Goal: Answer question/provide support: Share knowledge or assist other users

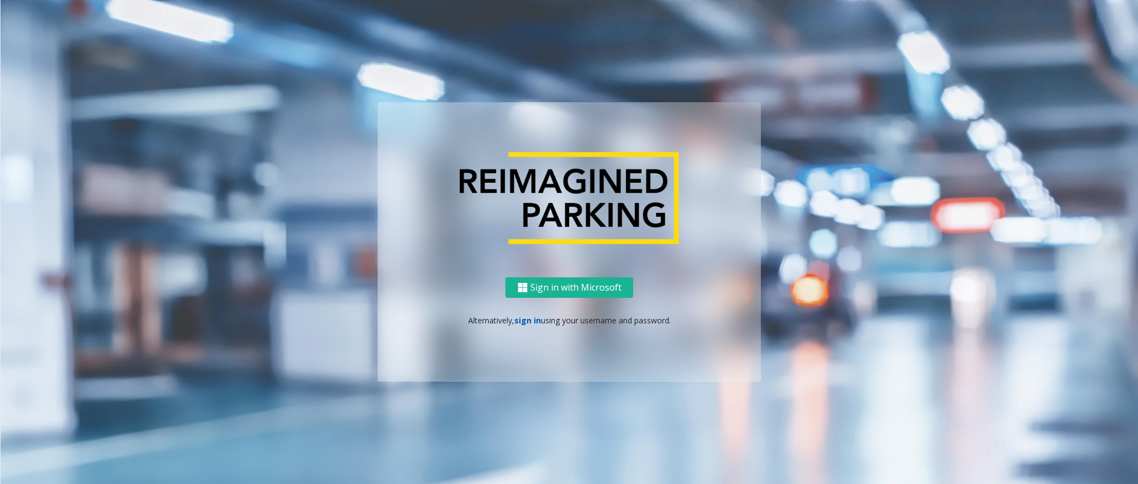
click at [520, 321] on link "sign in" at bounding box center [527, 320] width 27 height 11
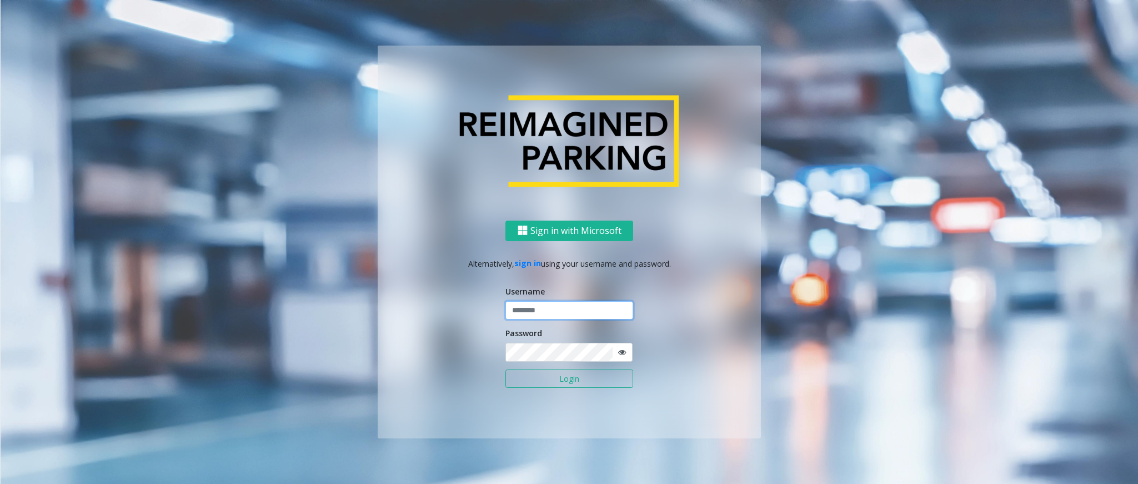
click at [535, 310] on input "text" at bounding box center [569, 310] width 128 height 19
type input "******"
click at [505, 322] on button "Login" at bounding box center [569, 378] width 128 height 19
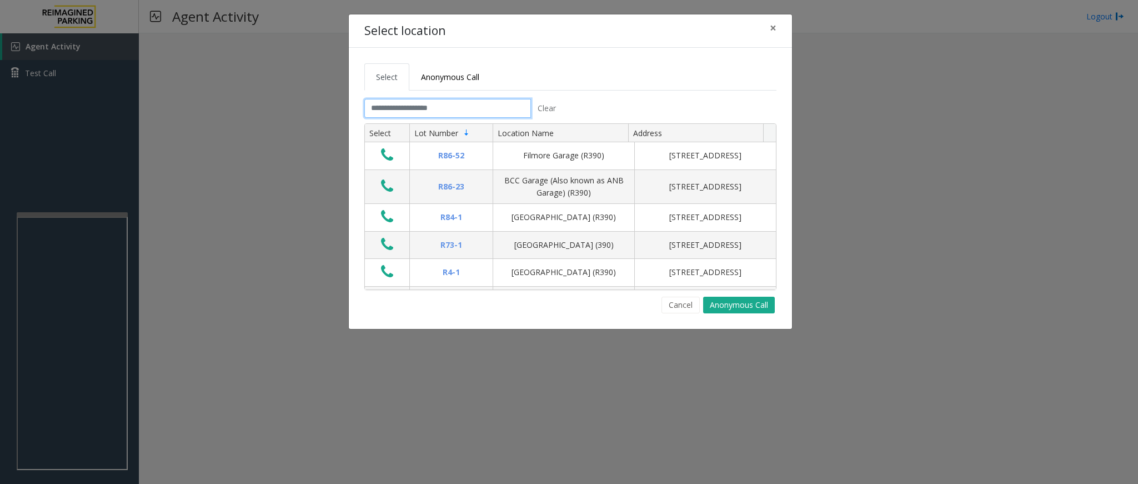
click at [413, 108] on input "text" at bounding box center [447, 108] width 167 height 19
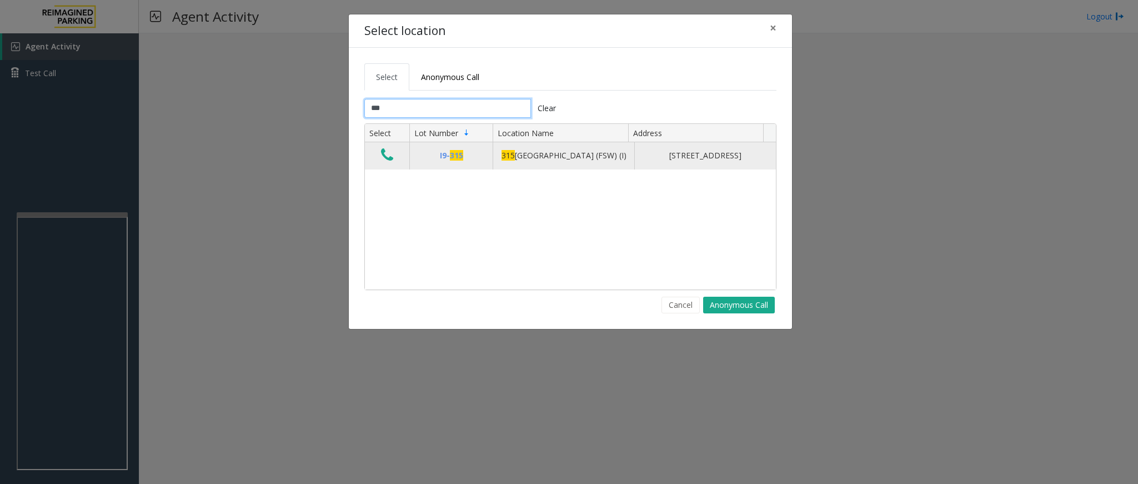
type input "***"
click at [378, 155] on button "Data table" at bounding box center [387, 156] width 19 height 18
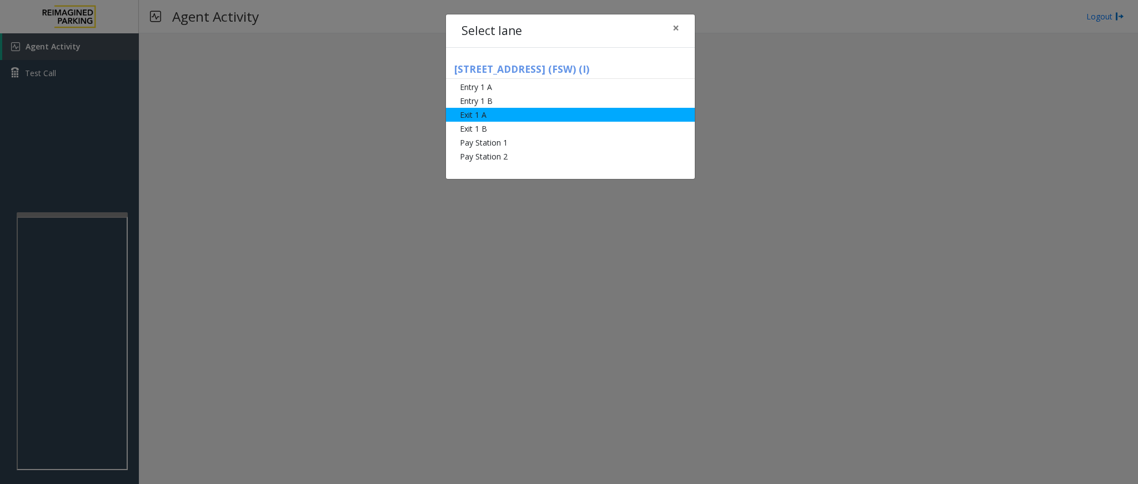
click at [472, 112] on li "Exit 1 A" at bounding box center [570, 115] width 249 height 14
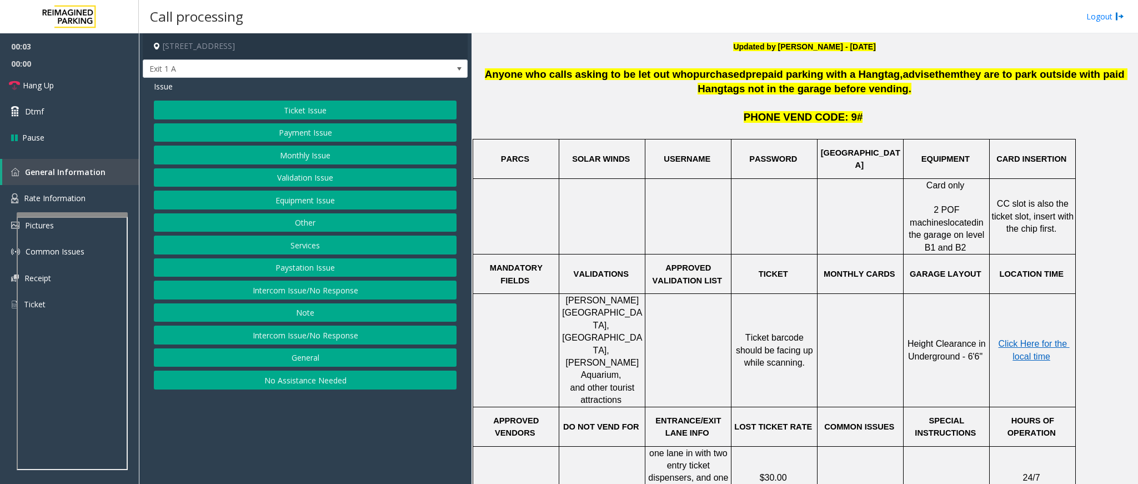
scroll to position [416, 0]
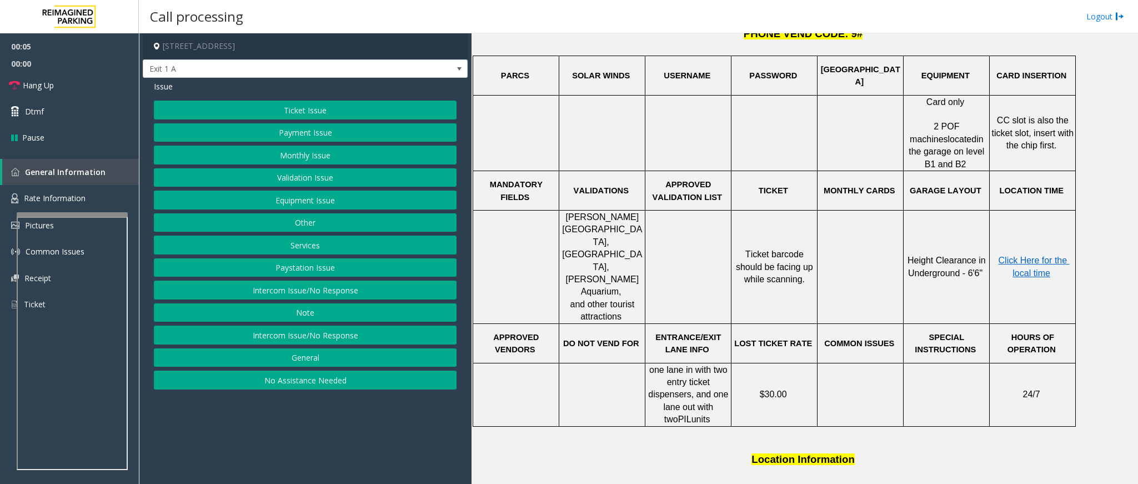
click at [310, 110] on button "Ticket Issue" at bounding box center [305, 109] width 303 height 19
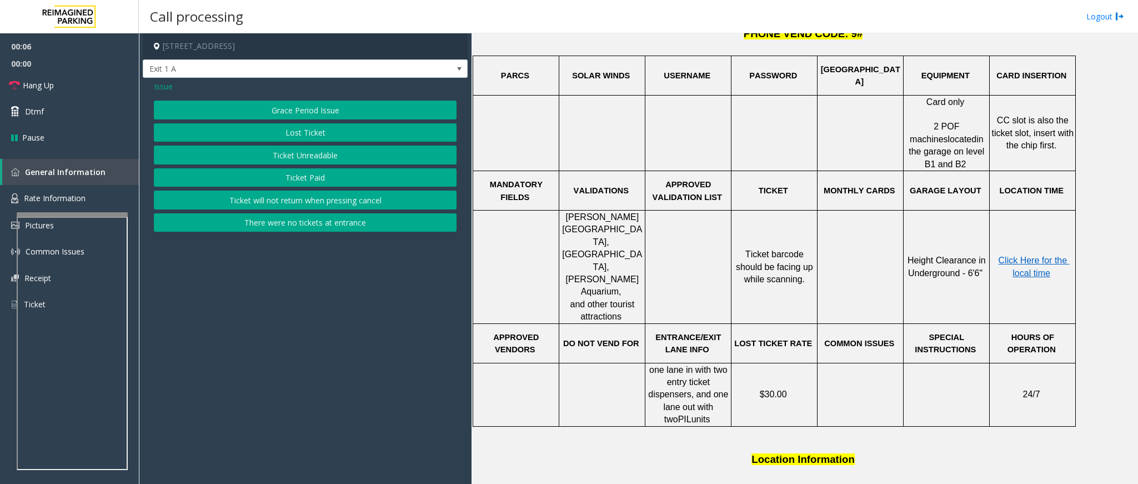
click at [330, 177] on button "Ticket Paid" at bounding box center [305, 177] width 303 height 19
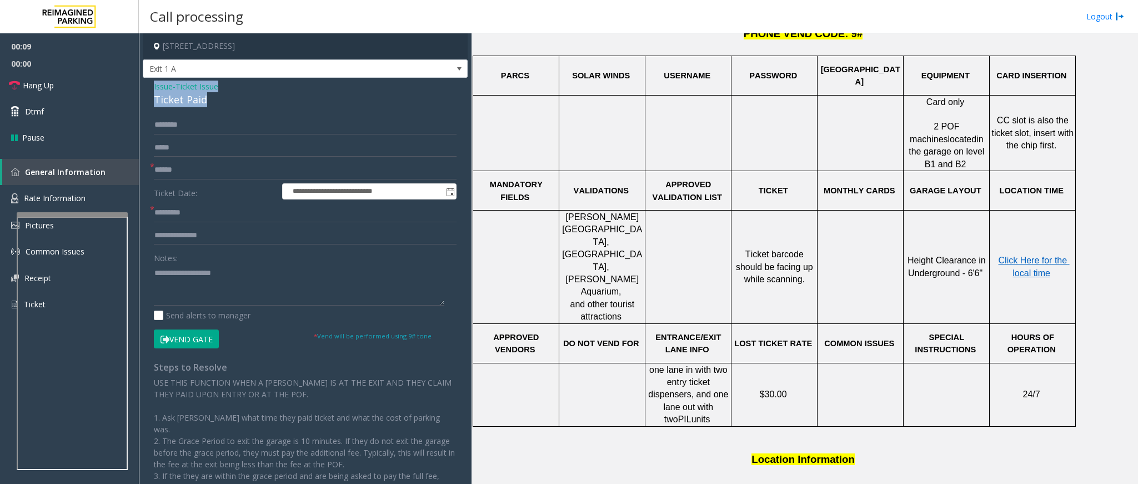
drag, startPoint x: 204, startPoint y: 102, endPoint x: 148, endPoint y: 84, distance: 58.5
click at [148, 84] on div "**********" at bounding box center [305, 308] width 325 height 461
click at [222, 293] on textarea at bounding box center [299, 285] width 290 height 42
click at [214, 287] on textarea at bounding box center [299, 285] width 290 height 42
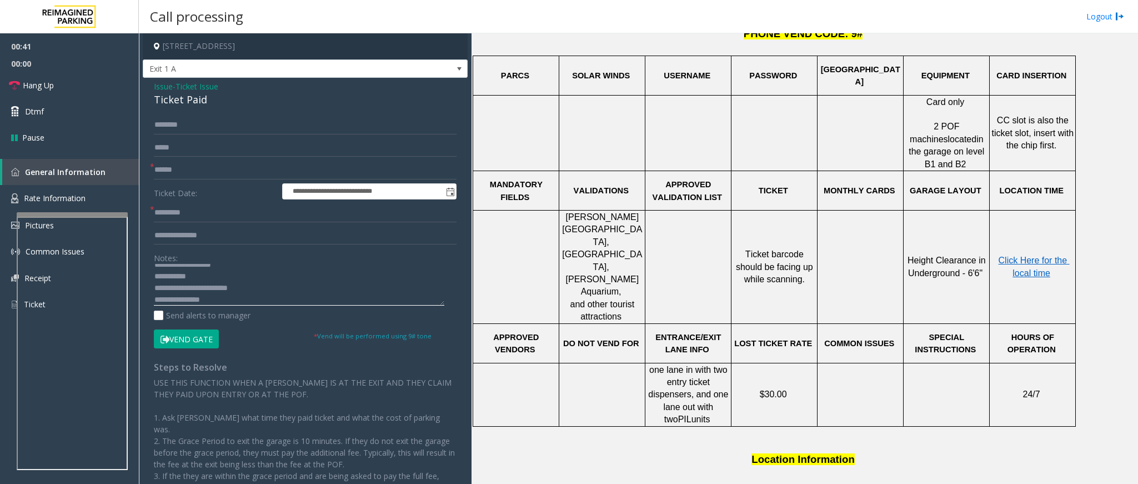
click at [263, 293] on textarea at bounding box center [299, 285] width 290 height 42
type textarea "**********"
click at [228, 237] on input "text" at bounding box center [305, 235] width 303 height 19
type input "**********"
click at [205, 167] on input "text" at bounding box center [305, 169] width 303 height 19
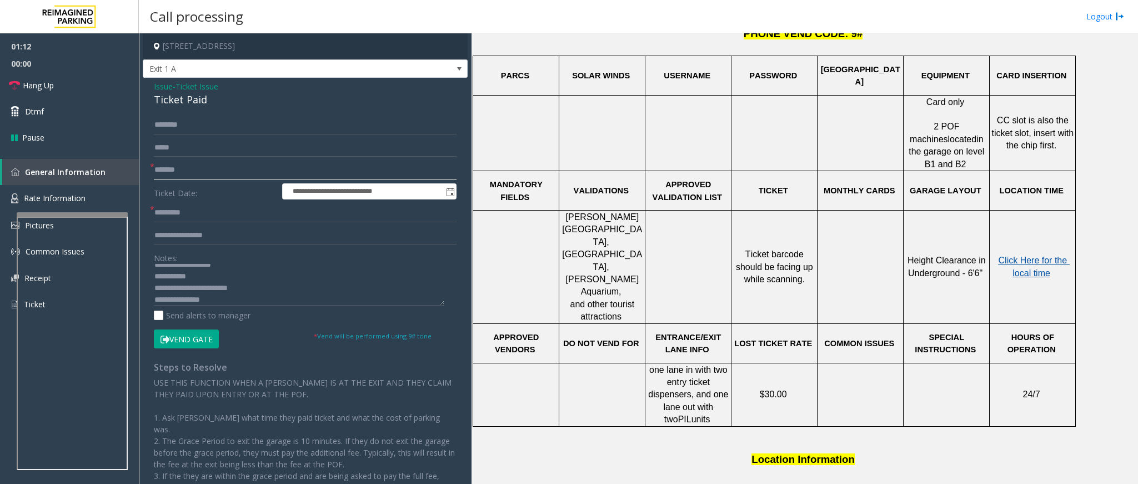
type input "*******"
click at [1034, 255] on span "Click Here for the local time" at bounding box center [1033, 266] width 71 height 22
click at [232, 212] on input "text" at bounding box center [305, 212] width 303 height 19
click at [255, 217] on input "*****" at bounding box center [305, 212] width 303 height 19
type input "*****"
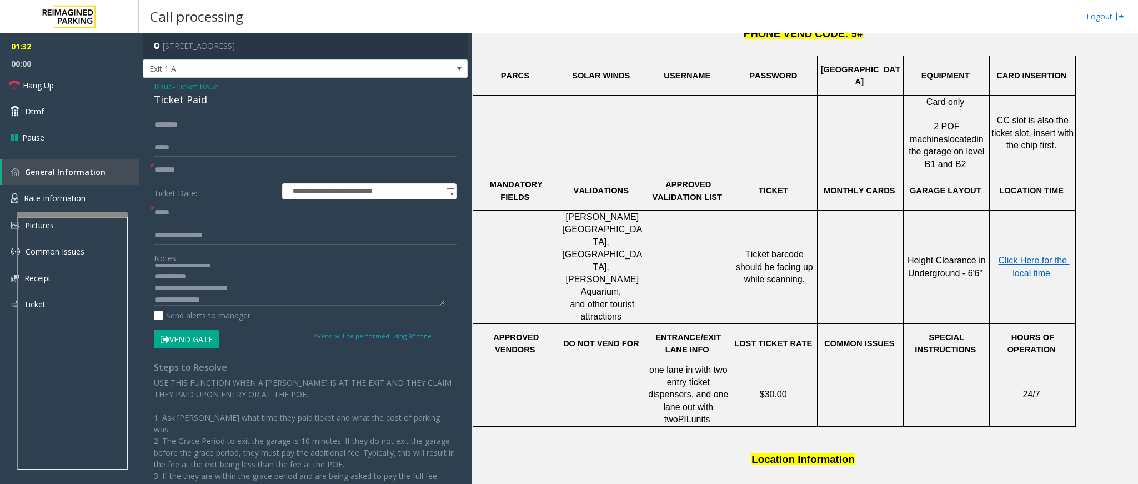
click at [184, 338] on button "Vend Gate" at bounding box center [186, 338] width 65 height 19
click at [243, 305] on textarea at bounding box center [299, 285] width 290 height 42
click at [23, 85] on span "Hang Up" at bounding box center [38, 85] width 31 height 12
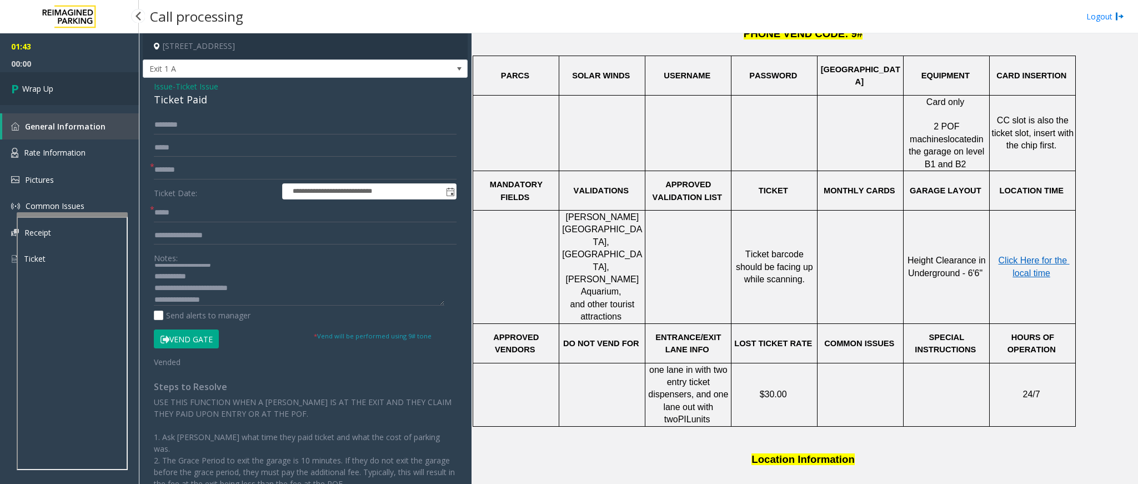
click at [23, 85] on span "Wrap Up" at bounding box center [37, 89] width 31 height 12
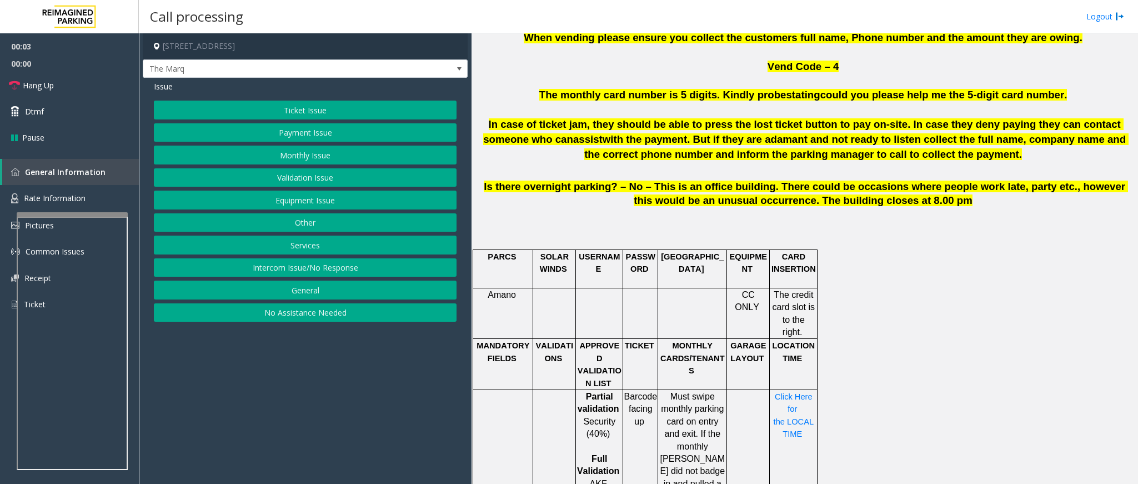
scroll to position [750, 0]
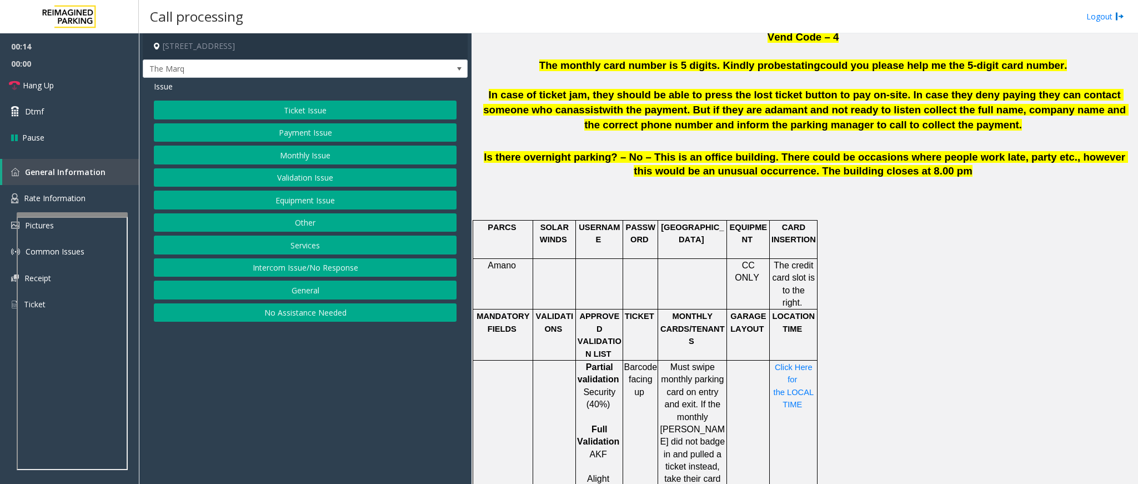
click at [340, 274] on button "Intercom Issue/No Response" at bounding box center [305, 267] width 303 height 19
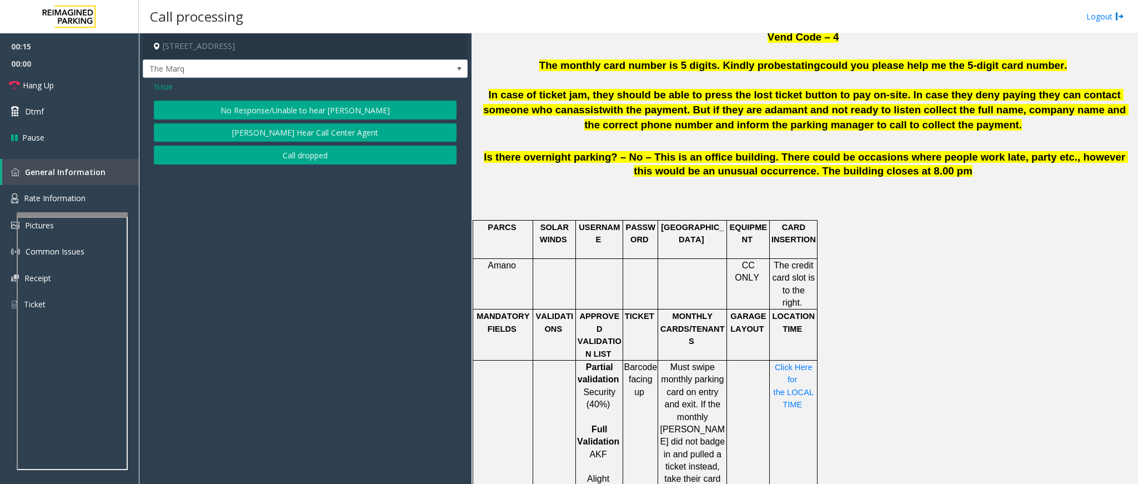
click at [348, 107] on button "No Response/Unable to hear [PERSON_NAME]" at bounding box center [305, 109] width 303 height 19
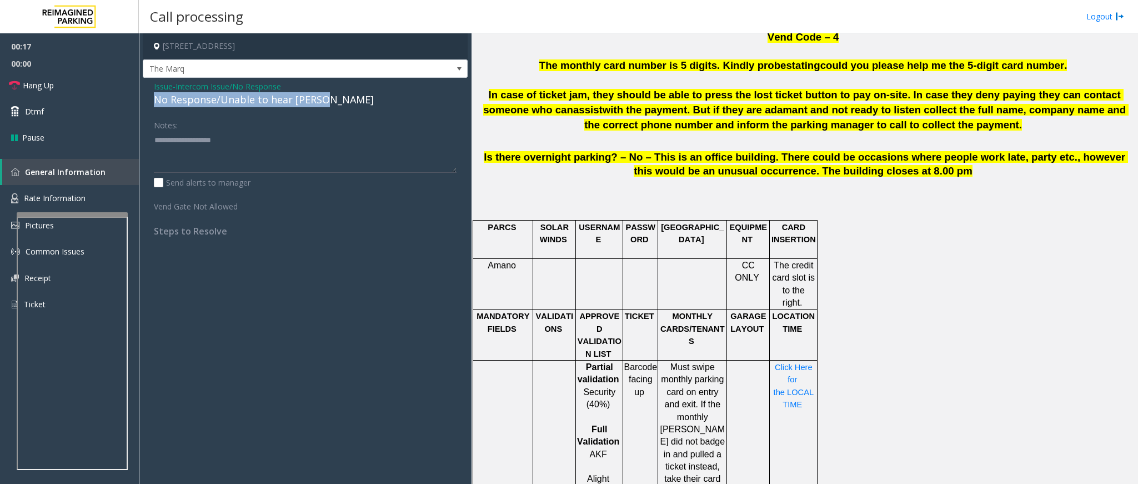
drag, startPoint x: 328, startPoint y: 100, endPoint x: 142, endPoint y: 100, distance: 186.5
click at [142, 100] on app-call-processing-form "[STREET_ADDRESS] The Marq Issue - Intercom Issue/No Response No Response/Unable…" at bounding box center [305, 258] width 333 height 450
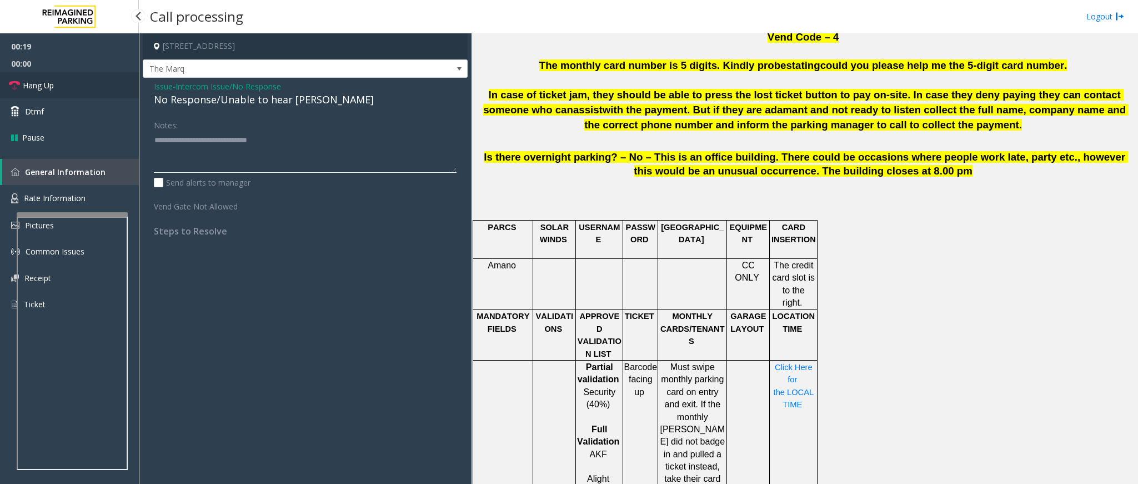
type textarea "**********"
click at [21, 90] on link "Hang Up" at bounding box center [69, 85] width 139 height 26
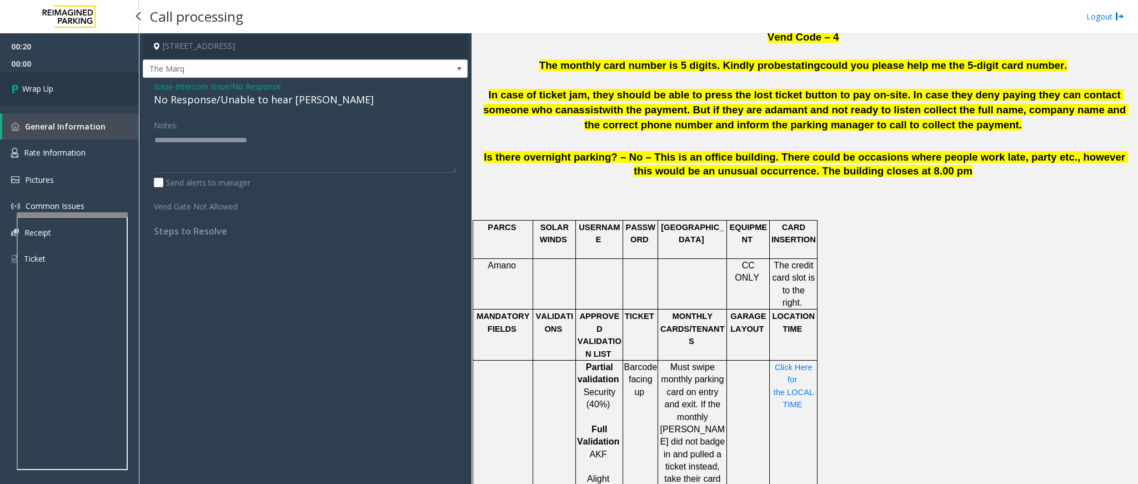
click at [21, 90] on icon at bounding box center [16, 88] width 11 height 18
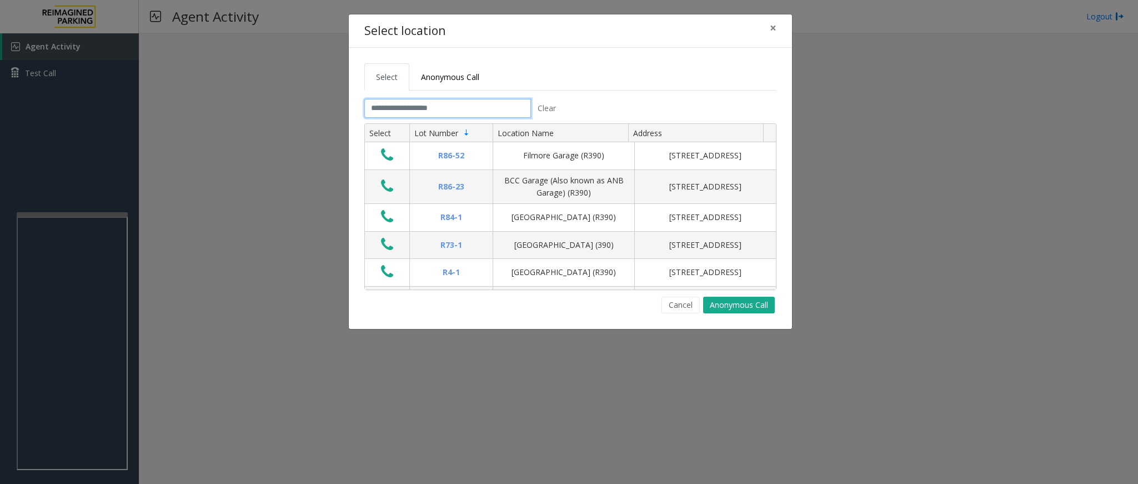
click at [396, 109] on input "text" at bounding box center [447, 108] width 167 height 19
click at [400, 114] on input "text" at bounding box center [447, 108] width 167 height 19
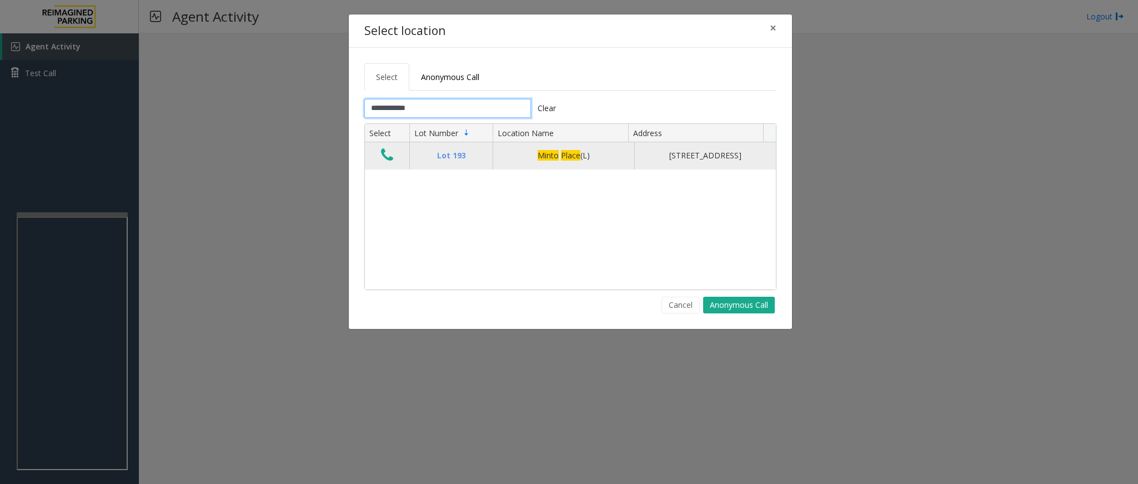
type input "**********"
click at [392, 159] on icon "Data table" at bounding box center [387, 155] width 12 height 16
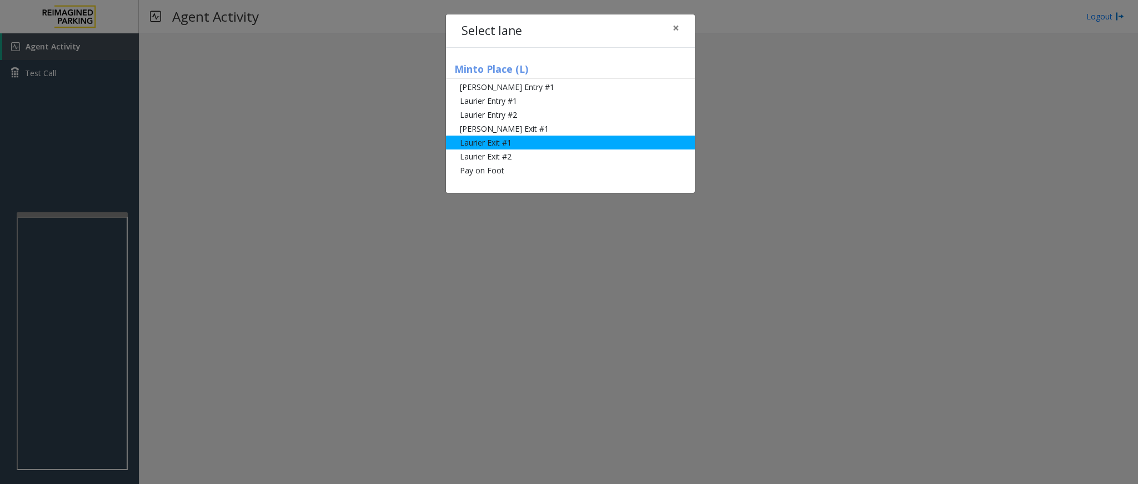
click at [495, 147] on li "Laurier Exit #1" at bounding box center [570, 142] width 249 height 14
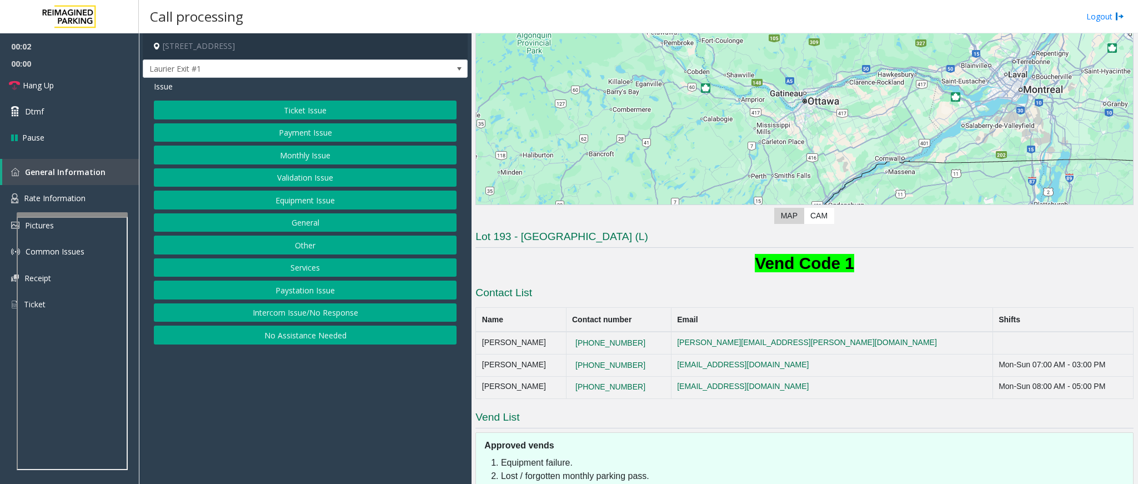
scroll to position [83, 0]
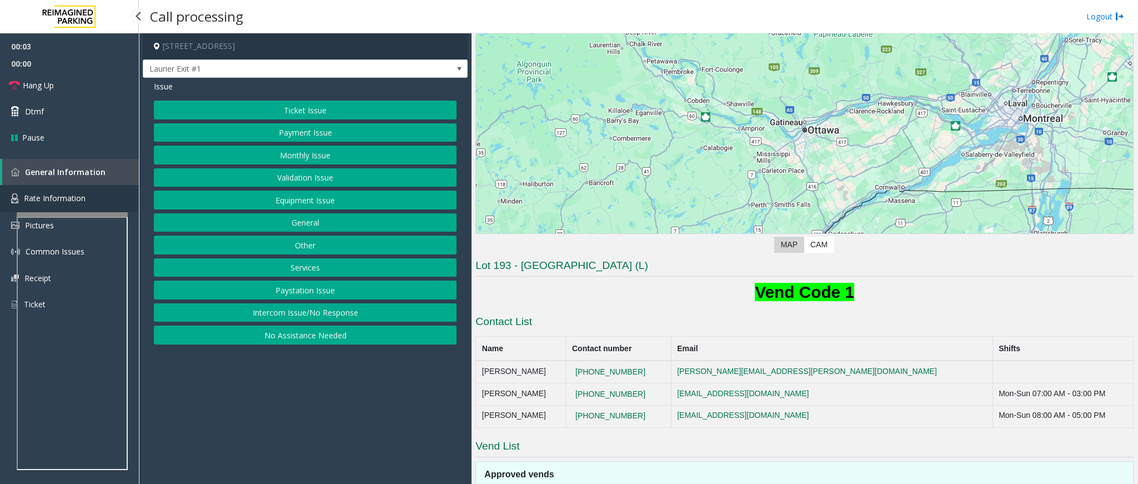
click at [80, 195] on span "Rate Information" at bounding box center [55, 198] width 62 height 11
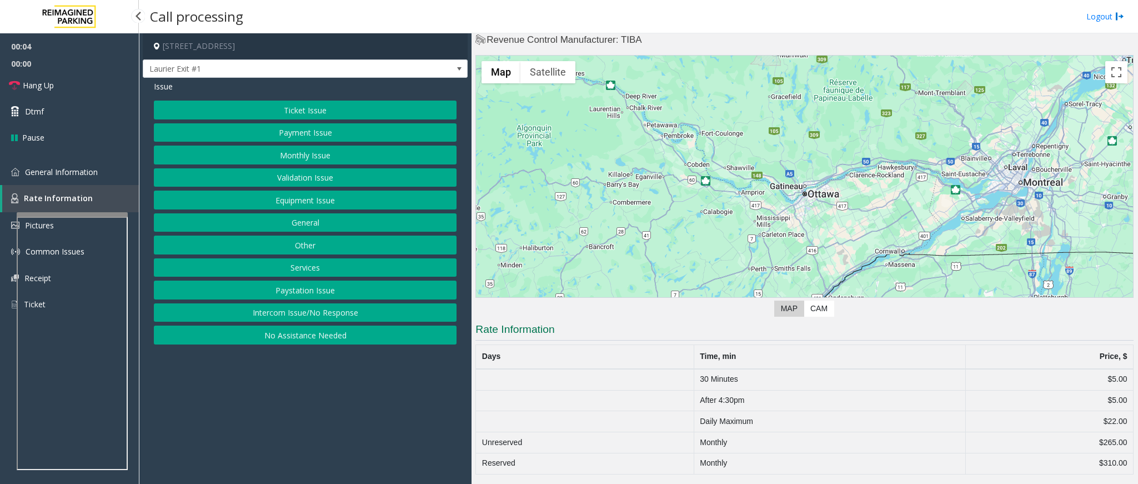
scroll to position [22, 0]
click at [85, 172] on span "General Information" at bounding box center [61, 172] width 73 height 11
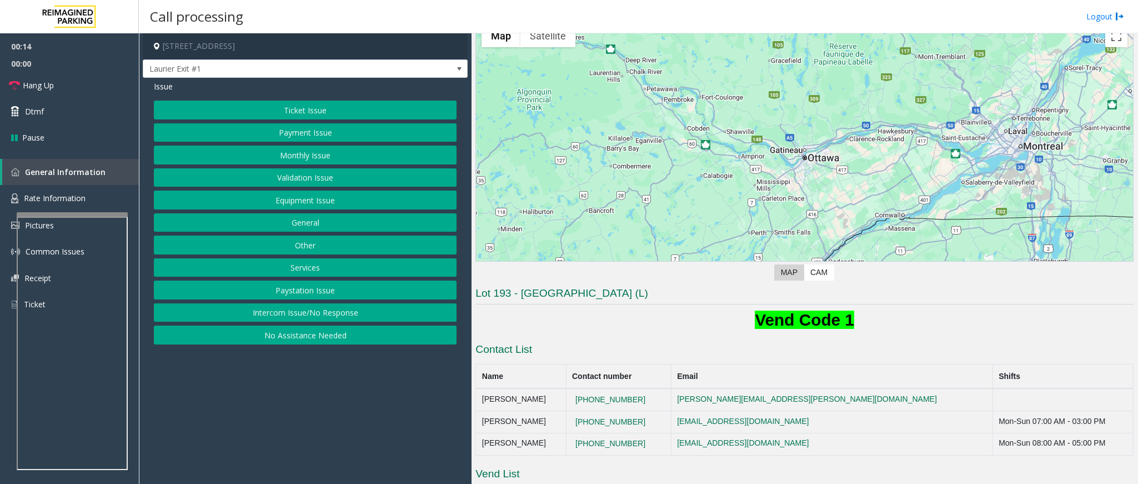
scroll to position [83, 0]
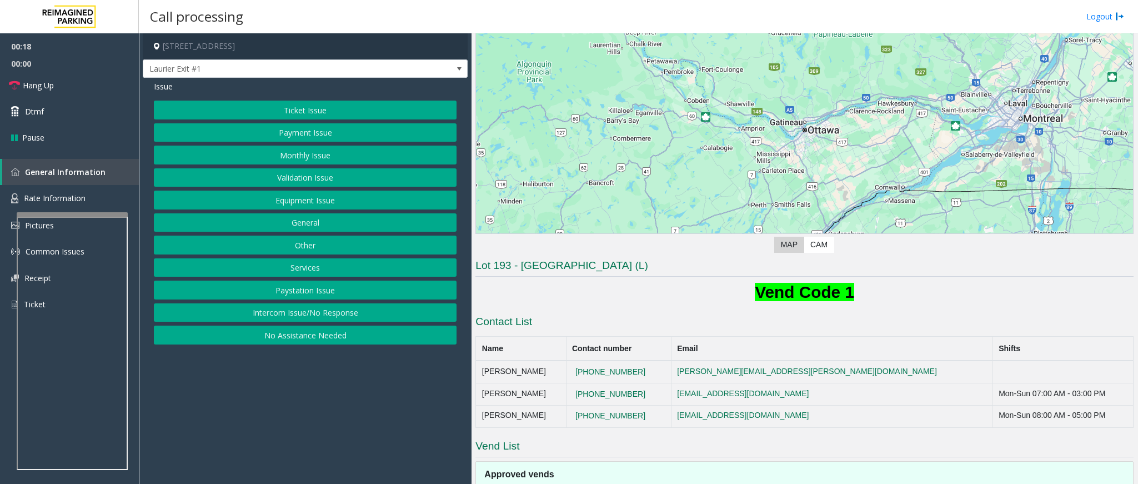
drag, startPoint x: 283, startPoint y: 45, endPoint x: 260, endPoint y: 51, distance: 24.0
click at [260, 51] on h4 "[STREET_ADDRESS]" at bounding box center [305, 46] width 325 height 26
drag, startPoint x: 285, startPoint y: 47, endPoint x: 255, endPoint y: 47, distance: 30.0
click at [255, 47] on h4 "[STREET_ADDRESS]" at bounding box center [305, 46] width 325 height 26
click at [354, 311] on button "Intercom Issue/No Response" at bounding box center [305, 312] width 303 height 19
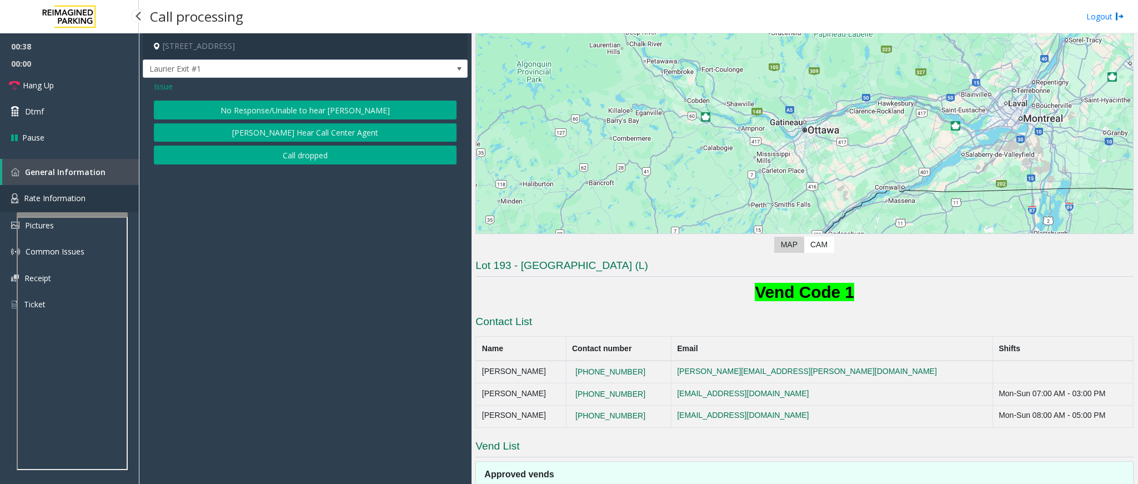
click at [64, 197] on span "Rate Information" at bounding box center [55, 198] width 62 height 11
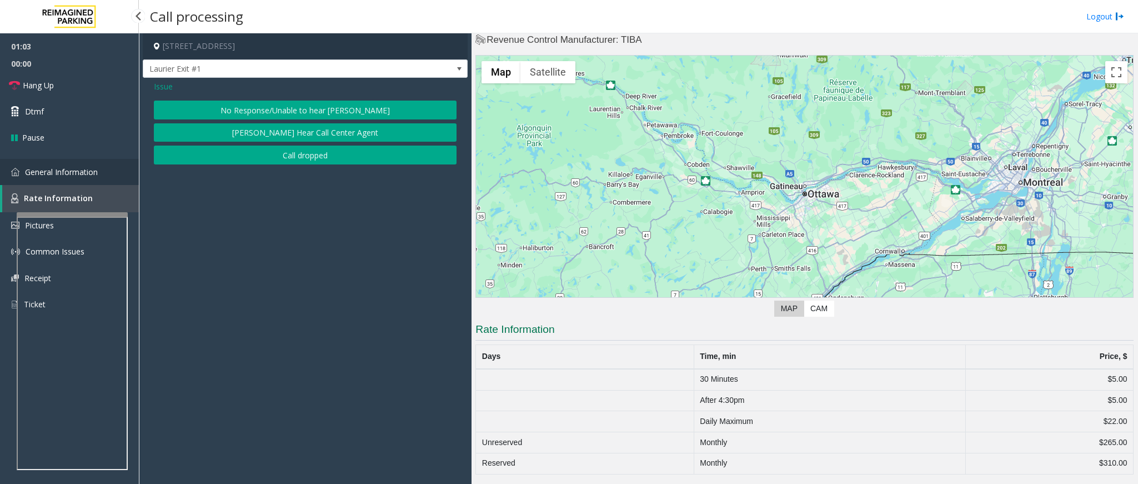
click at [69, 174] on span "General Information" at bounding box center [61, 172] width 73 height 11
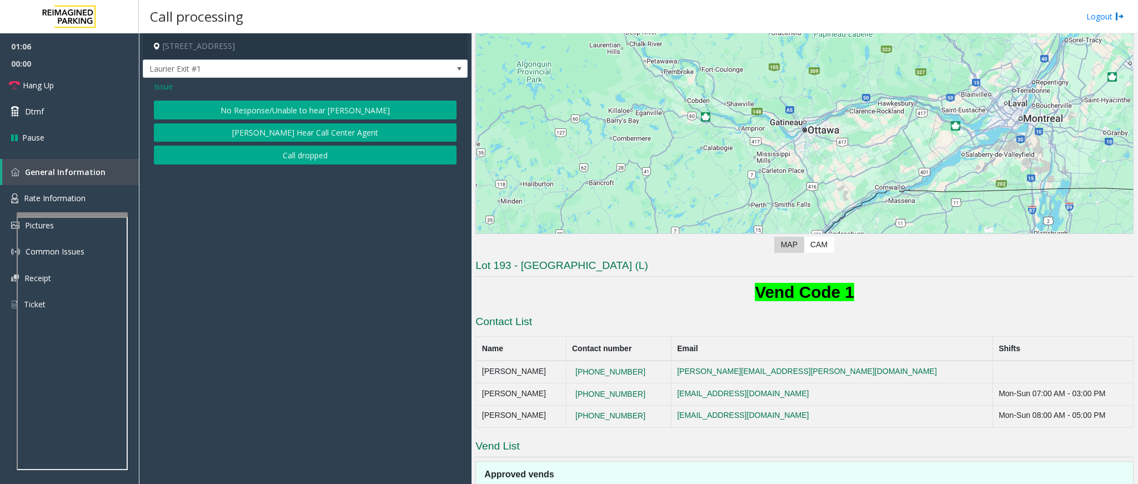
click at [160, 85] on span "Issue" at bounding box center [163, 87] width 19 height 12
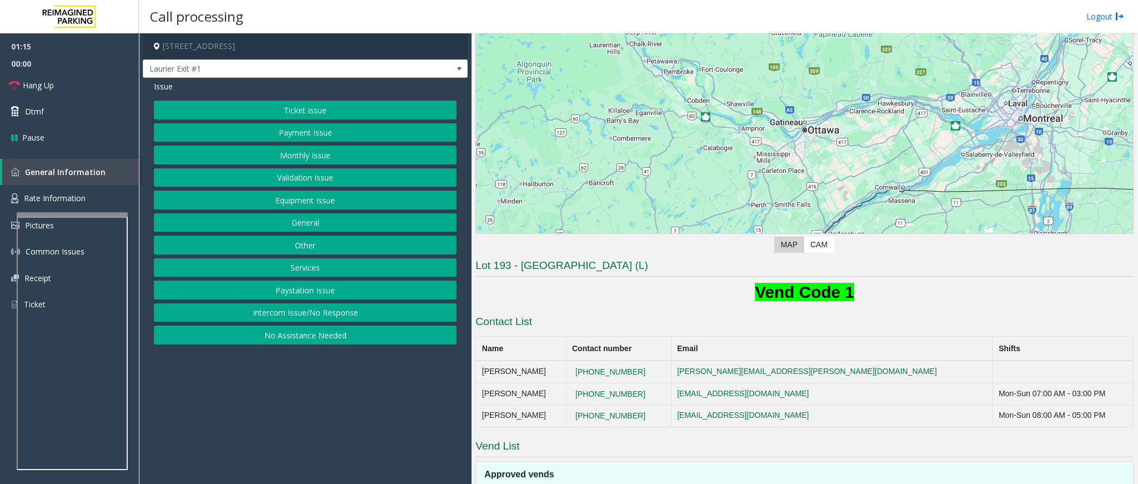
click at [334, 150] on button "Monthly Issue" at bounding box center [305, 154] width 303 height 19
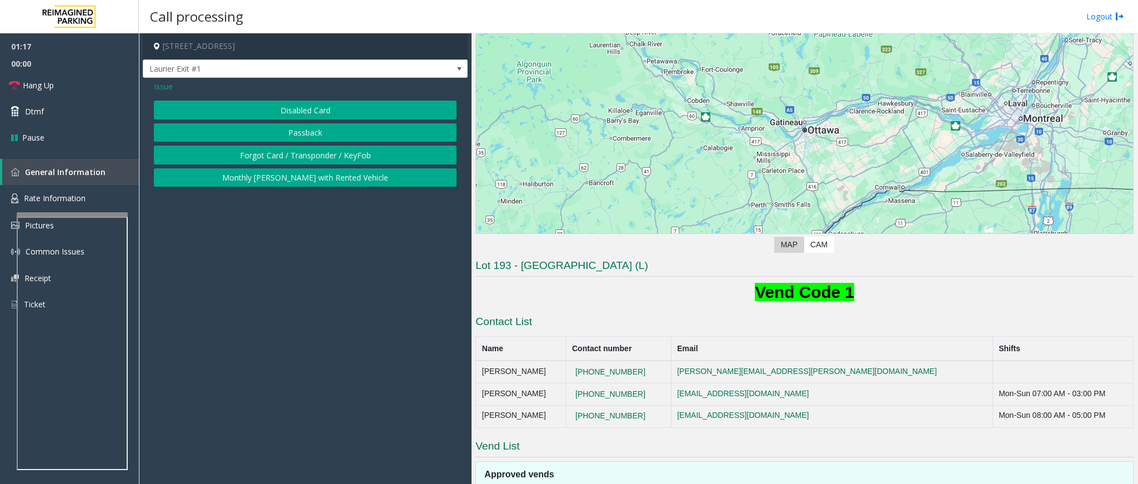
click at [168, 88] on span "Issue" at bounding box center [163, 87] width 19 height 12
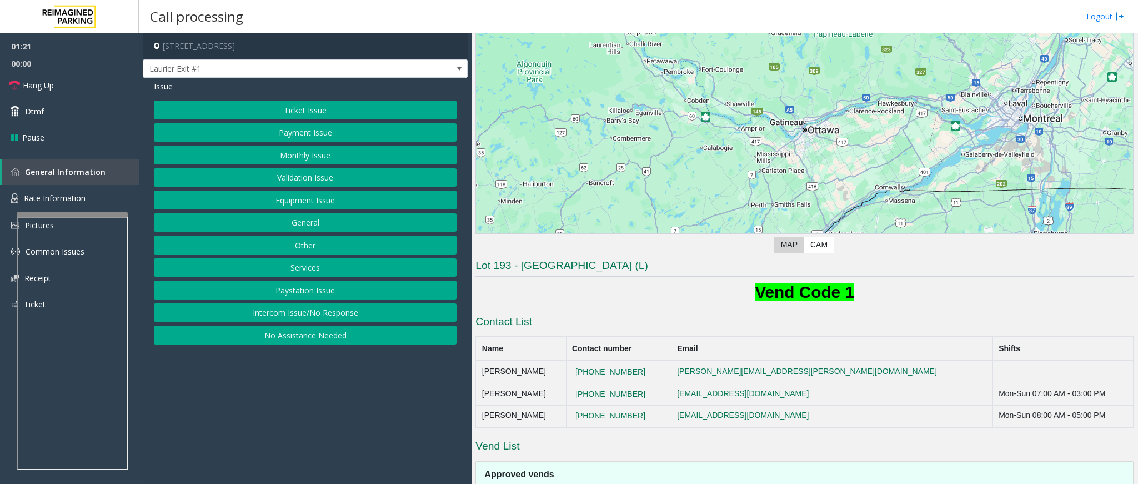
click at [358, 200] on button "Equipment Issue" at bounding box center [305, 199] width 303 height 19
click at [164, 89] on span "Issue" at bounding box center [163, 87] width 19 height 12
click at [344, 203] on button "Equipment Issue" at bounding box center [305, 199] width 303 height 19
click at [335, 200] on button "Gate / Door Won't Open" at bounding box center [305, 199] width 303 height 19
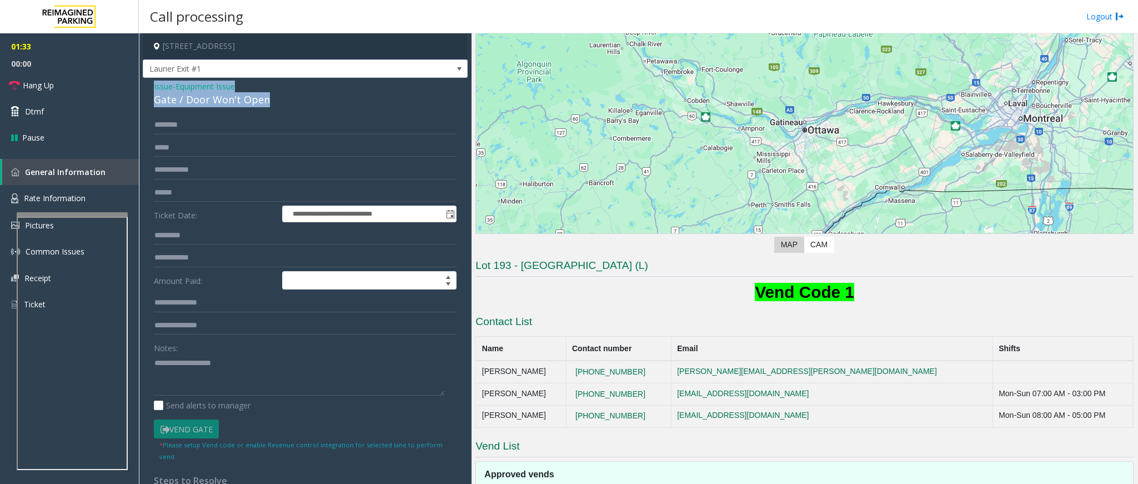
drag, startPoint x: 271, startPoint y: 103, endPoint x: 150, endPoint y: 88, distance: 122.0
click at [150, 88] on div "**********" at bounding box center [305, 359] width 325 height 563
click at [249, 376] on textarea at bounding box center [299, 375] width 290 height 42
drag, startPoint x: 242, startPoint y: 355, endPoint x: 157, endPoint y: 376, distance: 87.5
click at [157, 376] on textarea at bounding box center [299, 375] width 290 height 42
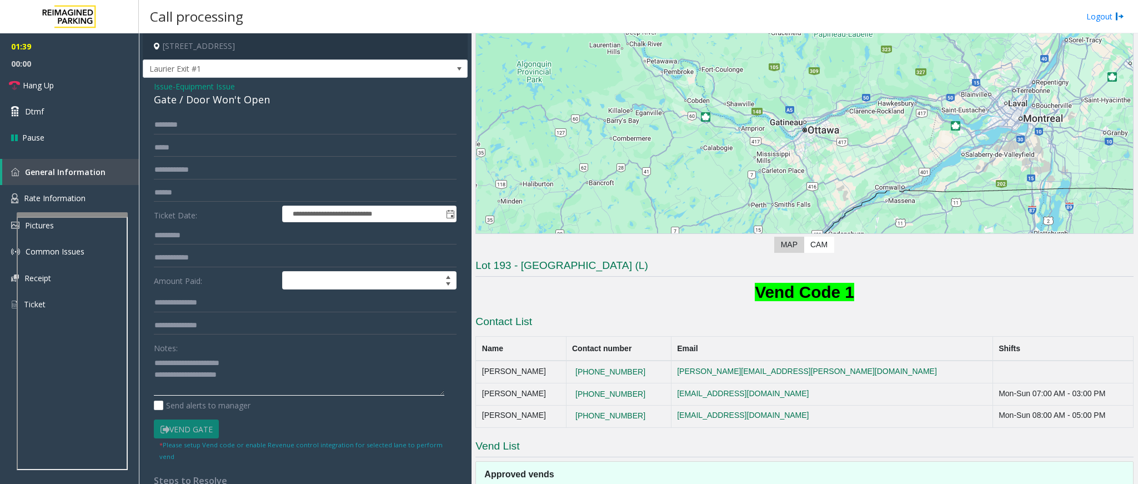
click at [252, 390] on textarea at bounding box center [299, 375] width 290 height 42
drag, startPoint x: 249, startPoint y: 380, endPoint x: 157, endPoint y: 361, distance: 94.0
click at [157, 361] on textarea at bounding box center [299, 375] width 290 height 42
type textarea "*"
click at [208, 197] on input "text" at bounding box center [305, 192] width 303 height 19
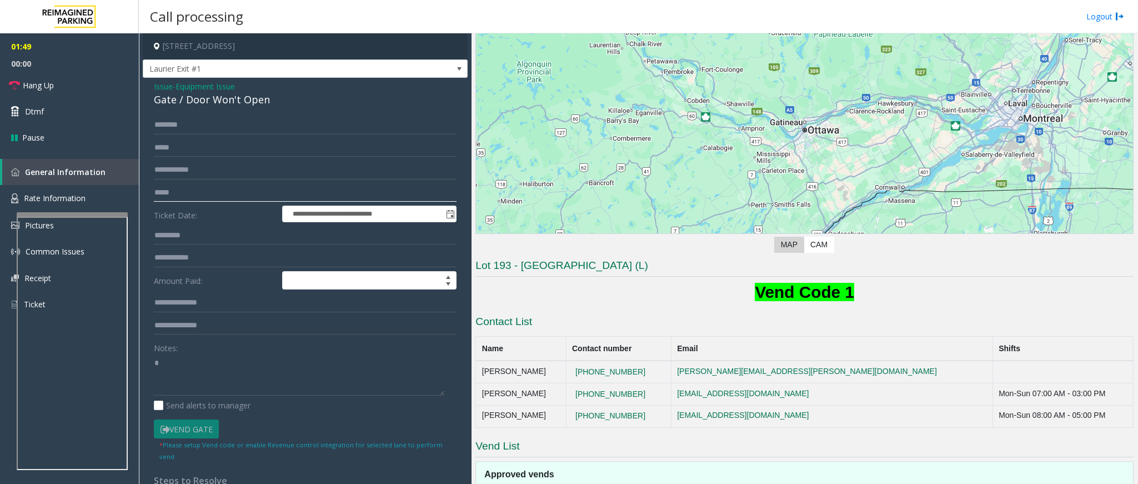
type input "*****"
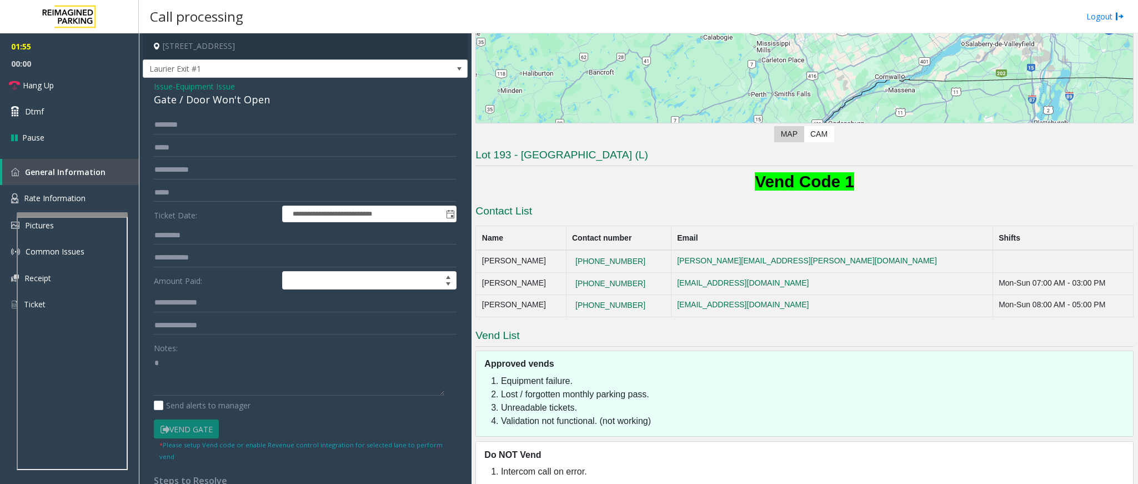
scroll to position [210, 0]
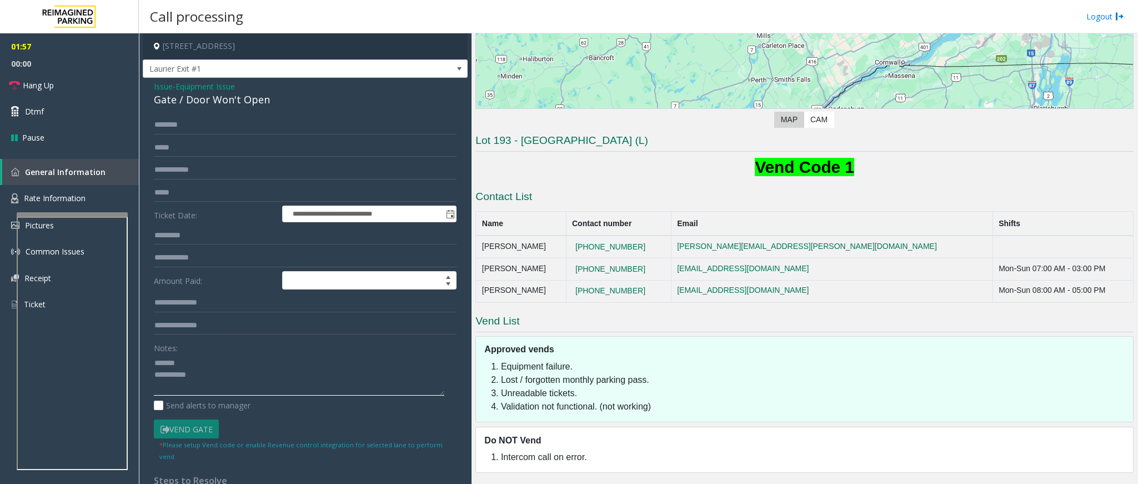
type textarea "**********"
click at [195, 127] on input "text" at bounding box center [305, 124] width 303 height 19
type input "*****"
click at [17, 122] on link "Dtmf" at bounding box center [69, 111] width 139 height 26
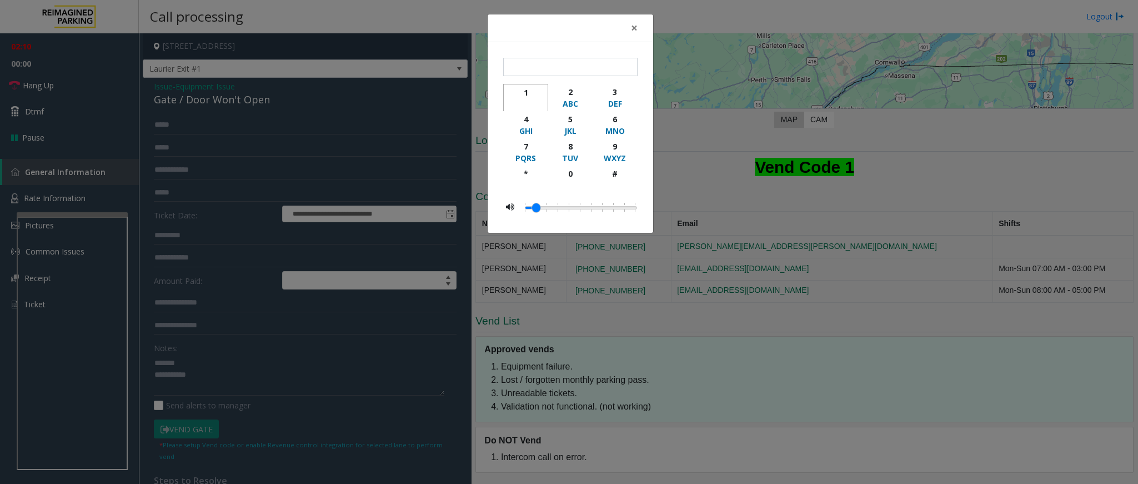
click at [523, 98] on div "1" at bounding box center [525, 93] width 31 height 12
type input "*"
click at [627, 31] on button "×" at bounding box center [634, 27] width 22 height 27
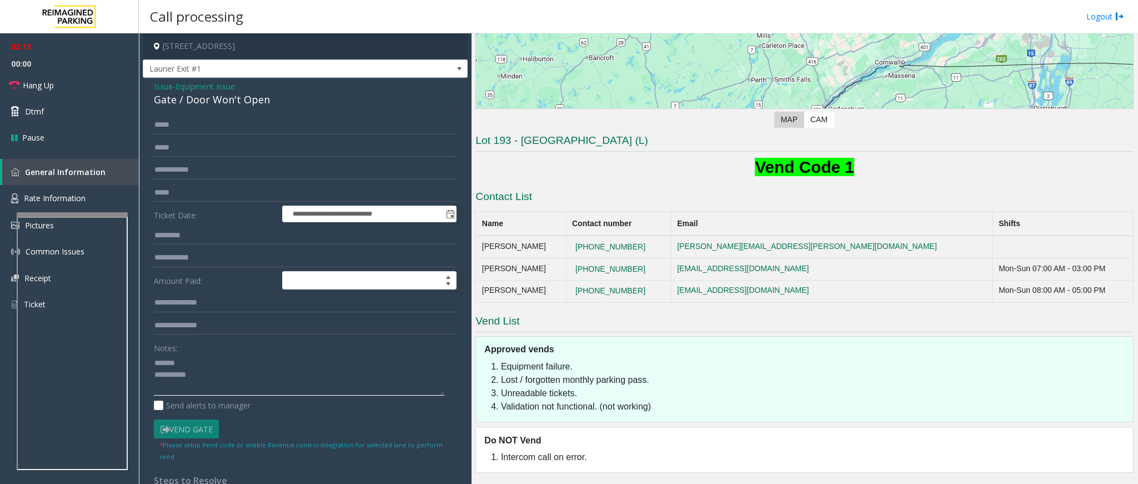
click at [215, 366] on textarea at bounding box center [299, 375] width 290 height 42
click at [35, 95] on link "Hang Up" at bounding box center [69, 85] width 139 height 26
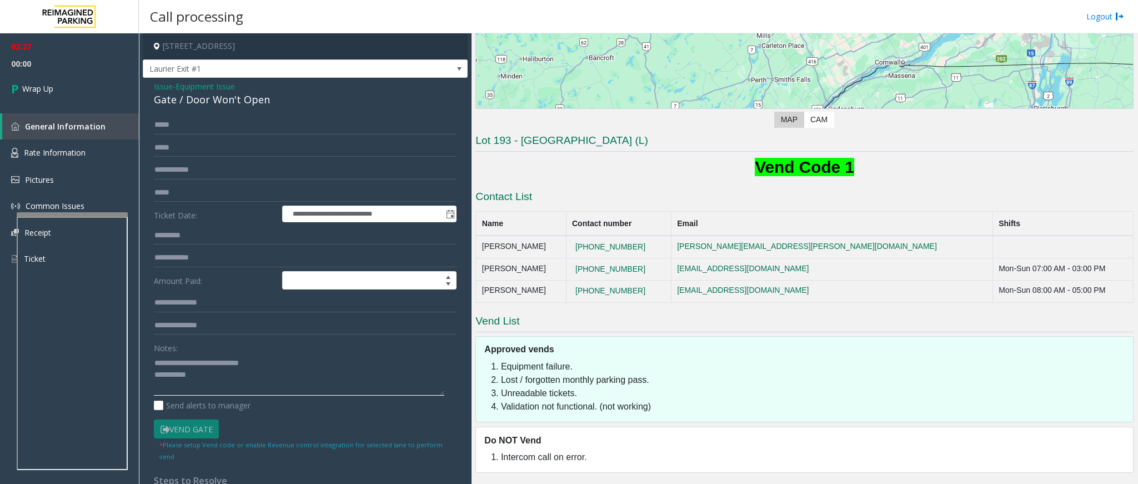
click at [304, 372] on textarea at bounding box center [299, 375] width 290 height 42
click at [270, 364] on textarea at bounding box center [299, 375] width 290 height 42
click at [240, 389] on textarea at bounding box center [299, 375] width 290 height 42
type textarea "**********"
click at [19, 85] on icon at bounding box center [16, 88] width 11 height 18
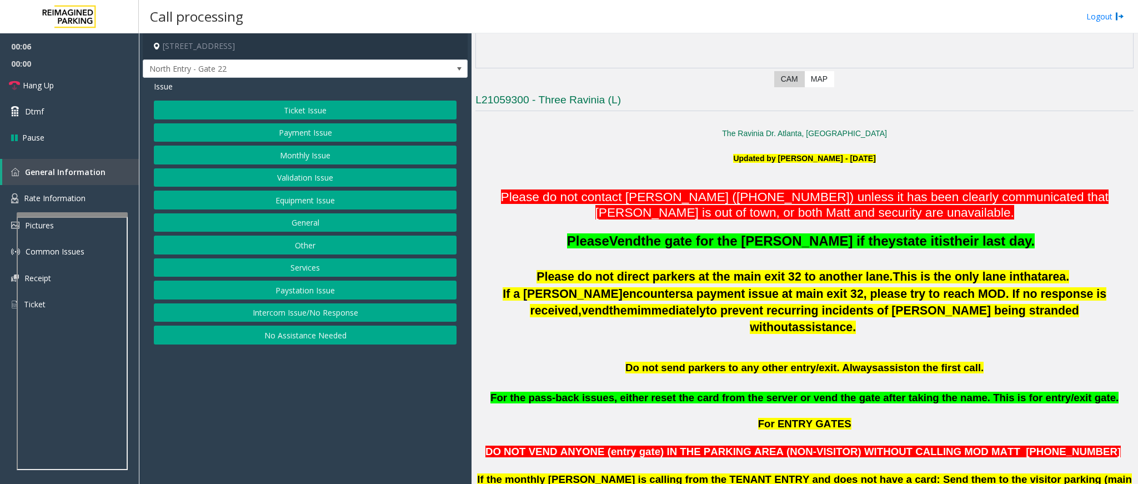
scroll to position [167, 0]
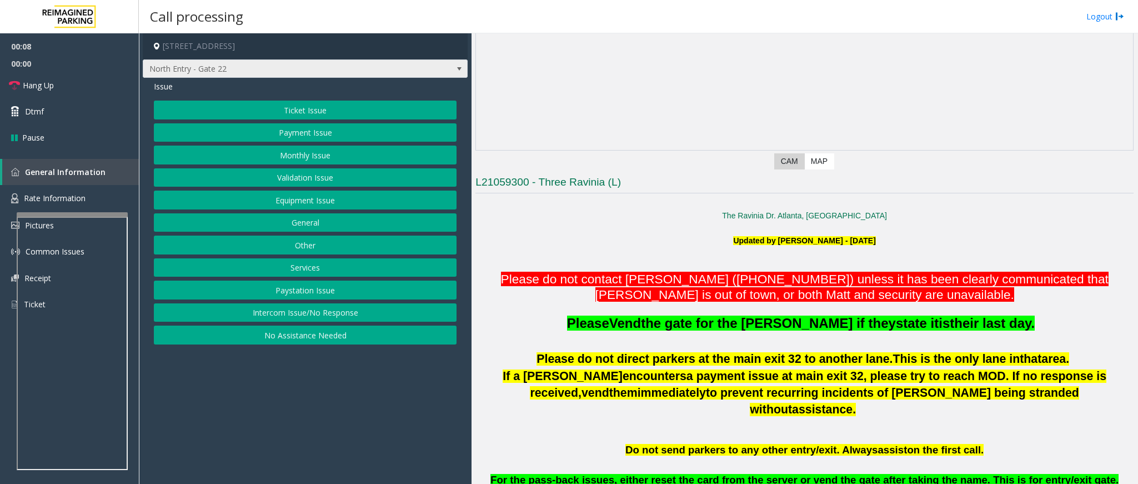
click at [461, 68] on span at bounding box center [459, 68] width 9 height 9
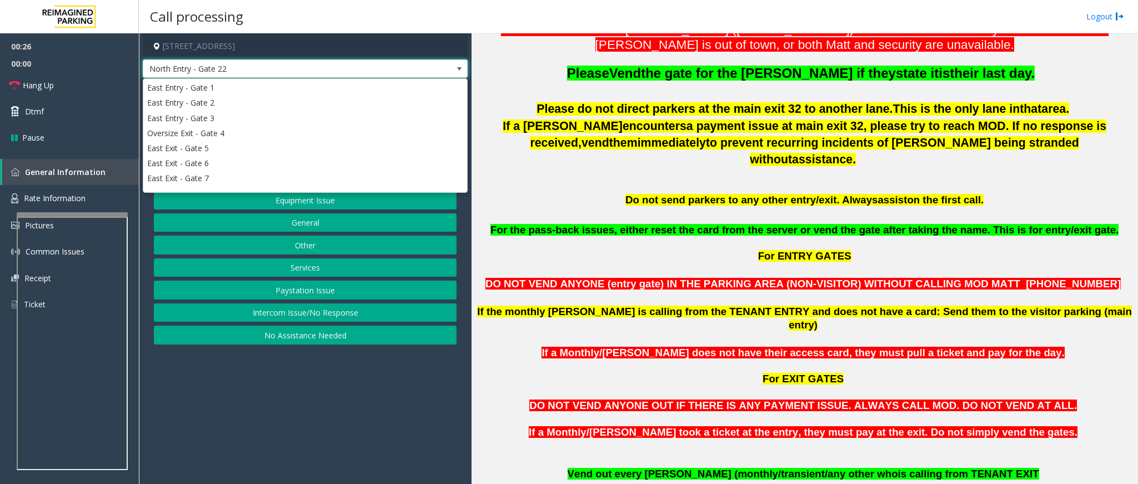
scroll to position [500, 0]
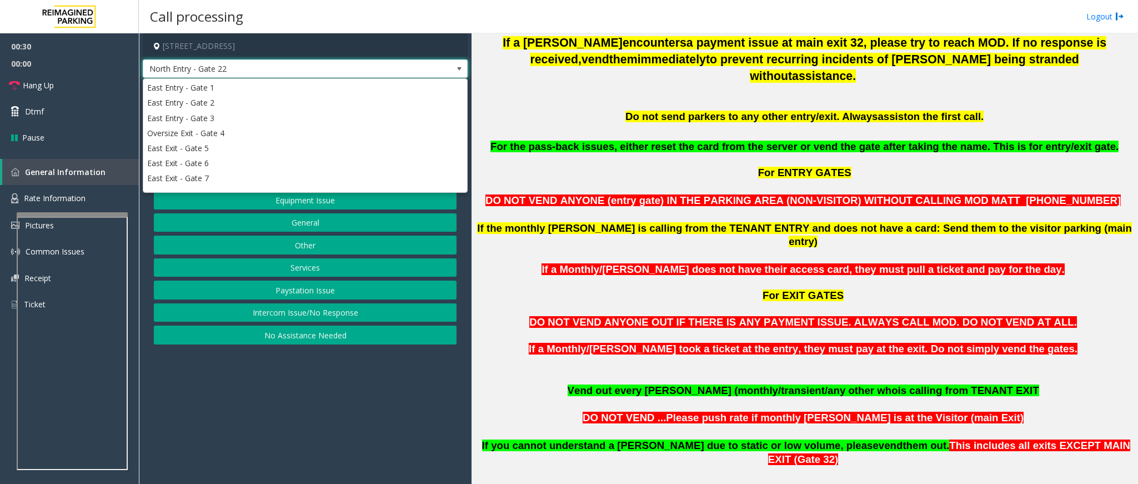
click at [461, 69] on span at bounding box center [459, 68] width 9 height 9
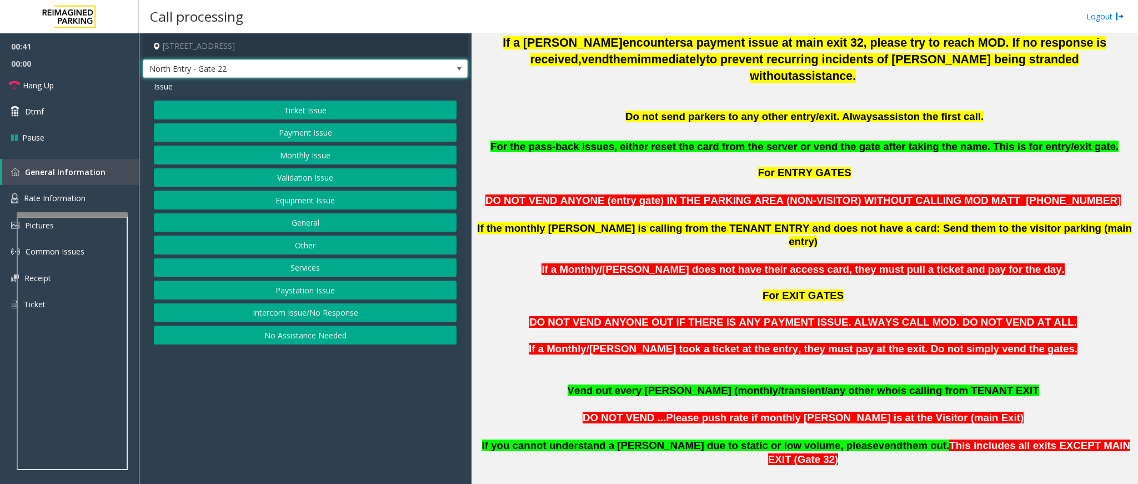
click at [456, 74] on span at bounding box center [459, 69] width 16 height 18
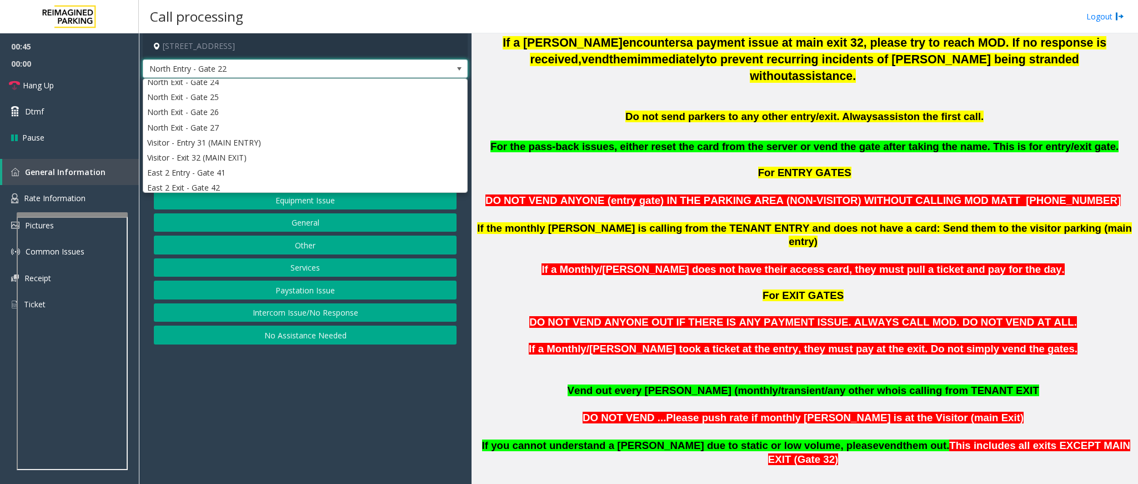
scroll to position [243, 0]
click at [458, 66] on span at bounding box center [459, 68] width 9 height 9
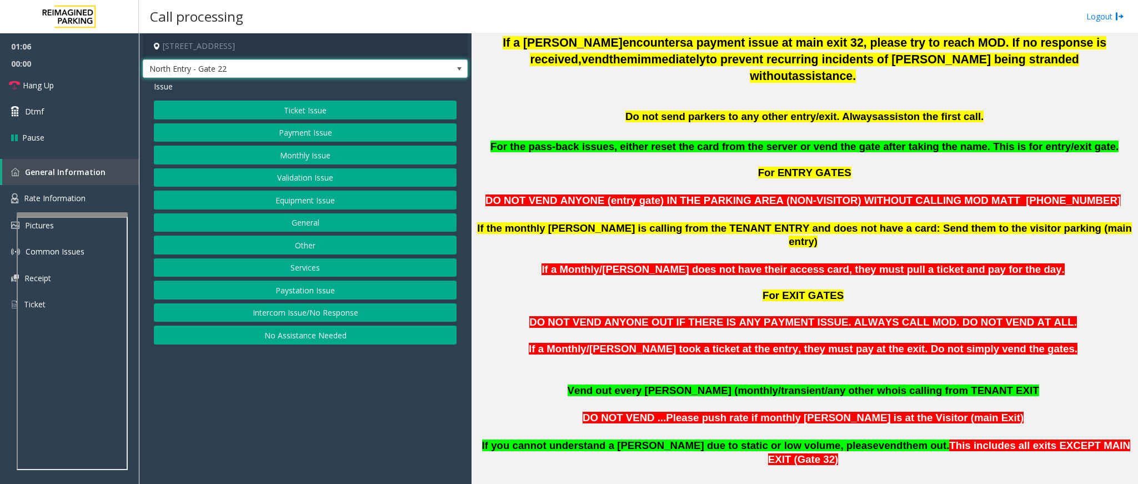
click at [298, 204] on button "Equipment Issue" at bounding box center [305, 199] width 303 height 19
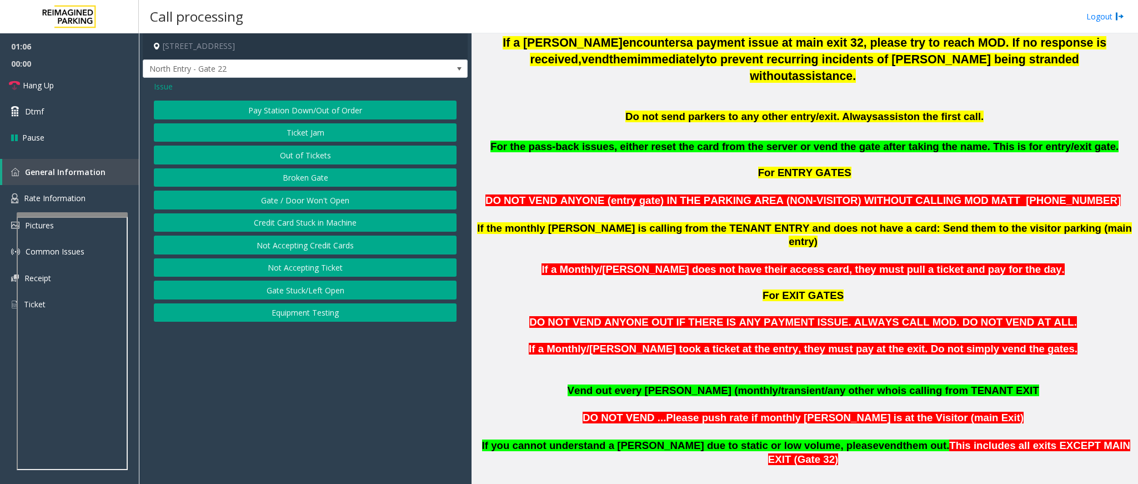
click at [298, 204] on button "Gate / Door Won't Open" at bounding box center [305, 199] width 303 height 19
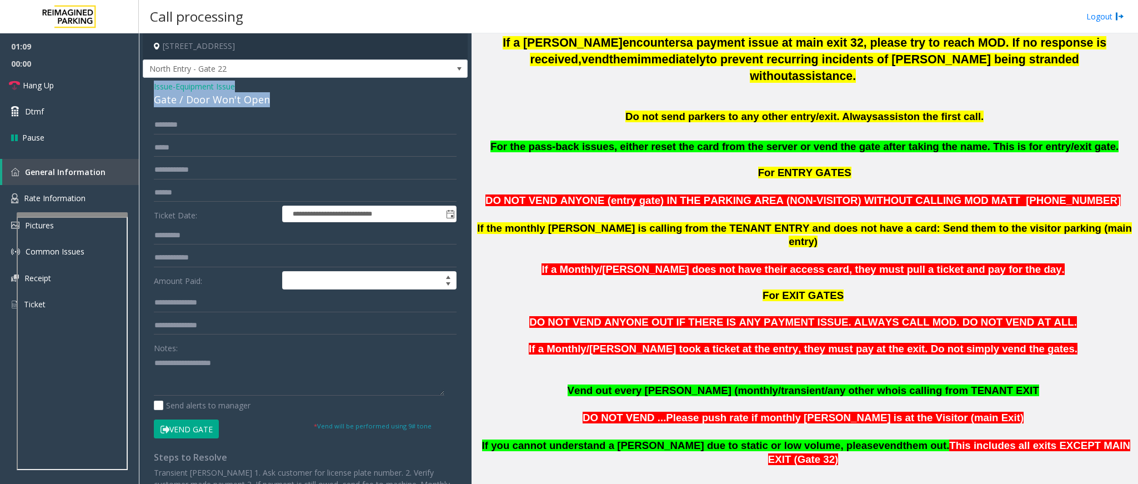
drag, startPoint x: 269, startPoint y: 102, endPoint x: 152, endPoint y: 89, distance: 117.8
click at [152, 89] on div "**********" at bounding box center [305, 324] width 325 height 493
click at [264, 381] on textarea at bounding box center [299, 375] width 290 height 42
click at [248, 370] on textarea at bounding box center [299, 375] width 290 height 42
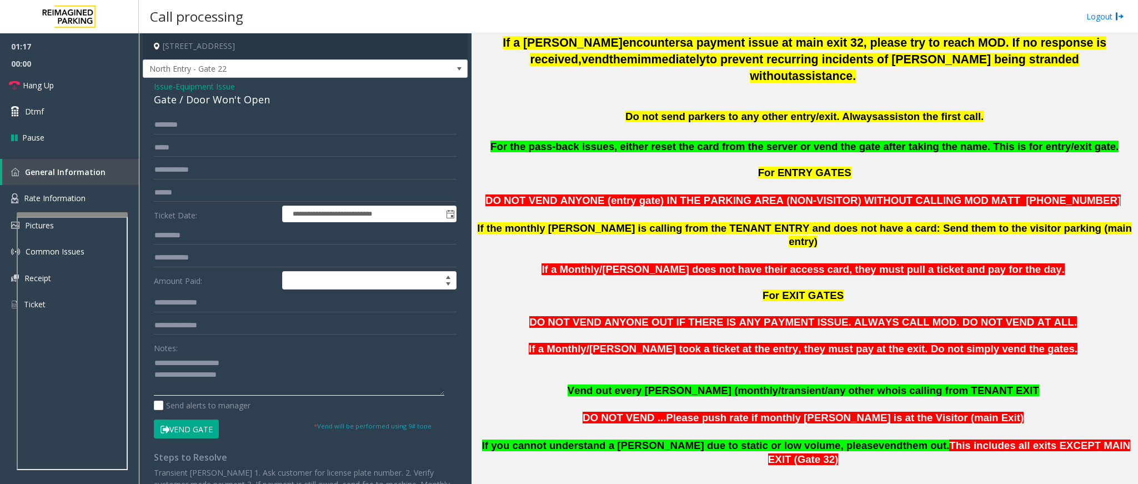
click at [244, 380] on textarea at bounding box center [299, 375] width 290 height 42
drag, startPoint x: 36, startPoint y: 87, endPoint x: 175, endPoint y: 184, distance: 169.6
click at [36, 87] on span "Hang Up" at bounding box center [38, 85] width 31 height 12
click at [258, 385] on textarea at bounding box center [299, 375] width 290 height 42
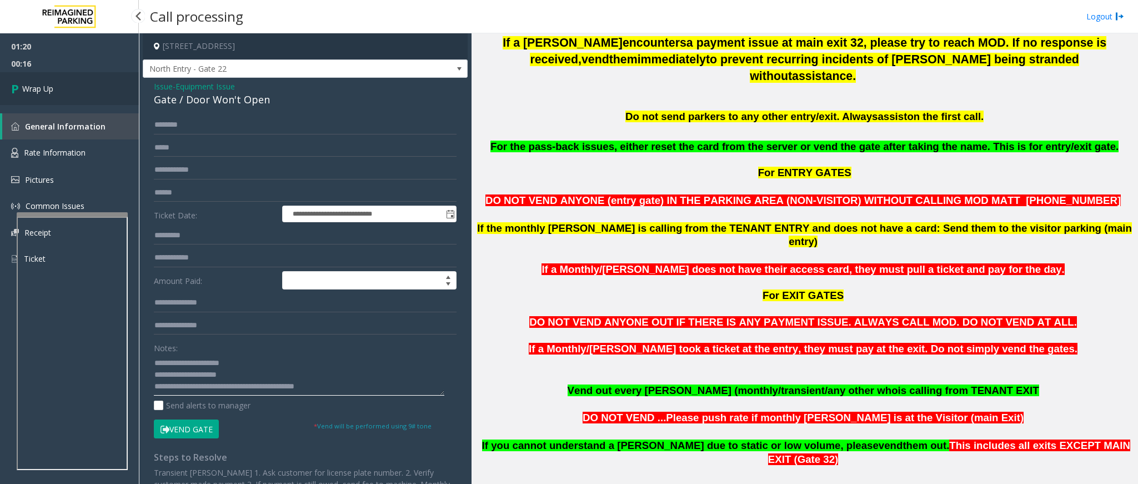
type textarea "**********"
click at [23, 82] on link "Wrap Up" at bounding box center [69, 88] width 139 height 33
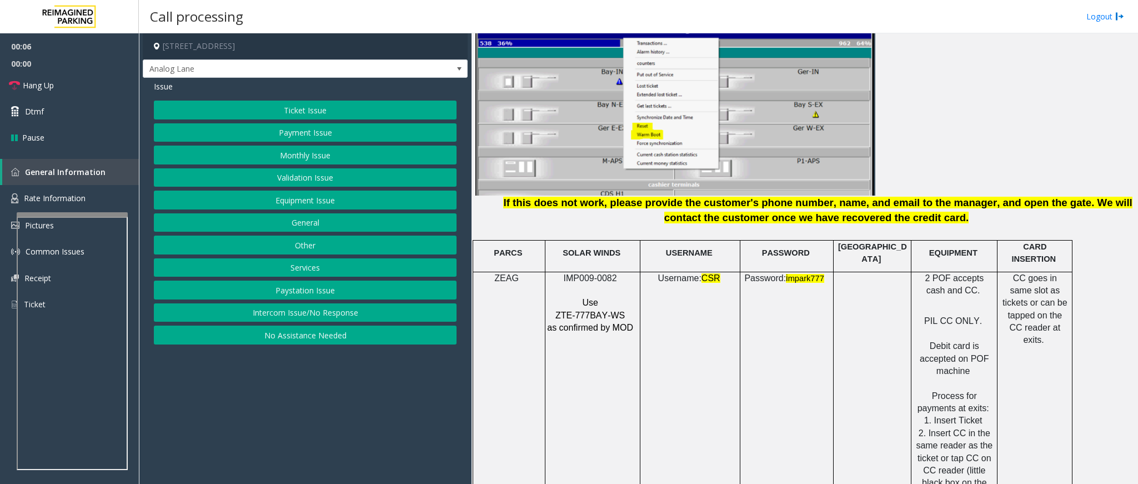
scroll to position [1416, 0]
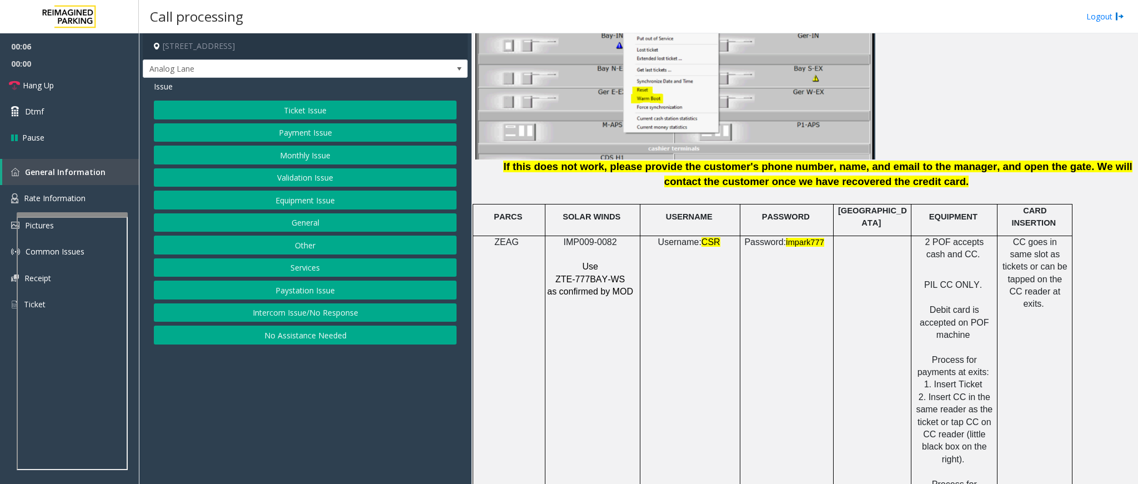
click at [579, 237] on span "IMP009-0082" at bounding box center [590, 241] width 53 height 9
click at [584, 237] on span "IMP009-0082" at bounding box center [590, 241] width 53 height 9
click at [593, 237] on span "IMP009-0082" at bounding box center [590, 241] width 53 height 9
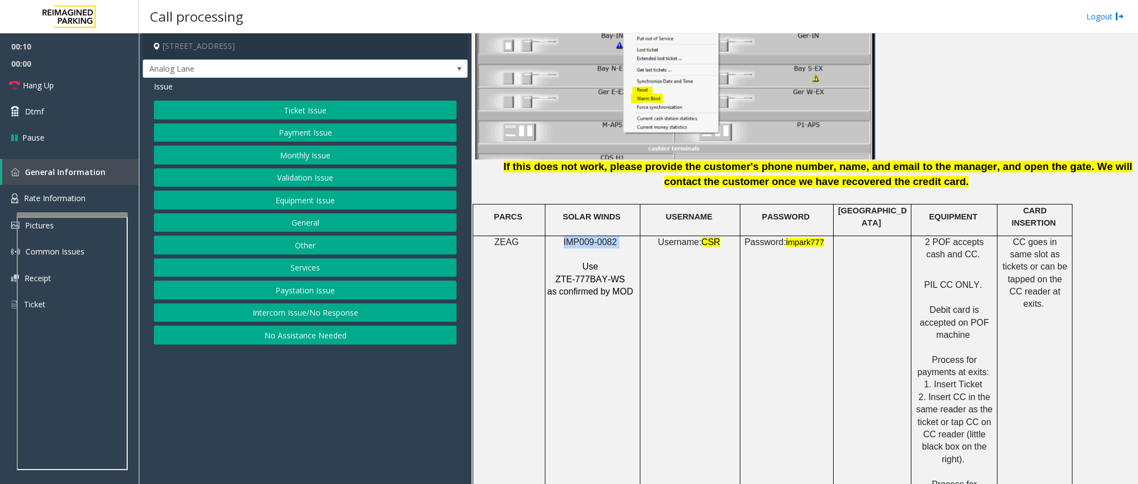
drag, startPoint x: 623, startPoint y: 218, endPoint x: 562, endPoint y: 224, distance: 61.9
click at [562, 236] on p "IMP009-0082" at bounding box center [590, 242] width 89 height 12
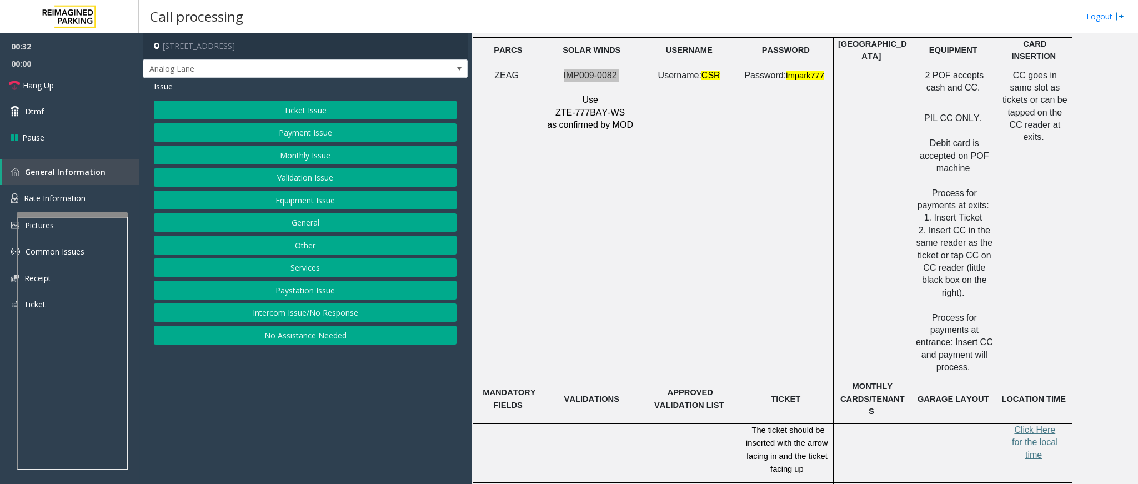
scroll to position [1499, 0]
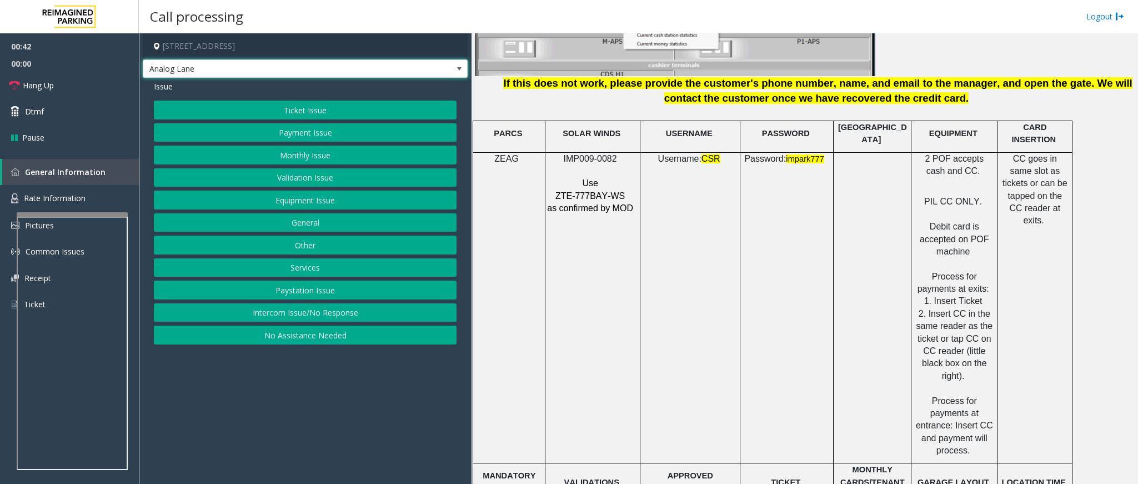
click at [459, 69] on span at bounding box center [459, 68] width 9 height 9
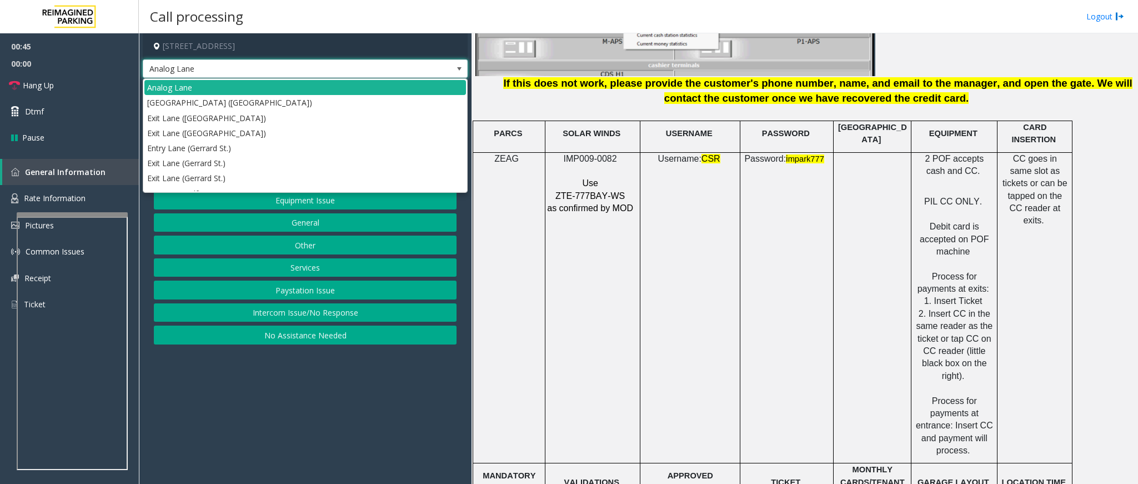
click at [459, 69] on span at bounding box center [459, 68] width 9 height 9
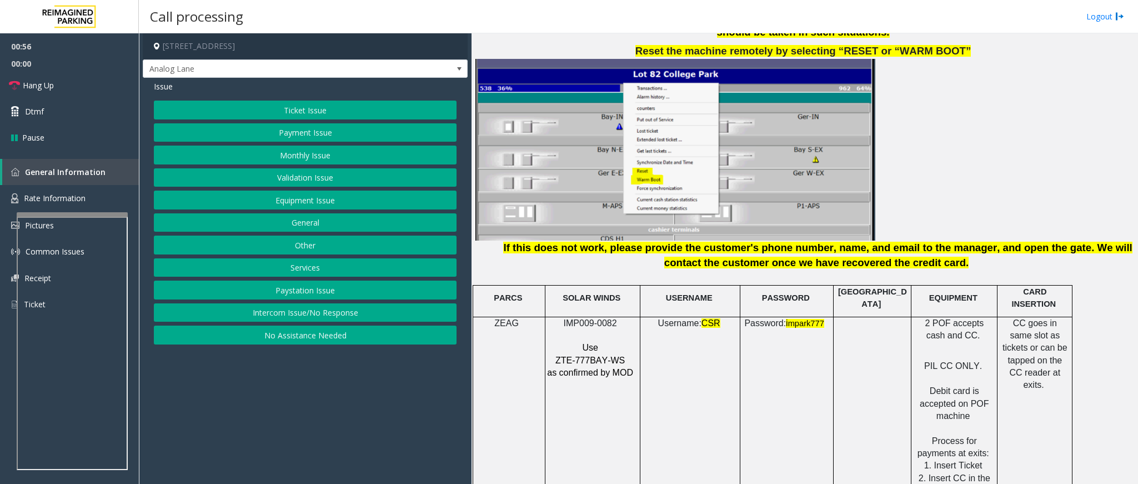
scroll to position [1332, 0]
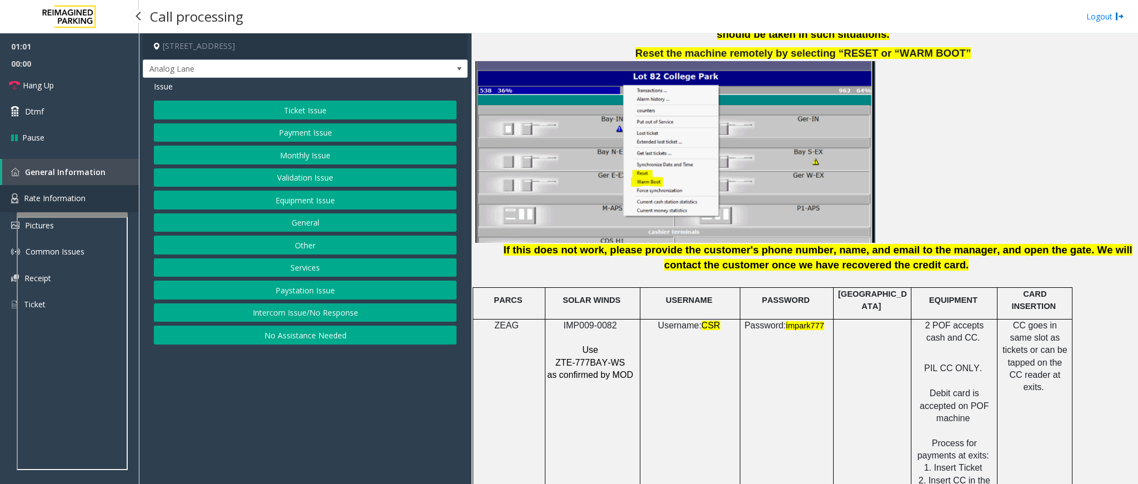
click at [63, 200] on span "Rate Information" at bounding box center [55, 198] width 62 height 11
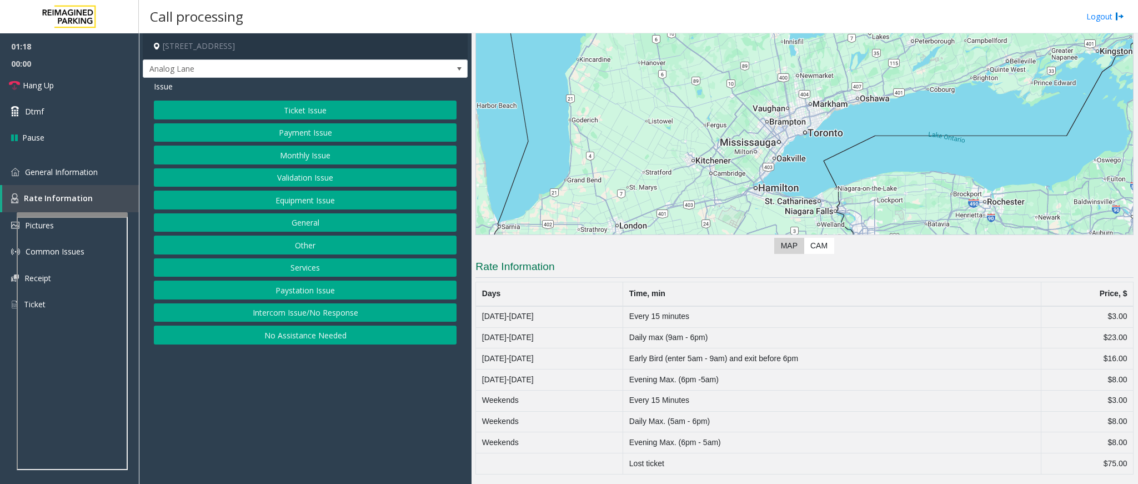
click at [330, 115] on button "Ticket Issue" at bounding box center [305, 109] width 303 height 19
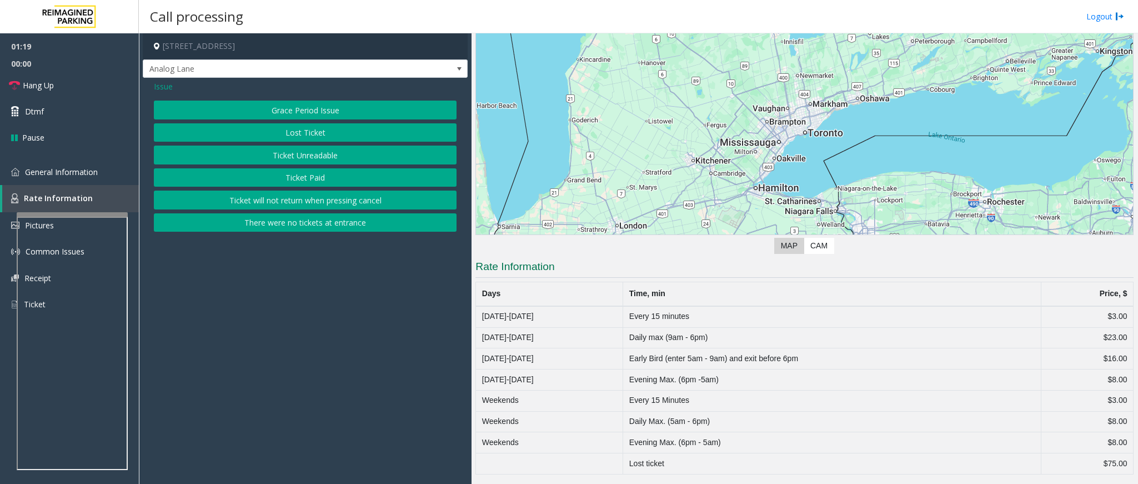
click at [344, 157] on button "Ticket Unreadable" at bounding box center [305, 154] width 303 height 19
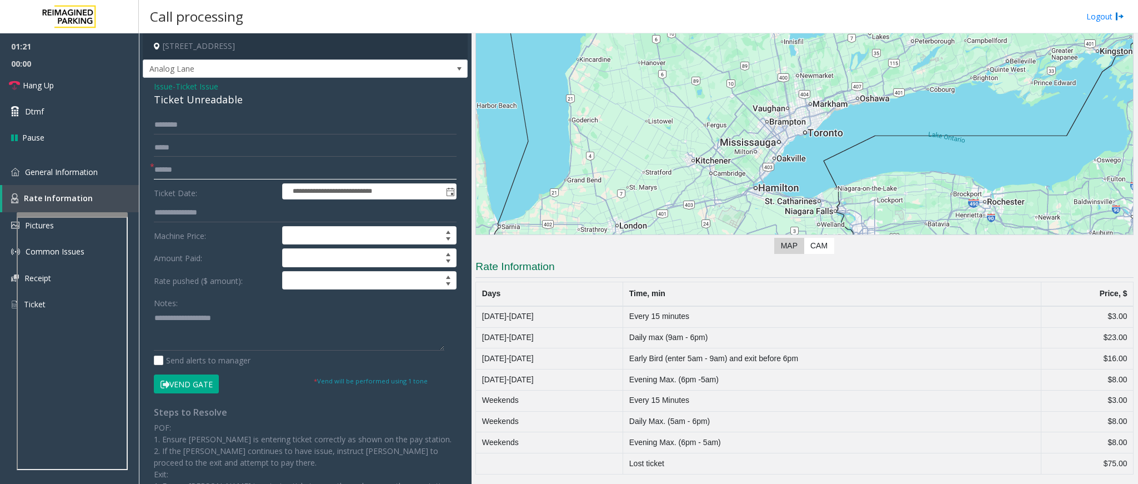
click at [170, 170] on input "text" at bounding box center [305, 169] width 303 height 19
click at [229, 172] on input "text" at bounding box center [305, 169] width 303 height 19
type input "******"
click at [218, 127] on input "text" at bounding box center [305, 124] width 303 height 19
type input "*****"
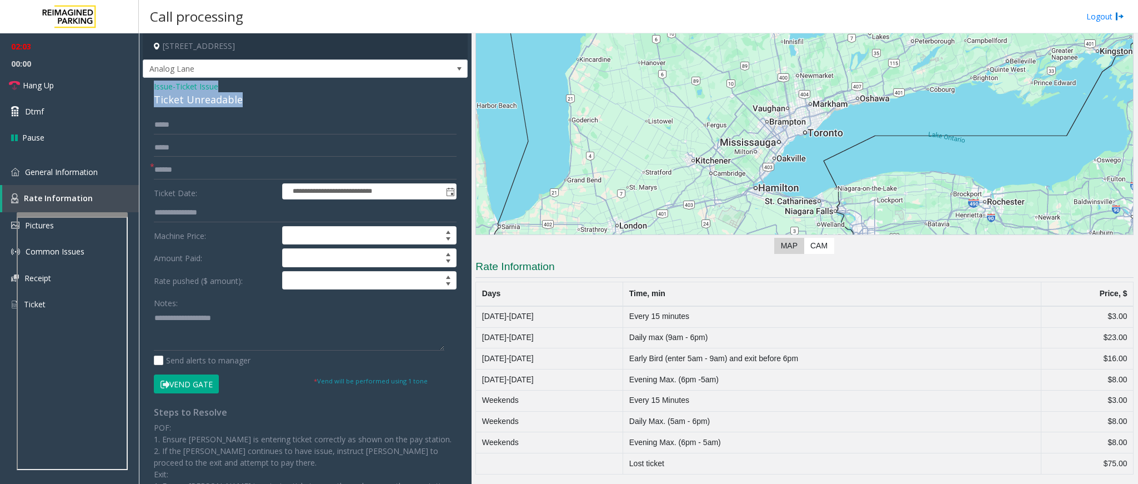
drag, startPoint x: 242, startPoint y: 97, endPoint x: 148, endPoint y: 90, distance: 93.6
click at [148, 90] on div "**********" at bounding box center [305, 331] width 325 height 506
click at [222, 331] on textarea at bounding box center [299, 330] width 290 height 42
click at [165, 385] on icon at bounding box center [164, 384] width 9 height 8
click at [235, 339] on textarea at bounding box center [299, 330] width 290 height 42
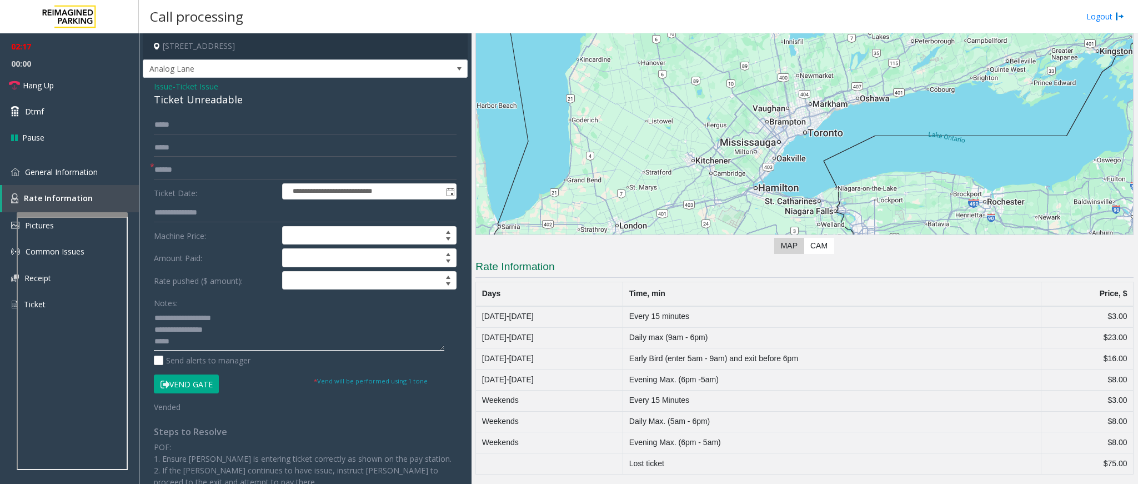
click at [248, 344] on textarea at bounding box center [299, 330] width 290 height 42
paste textarea "**********"
type textarea "**********"
click at [57, 167] on span "General Information" at bounding box center [61, 172] width 73 height 11
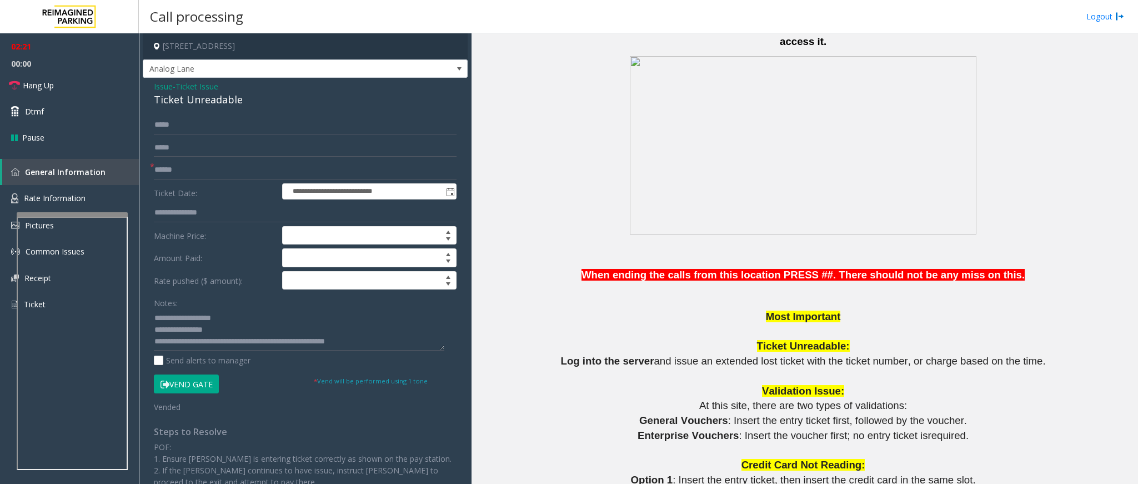
scroll to position [583, 0]
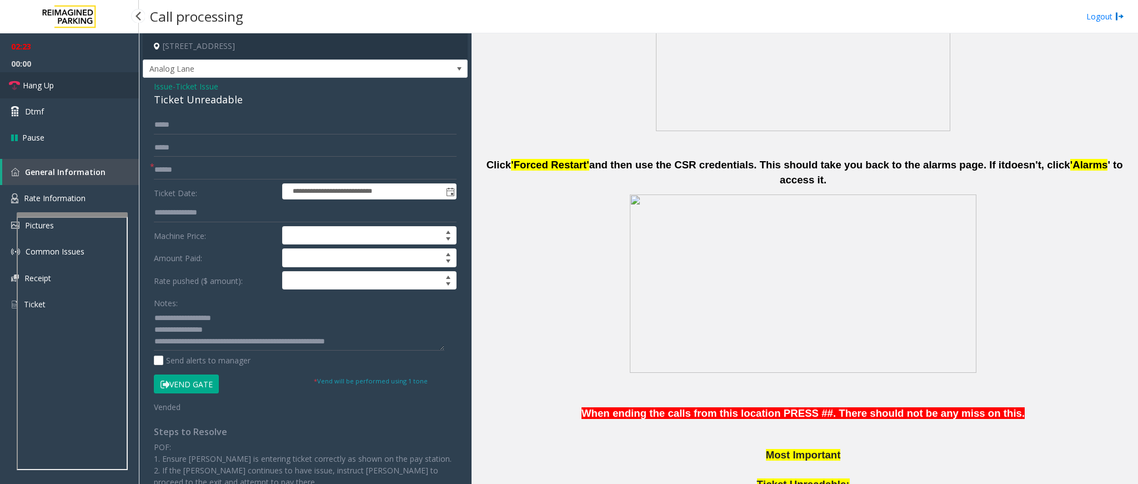
click at [51, 83] on span "Hang Up" at bounding box center [38, 85] width 31 height 12
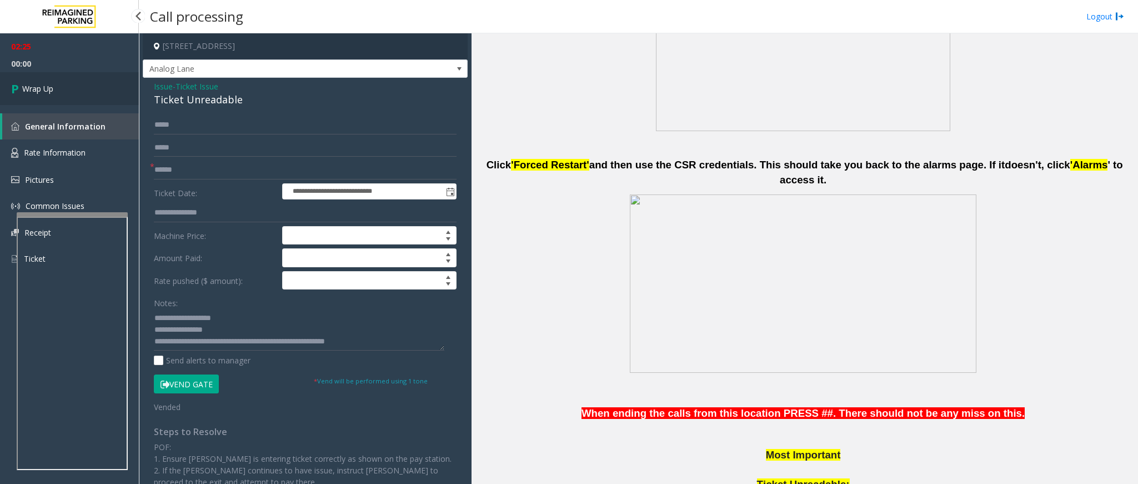
click at [21, 90] on icon at bounding box center [16, 88] width 11 height 18
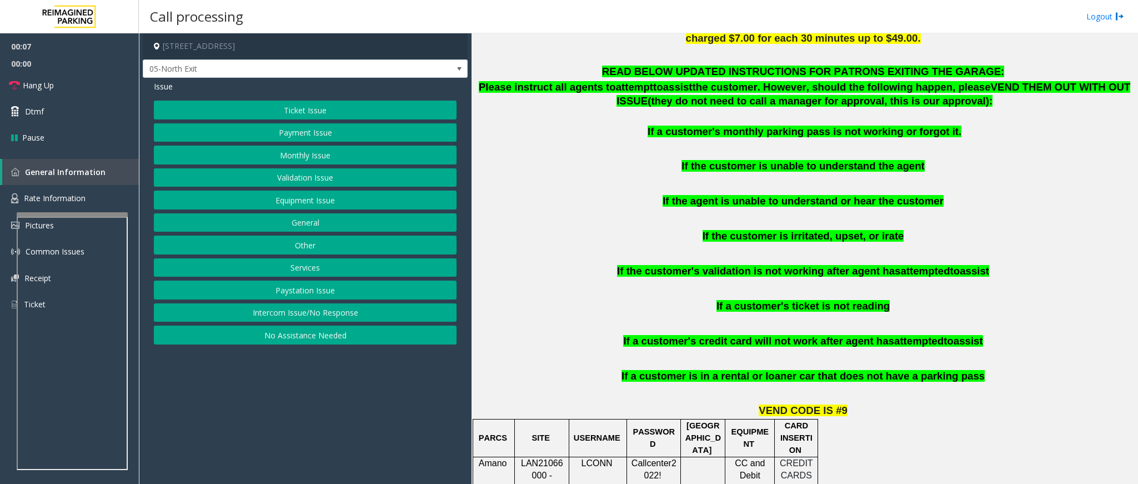
scroll to position [666, 0]
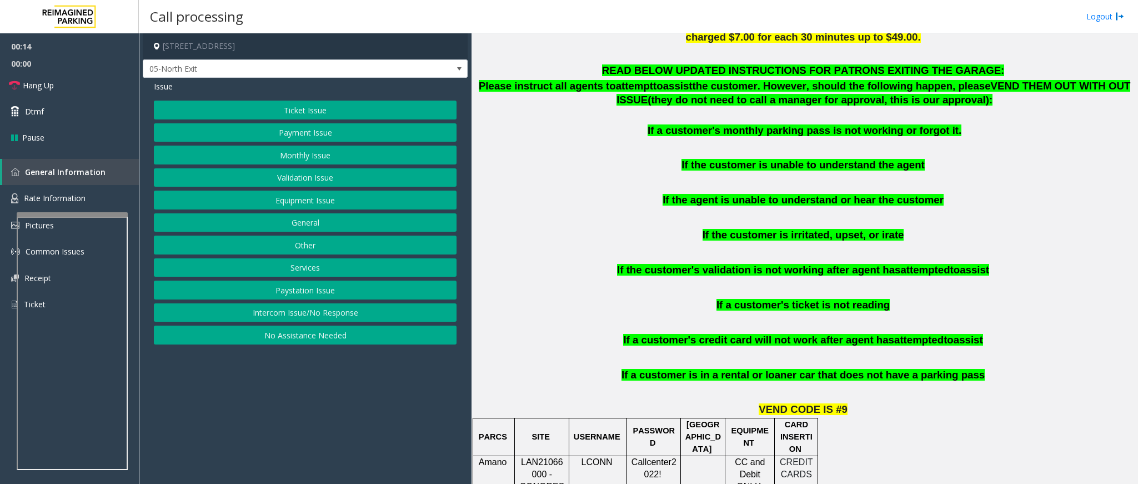
click at [345, 153] on button "Monthly Issue" at bounding box center [305, 154] width 303 height 19
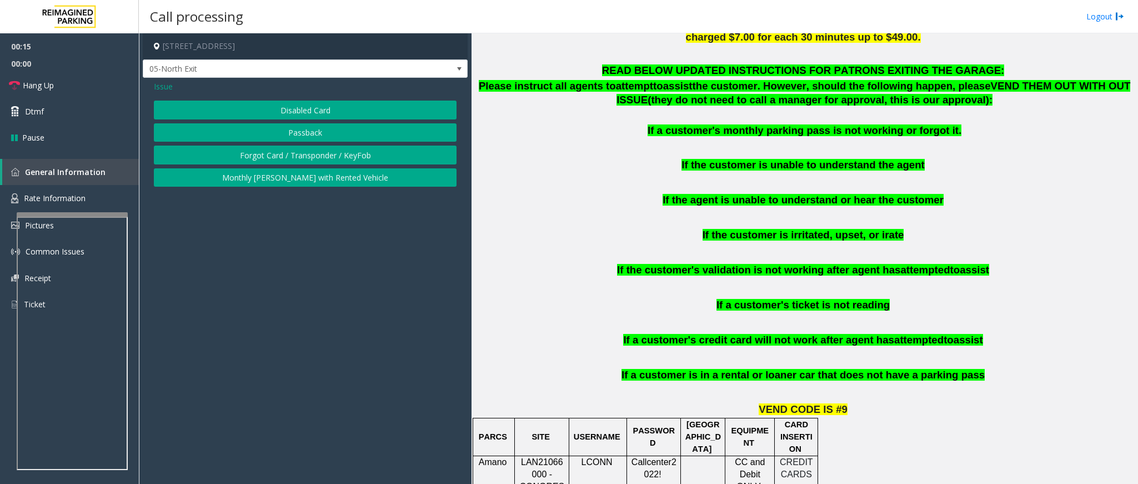
click at [363, 180] on button "Monthly [PERSON_NAME] with Rented Vehicle" at bounding box center [305, 177] width 303 height 19
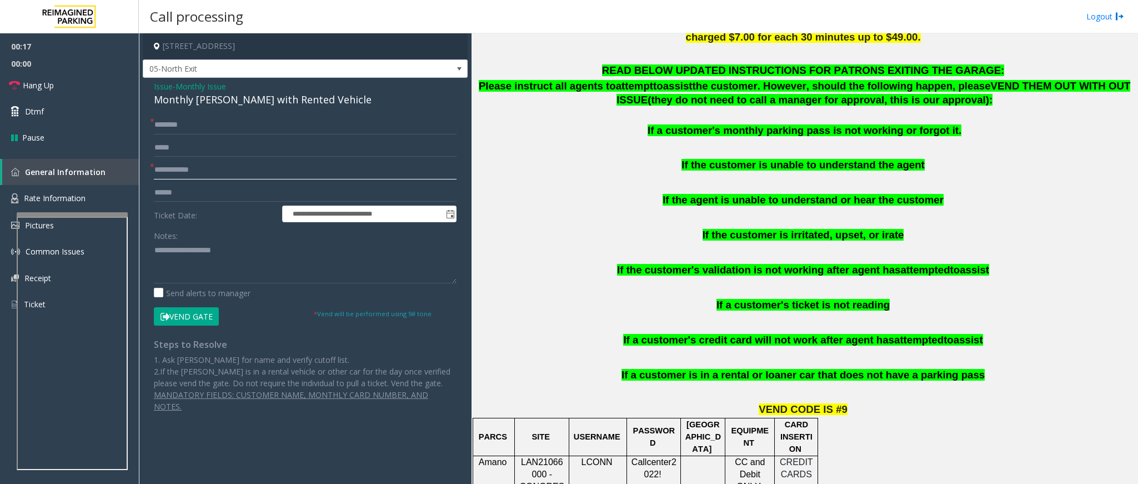
click at [238, 173] on input "text" at bounding box center [305, 169] width 303 height 19
type input "*****"
drag, startPoint x: 324, startPoint y: 100, endPoint x: 152, endPoint y: 88, distance: 172.5
click at [152, 88] on div "**********" at bounding box center [305, 250] width 325 height 345
click at [300, 265] on textarea at bounding box center [305, 263] width 303 height 42
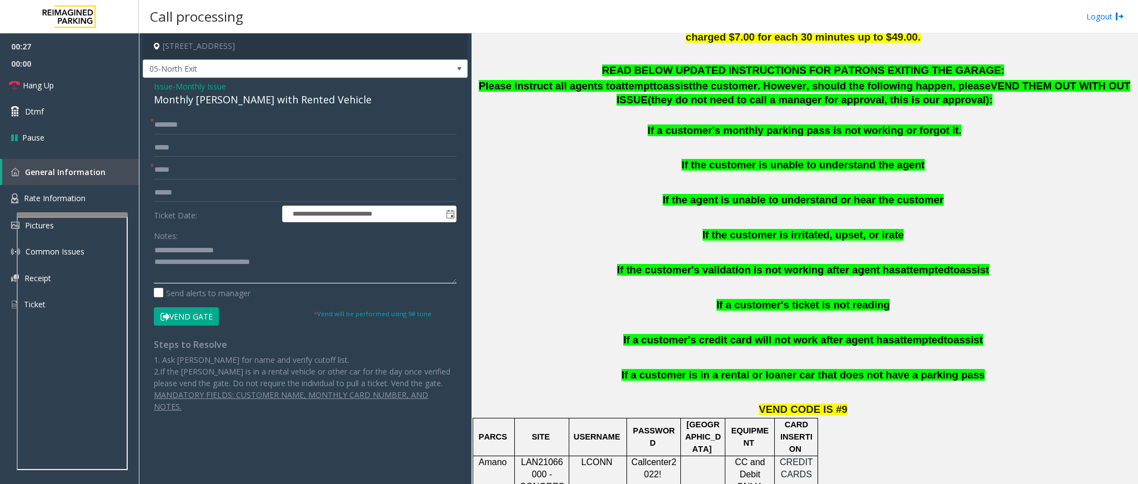
click at [300, 266] on textarea at bounding box center [305, 263] width 303 height 42
click at [227, 125] on input "text" at bounding box center [305, 124] width 303 height 19
click at [314, 274] on textarea at bounding box center [305, 263] width 303 height 42
type textarea "**********"
drag, startPoint x: 248, startPoint y: 120, endPoint x: 247, endPoint y: 133, distance: 13.4
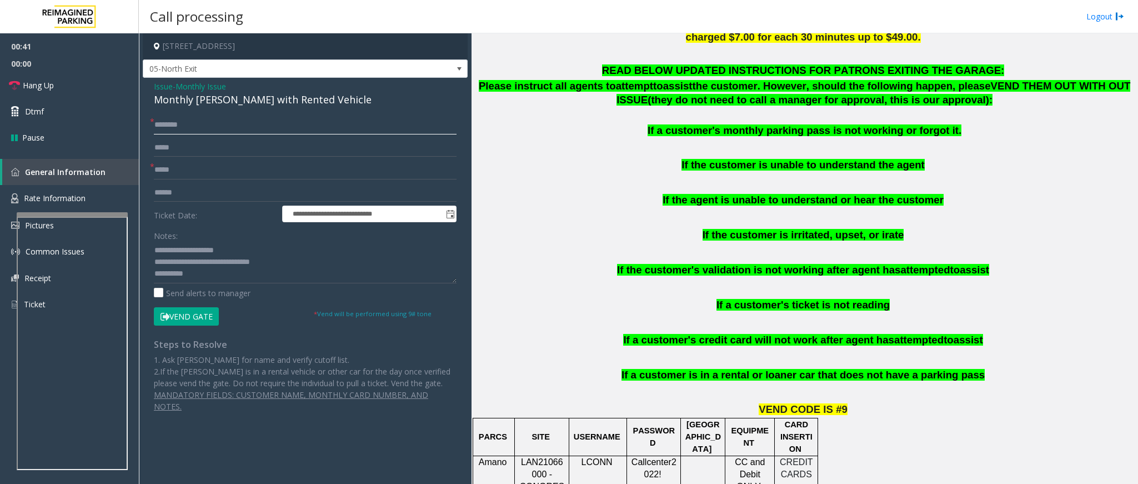
click at [247, 129] on input "text" at bounding box center [305, 124] width 303 height 19
type input "******"
click at [225, 279] on textarea at bounding box center [305, 263] width 303 height 42
click at [204, 315] on button "Vend Gate" at bounding box center [186, 316] width 65 height 19
click at [235, 275] on textarea at bounding box center [305, 263] width 303 height 42
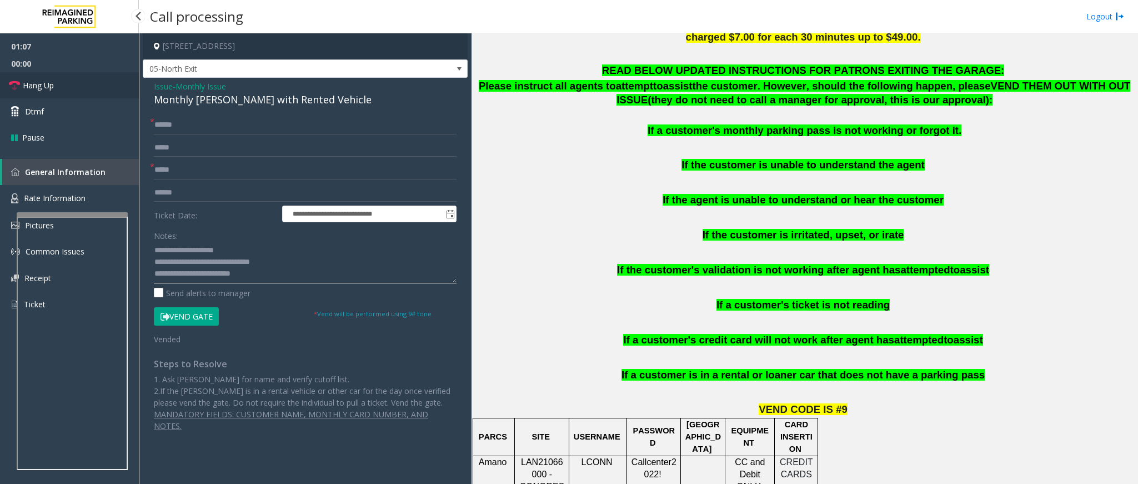
type textarea "**********"
click at [17, 84] on icon at bounding box center [14, 85] width 11 height 11
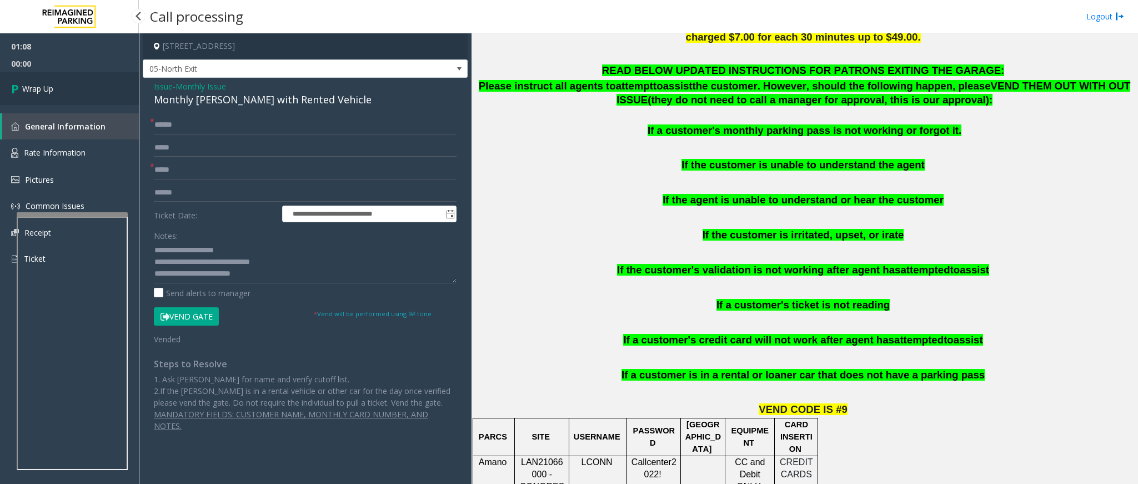
click at [17, 84] on icon at bounding box center [16, 88] width 11 height 18
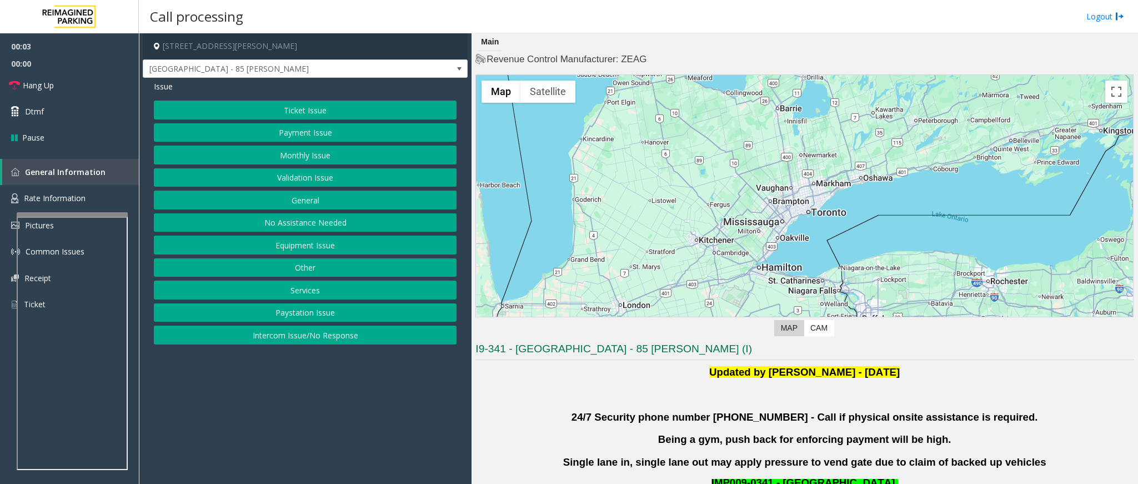
click at [330, 180] on button "Validation Issue" at bounding box center [305, 177] width 303 height 19
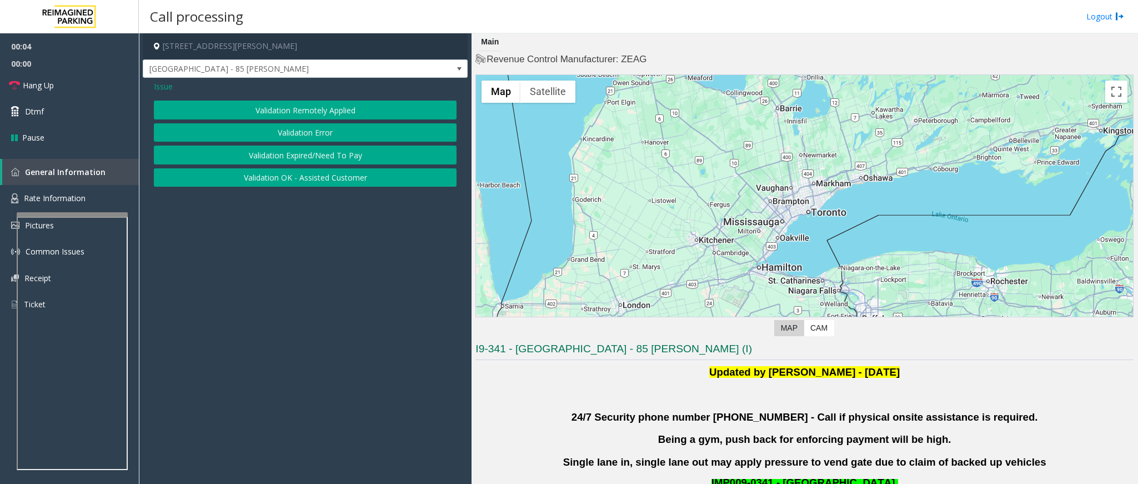
click at [329, 137] on button "Validation Error" at bounding box center [305, 132] width 303 height 19
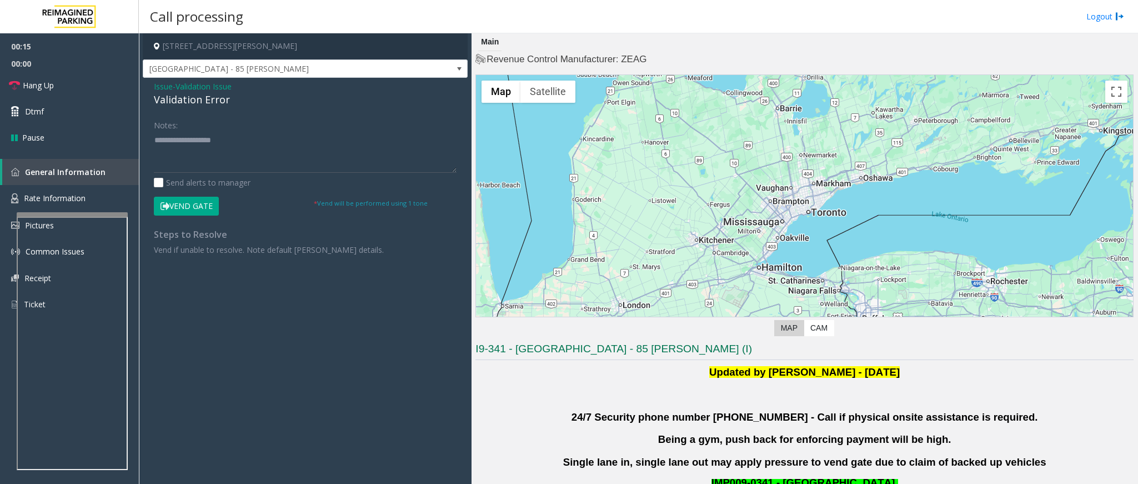
click at [168, 90] on span "Issue" at bounding box center [163, 87] width 19 height 12
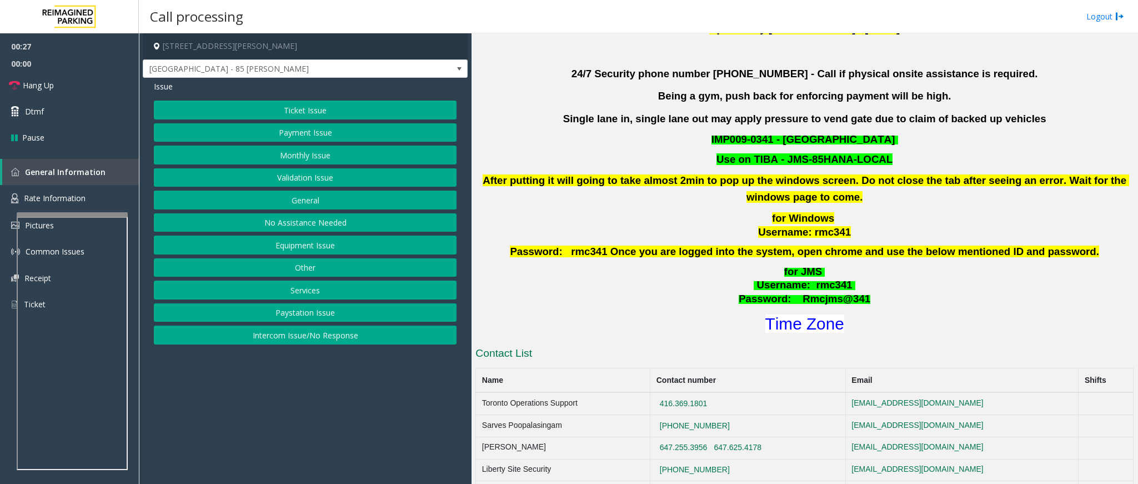
scroll to position [333, 0]
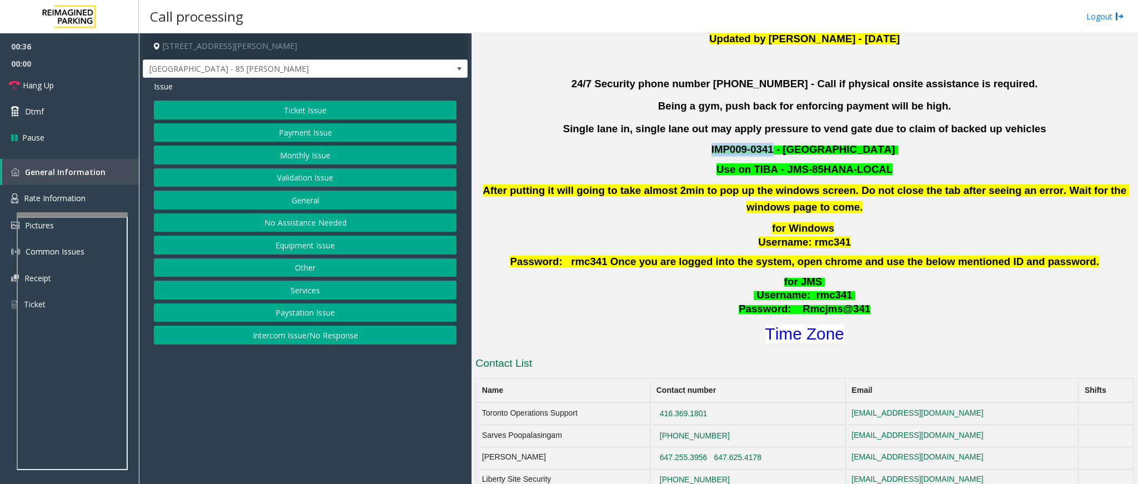
drag, startPoint x: 771, startPoint y: 150, endPoint x: 713, endPoint y: 148, distance: 57.8
click at [713, 148] on p "IMP009-0341 - [GEOGRAPHIC_DATA]" at bounding box center [804, 150] width 660 height 14
click at [864, 222] on p "for Windows Username: rmc341" at bounding box center [804, 236] width 660 height 28
click at [335, 252] on button "Equipment Issue" at bounding box center [305, 244] width 303 height 19
click at [297, 158] on button "Out of Tickets" at bounding box center [305, 154] width 303 height 19
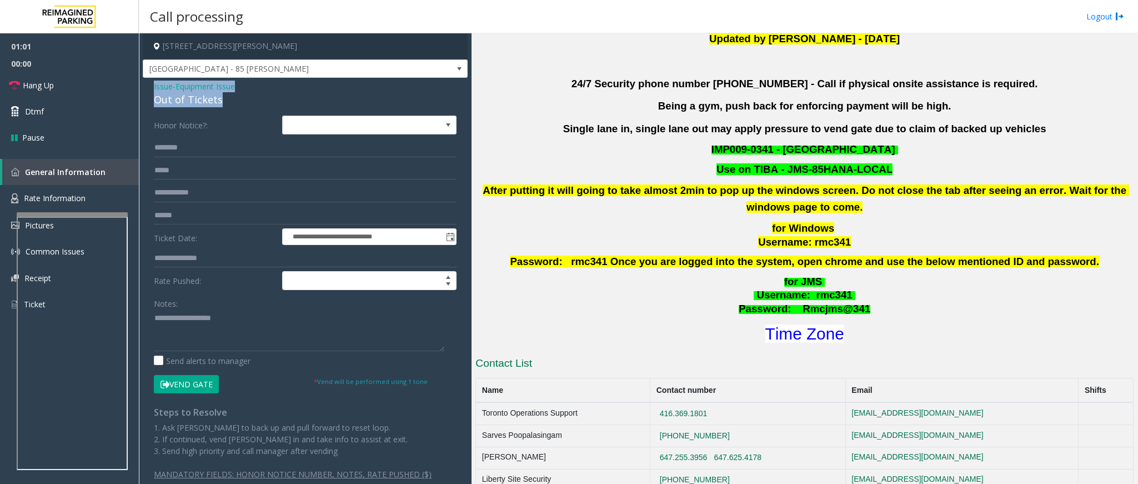
drag, startPoint x: 219, startPoint y: 102, endPoint x: 150, endPoint y: 90, distance: 69.2
click at [150, 90] on div "**********" at bounding box center [305, 290] width 325 height 425
click at [207, 335] on textarea at bounding box center [299, 330] width 290 height 42
type textarea "**********"
click at [188, 152] on input "text" at bounding box center [305, 147] width 303 height 19
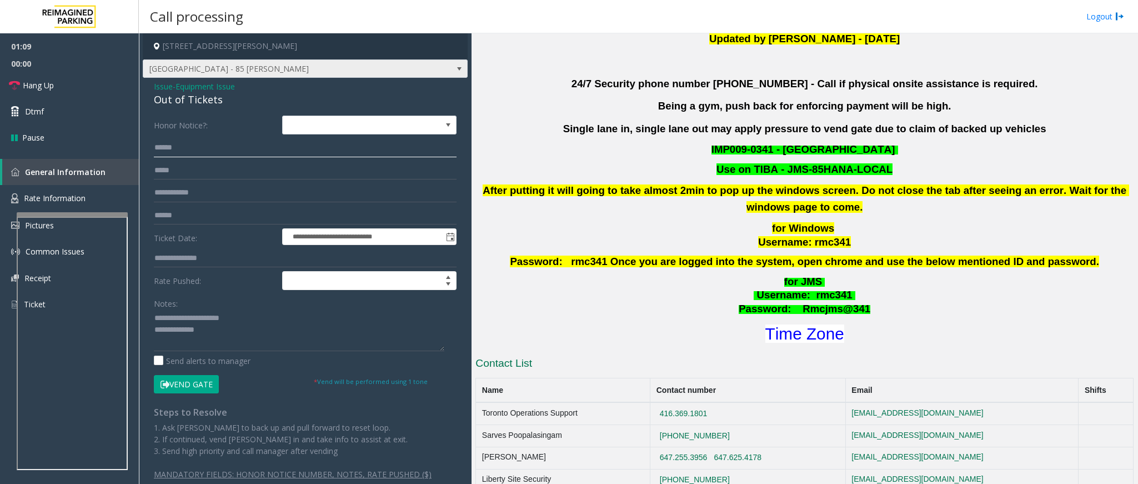
type input "******"
click at [455, 67] on span at bounding box center [459, 68] width 9 height 9
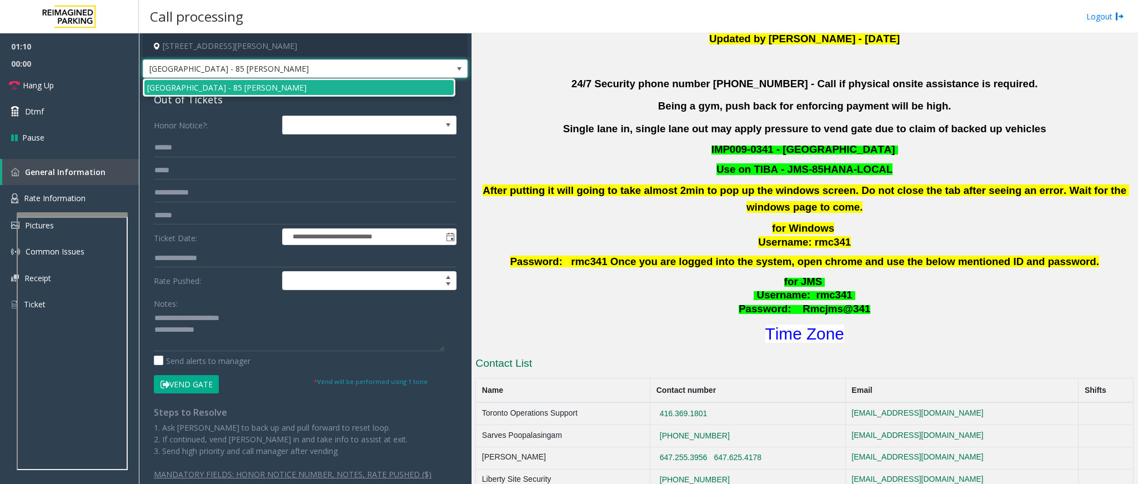
click at [455, 67] on span at bounding box center [459, 68] width 9 height 9
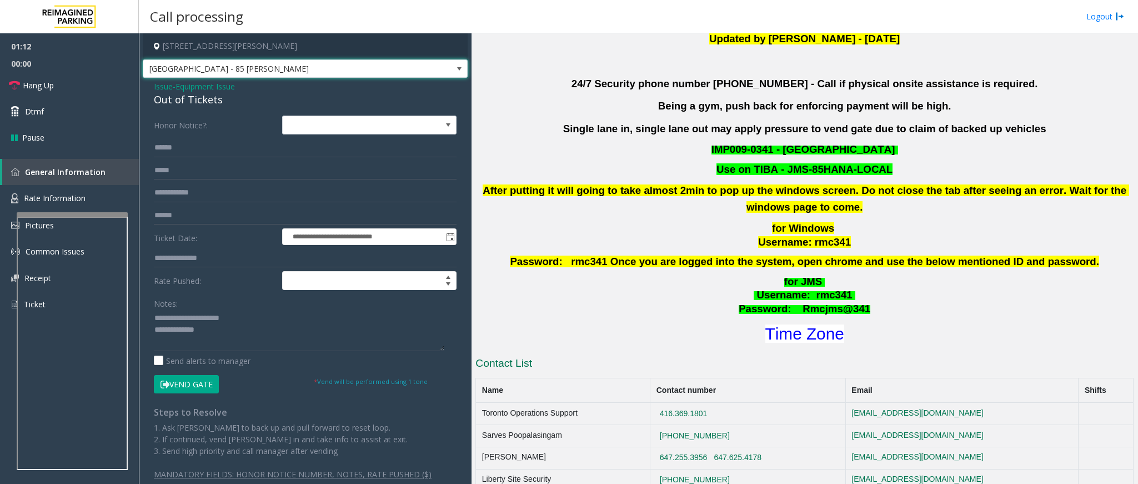
click at [455, 67] on span at bounding box center [459, 68] width 9 height 9
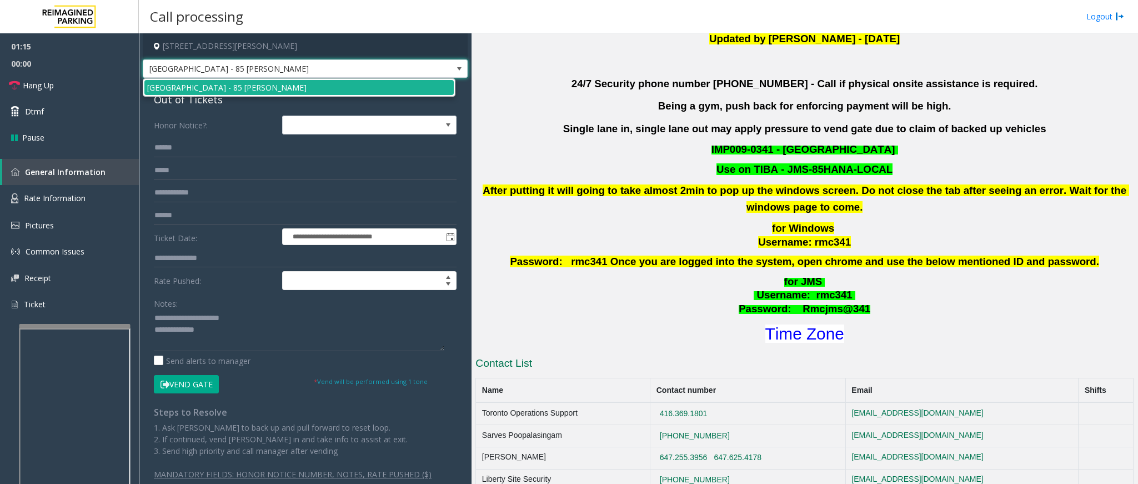
click at [97, 325] on div at bounding box center [74, 326] width 111 height 4
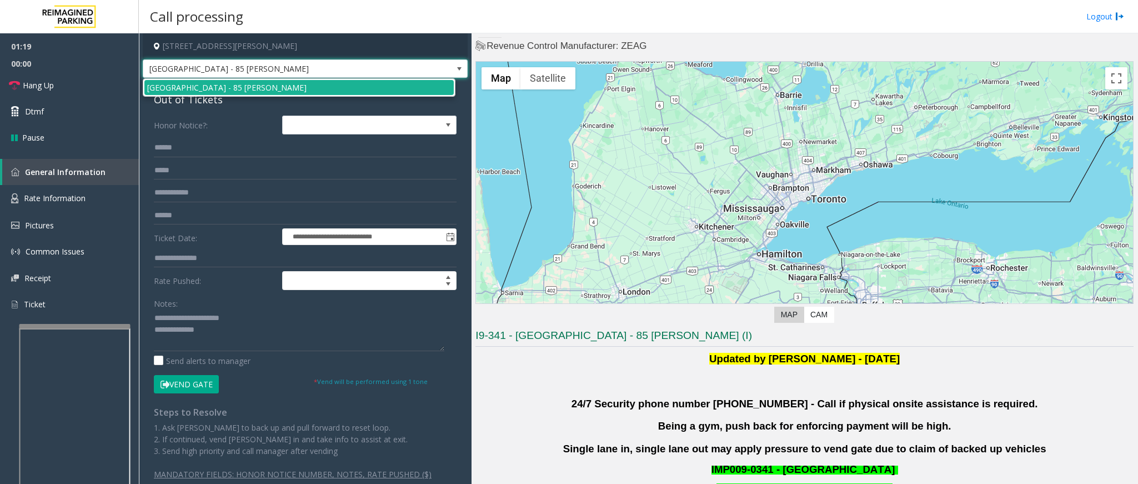
scroll to position [0, 0]
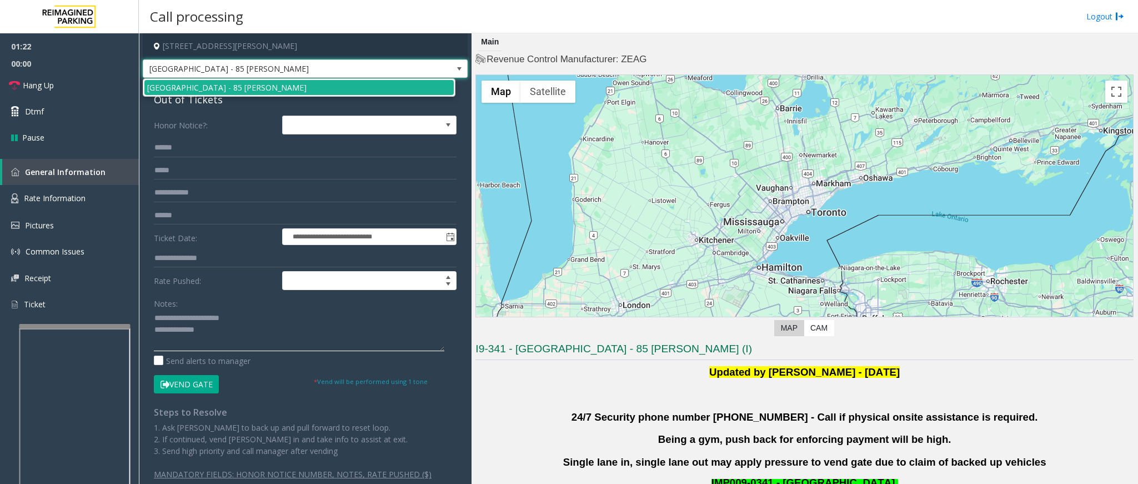
click at [230, 339] on textarea at bounding box center [299, 330] width 290 height 42
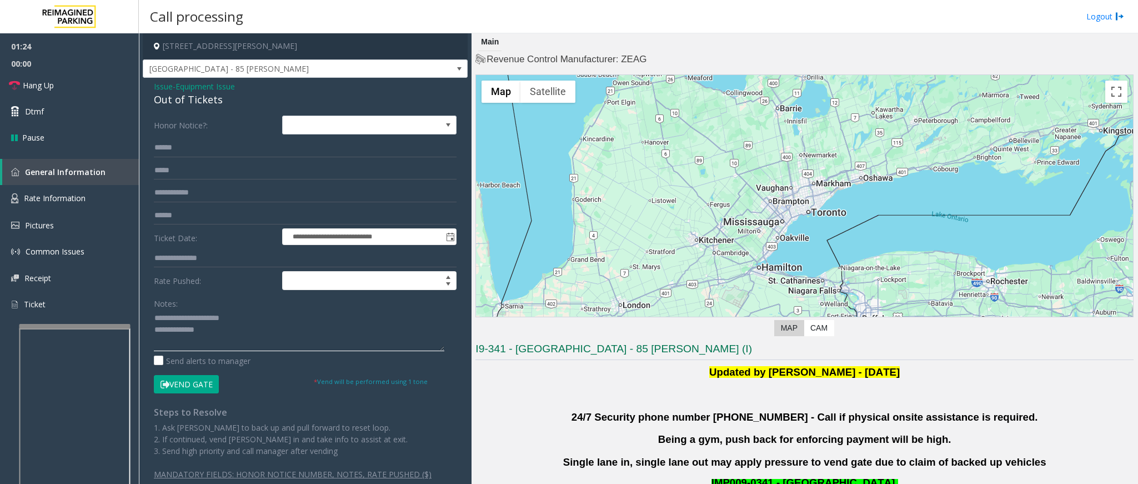
click at [230, 339] on textarea at bounding box center [299, 330] width 290 height 42
click at [230, 345] on textarea at bounding box center [299, 330] width 290 height 42
click at [13, 85] on icon at bounding box center [14, 85] width 11 height 11
click at [260, 349] on textarea at bounding box center [299, 330] width 290 height 42
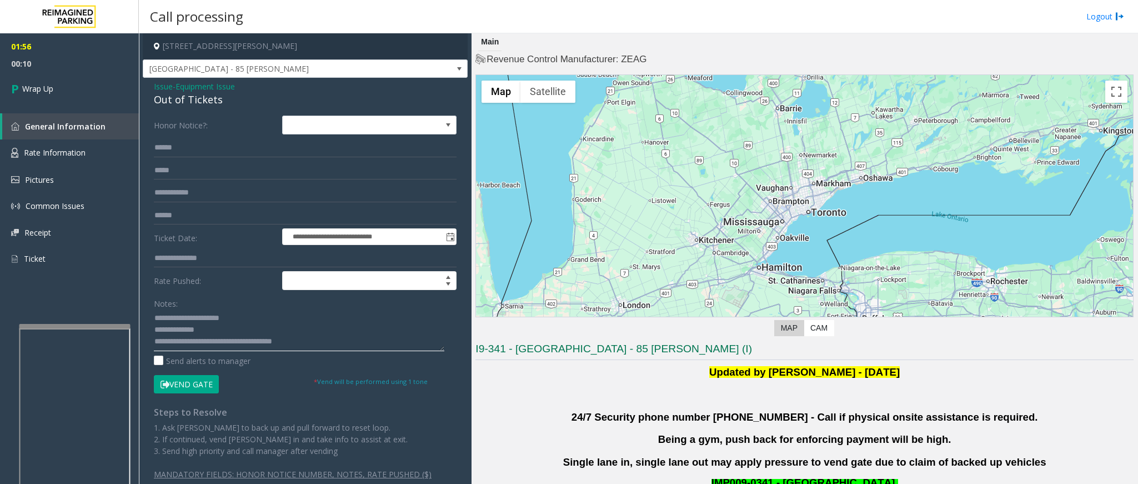
click at [210, 330] on textarea at bounding box center [299, 330] width 290 height 42
type textarea "**********"
click at [10, 83] on link "Wrap Up" at bounding box center [69, 88] width 139 height 33
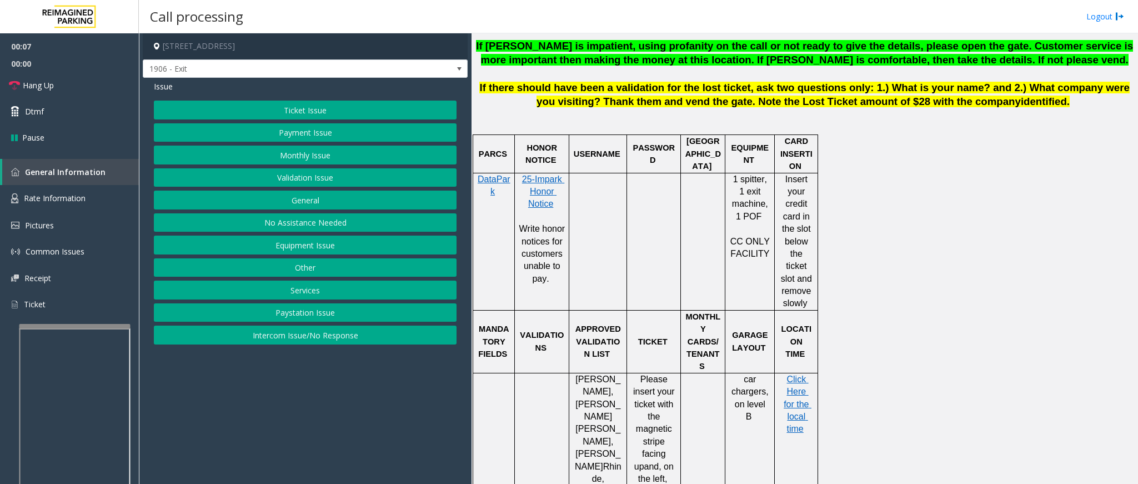
scroll to position [666, 0]
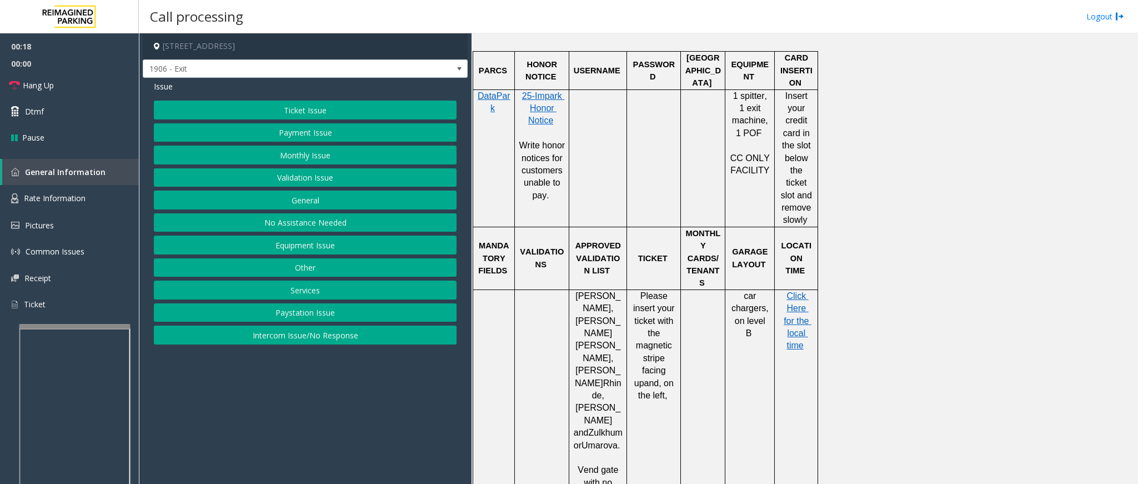
click at [311, 160] on button "Monthly Issue" at bounding box center [305, 154] width 303 height 19
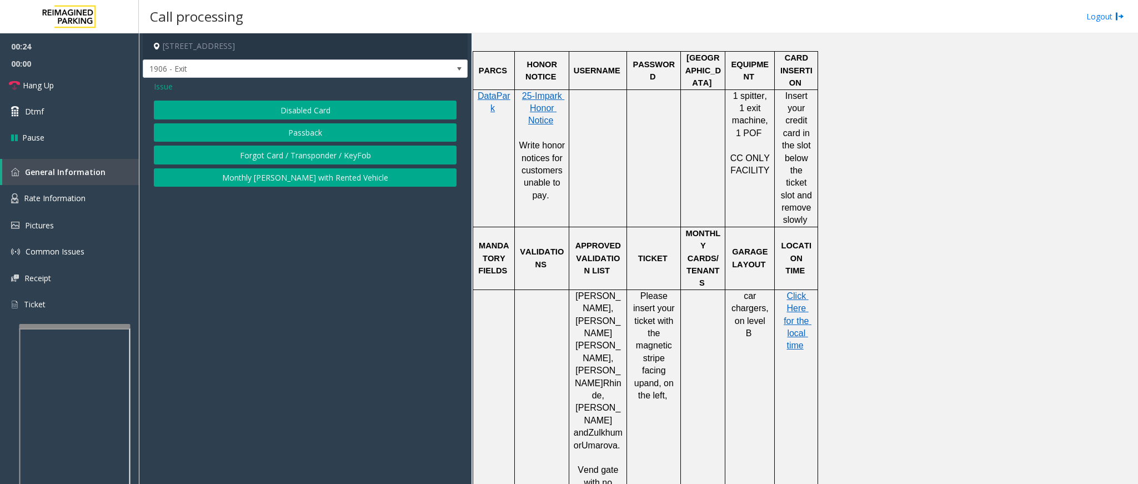
click at [157, 92] on span "Issue" at bounding box center [163, 87] width 19 height 12
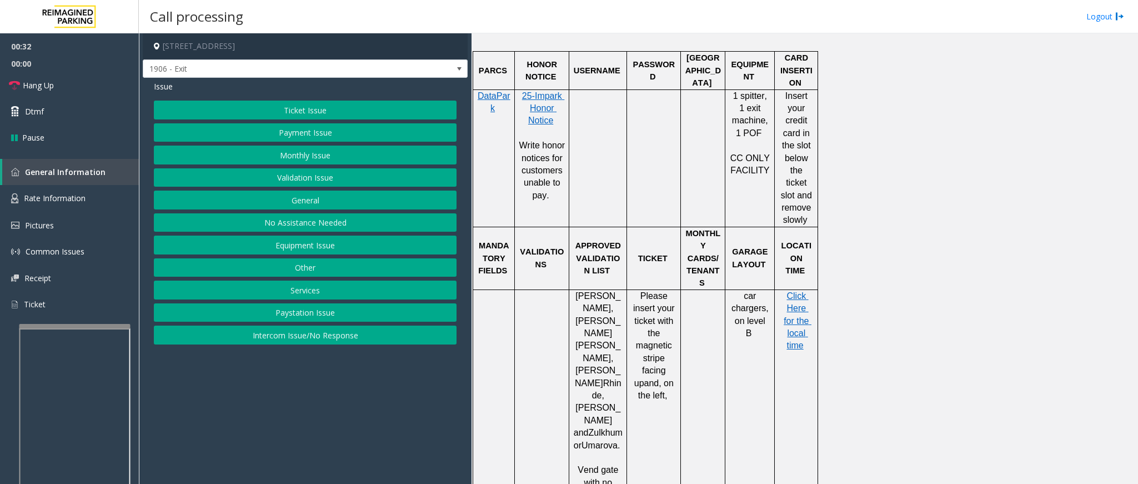
click at [328, 152] on button "Monthly Issue" at bounding box center [305, 154] width 303 height 19
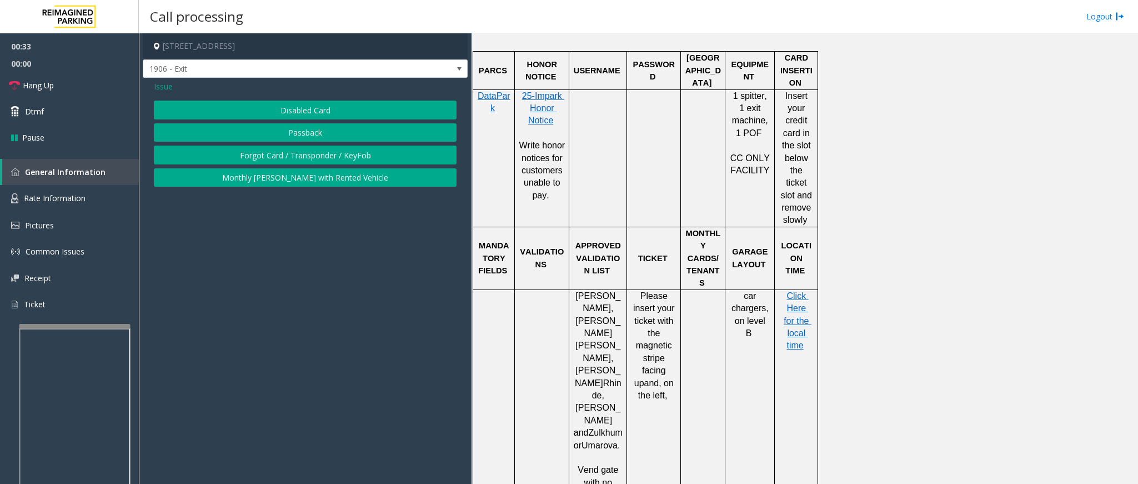
click at [309, 114] on button "Disabled Card" at bounding box center [305, 109] width 303 height 19
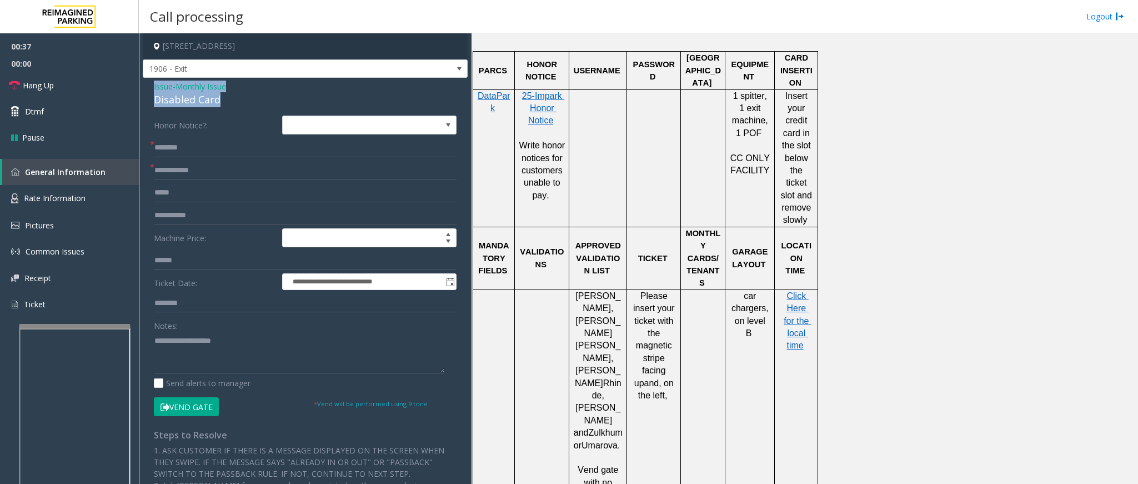
drag, startPoint x: 228, startPoint y: 99, endPoint x: 147, endPoint y: 87, distance: 81.9
click at [147, 87] on div "**********" at bounding box center [305, 371] width 325 height 587
click at [224, 357] on textarea at bounding box center [299, 352] width 290 height 42
click at [223, 360] on textarea at bounding box center [299, 352] width 290 height 42
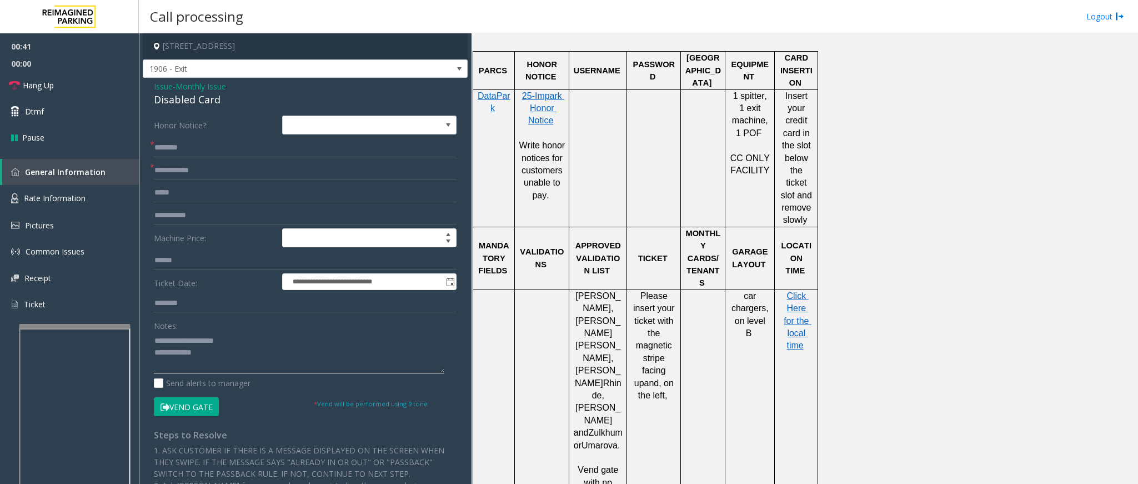
click at [225, 360] on textarea at bounding box center [299, 352] width 290 height 42
click at [227, 358] on textarea at bounding box center [299, 352] width 290 height 42
click at [217, 360] on textarea at bounding box center [299, 352] width 290 height 42
type textarea "**********"
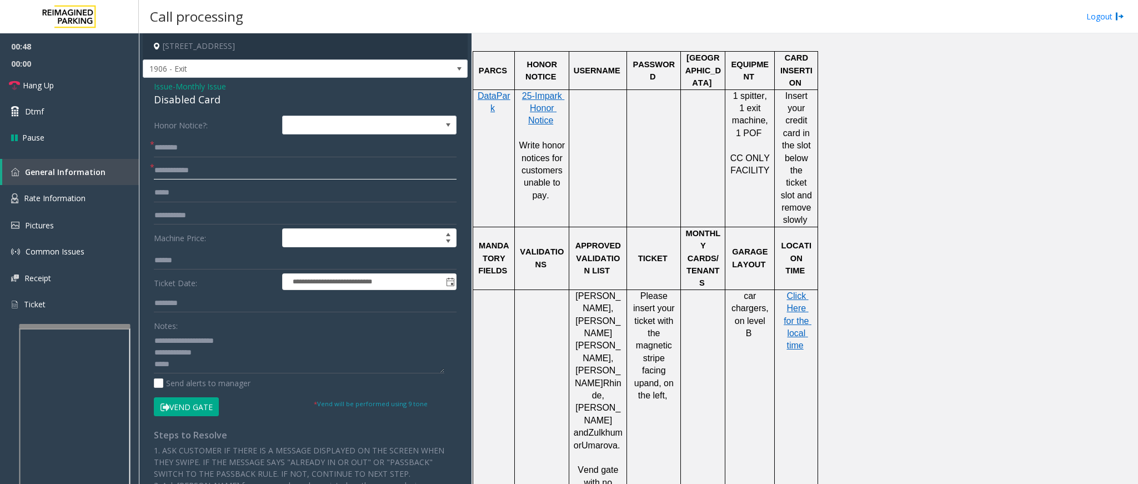
click at [197, 172] on input "text" at bounding box center [305, 170] width 303 height 19
type input "**"
click at [208, 145] on input "text" at bounding box center [305, 147] width 303 height 19
type input "**"
click at [38, 85] on span "Hang Up" at bounding box center [38, 85] width 31 height 12
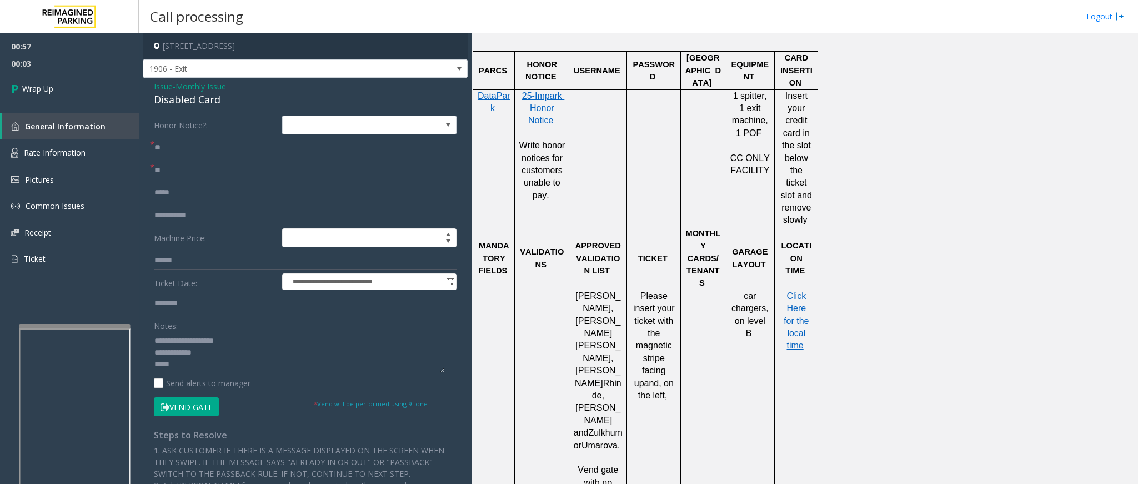
click at [312, 362] on textarea at bounding box center [299, 352] width 290 height 42
paste textarea "**********"
type textarea "**********"
click at [32, 89] on span "Wrap Up" at bounding box center [37, 89] width 31 height 12
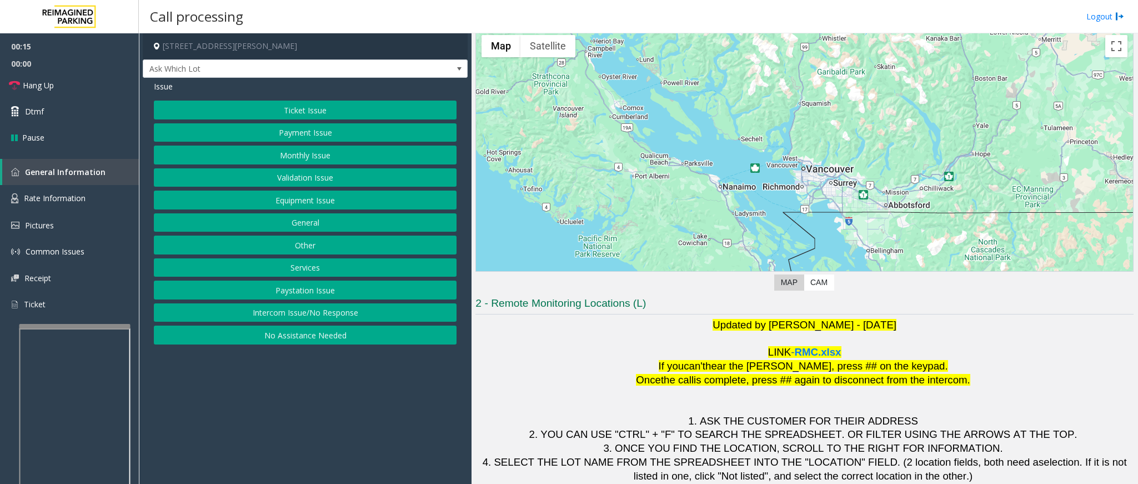
scroll to position [71, 0]
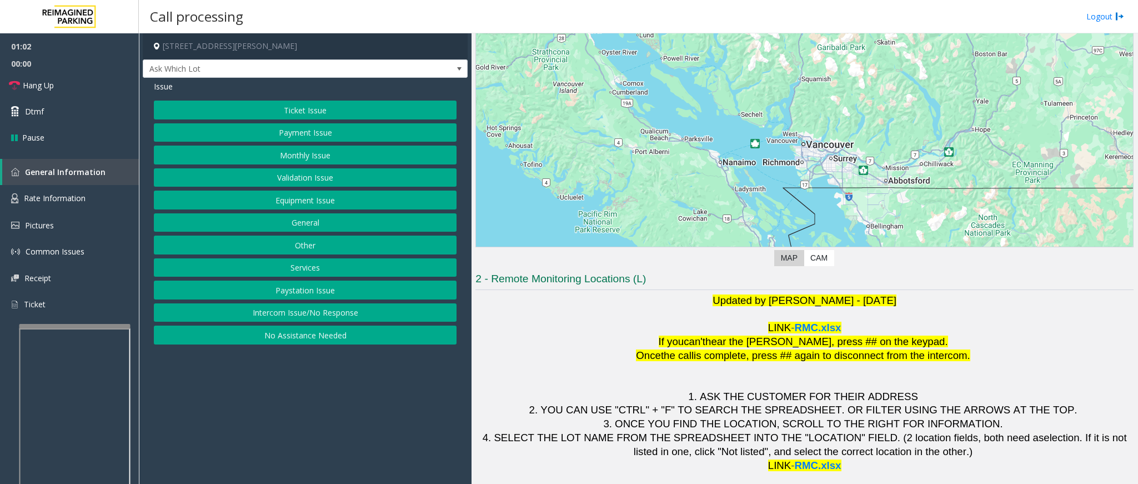
click at [295, 114] on button "Ticket Issue" at bounding box center [305, 109] width 303 height 19
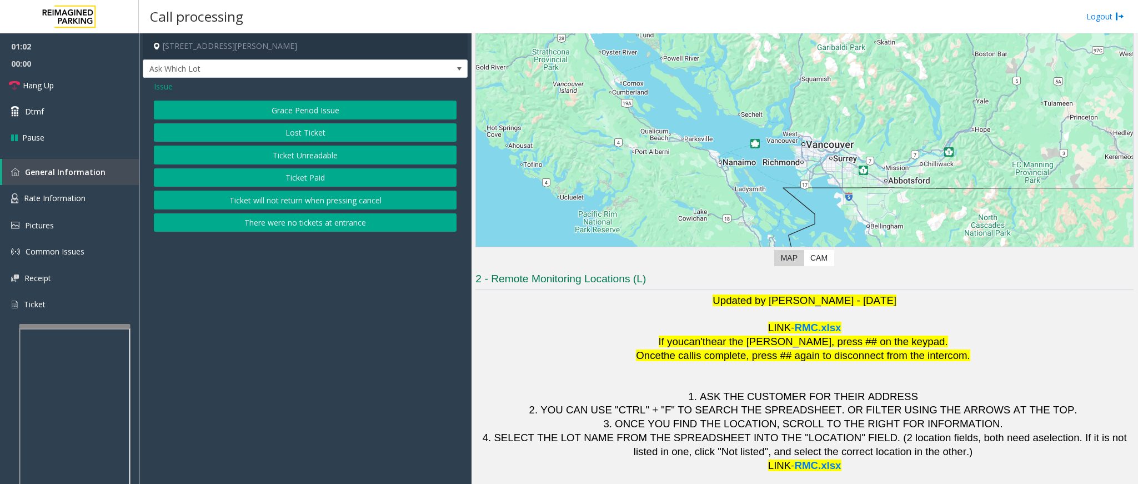
click at [317, 152] on button "Ticket Unreadable" at bounding box center [305, 154] width 303 height 19
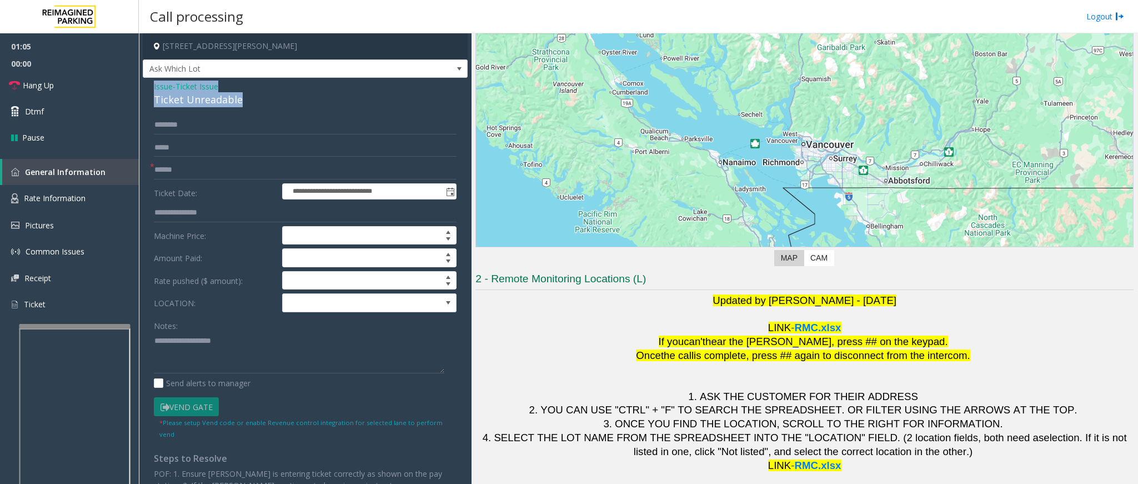
drag, startPoint x: 242, startPoint y: 102, endPoint x: 149, endPoint y: 85, distance: 94.7
click at [149, 85] on div "**********" at bounding box center [305, 325] width 325 height 494
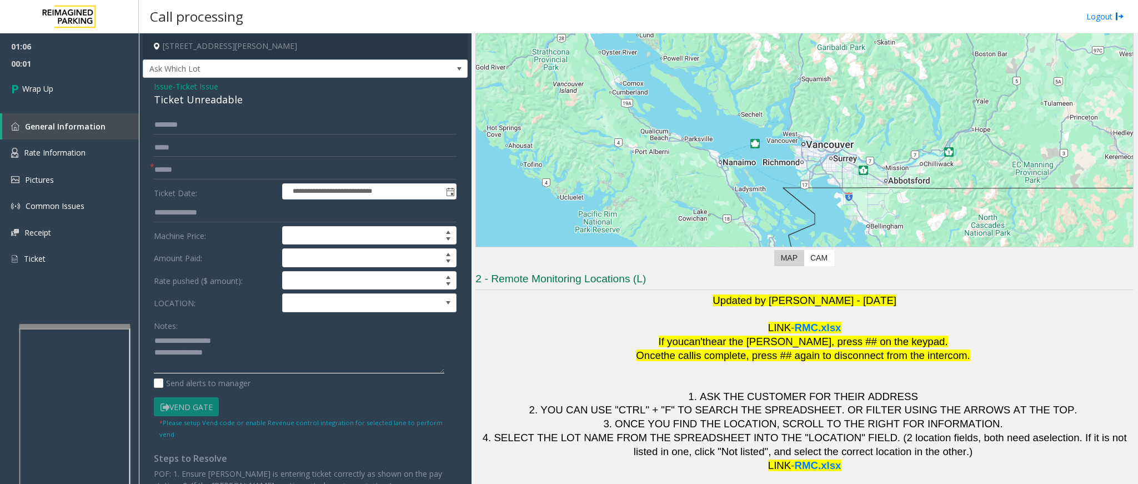
click at [224, 351] on textarea at bounding box center [299, 352] width 290 height 42
type textarea "**********"
click at [395, 303] on span at bounding box center [352, 303] width 139 height 18
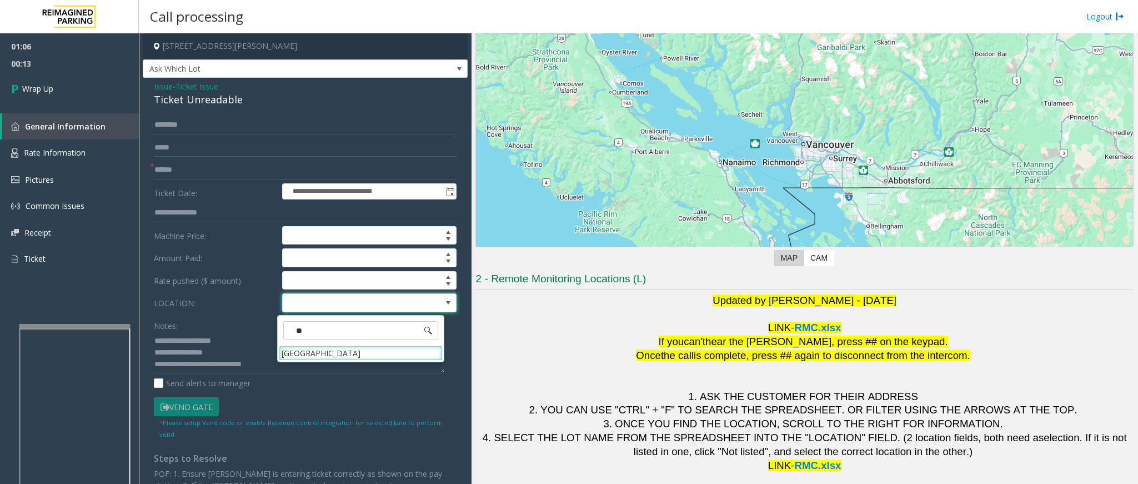
type input "***"
click at [365, 359] on Hospital "[GEOGRAPHIC_DATA]" at bounding box center [361, 352] width 164 height 15
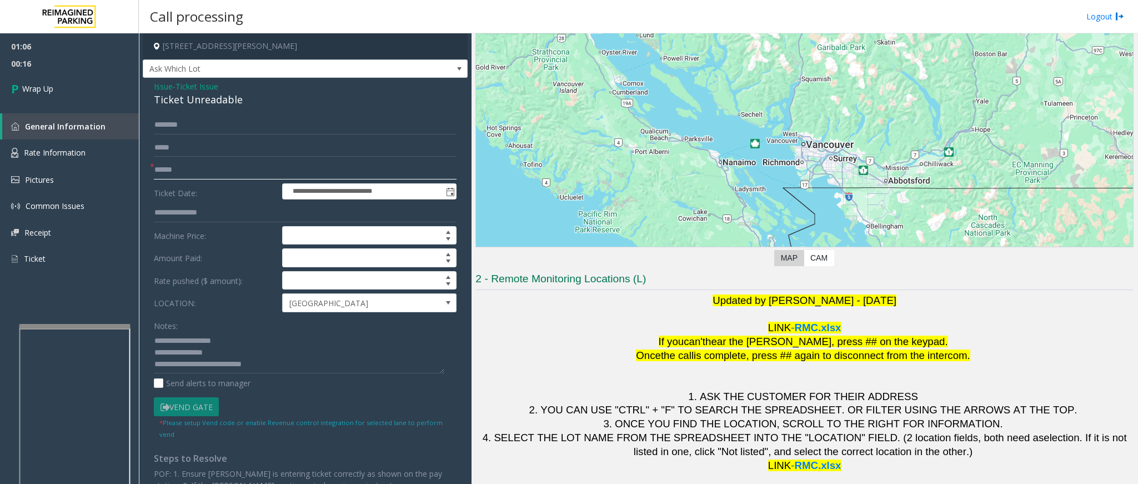
click at [212, 162] on input "text" at bounding box center [305, 169] width 303 height 19
type input "**"
click at [37, 89] on span "Wrap Up" at bounding box center [37, 89] width 31 height 12
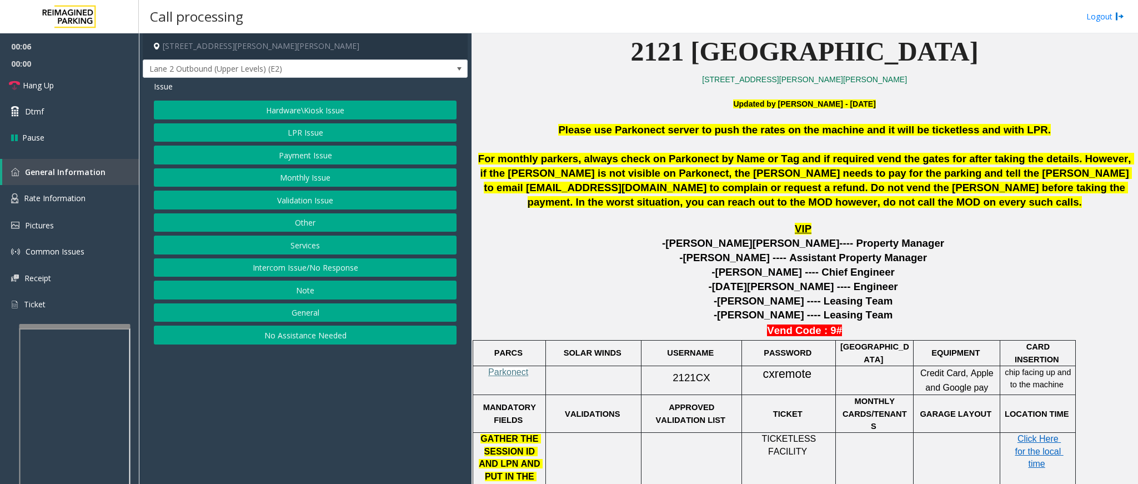
scroll to position [416, 0]
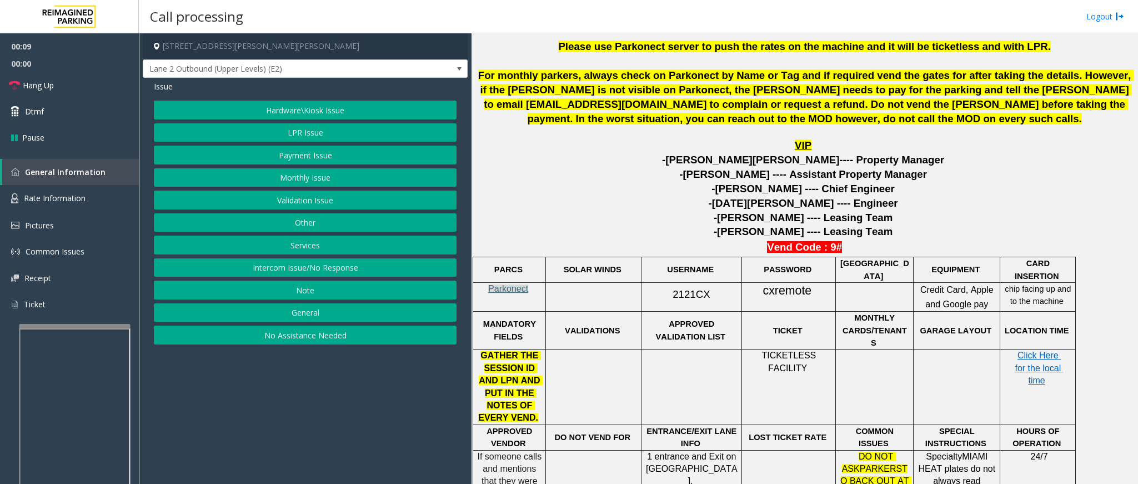
click at [513, 293] on span "Parkonect" at bounding box center [508, 288] width 40 height 9
click at [691, 299] on span "2121CX" at bounding box center [690, 294] width 37 height 12
click at [690, 297] on span "2121CX" at bounding box center [690, 294] width 37 height 12
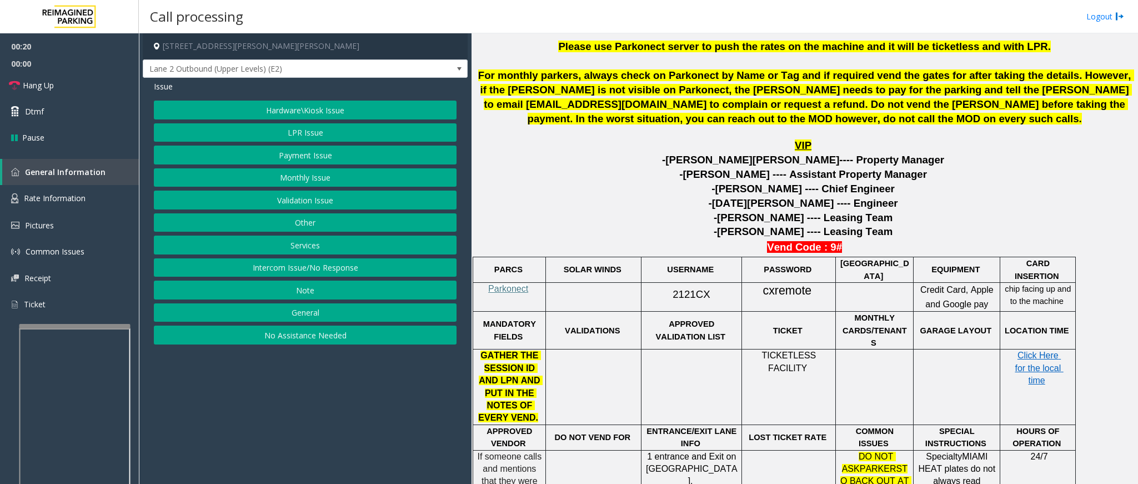
click at [683, 299] on span "2121CX" at bounding box center [690, 294] width 37 height 12
click at [802, 298] on span "cxremote" at bounding box center [787, 291] width 49 height 14
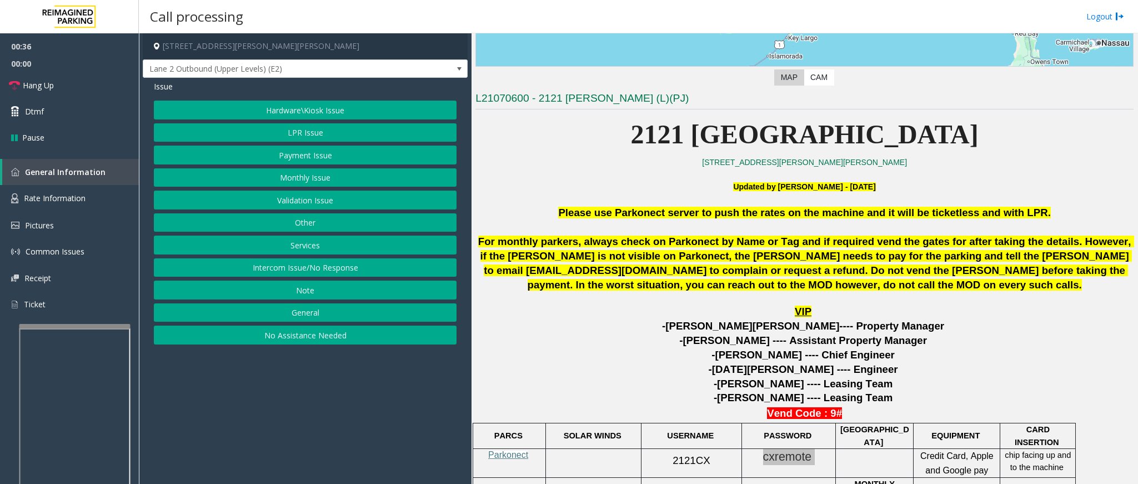
scroll to position [250, 0]
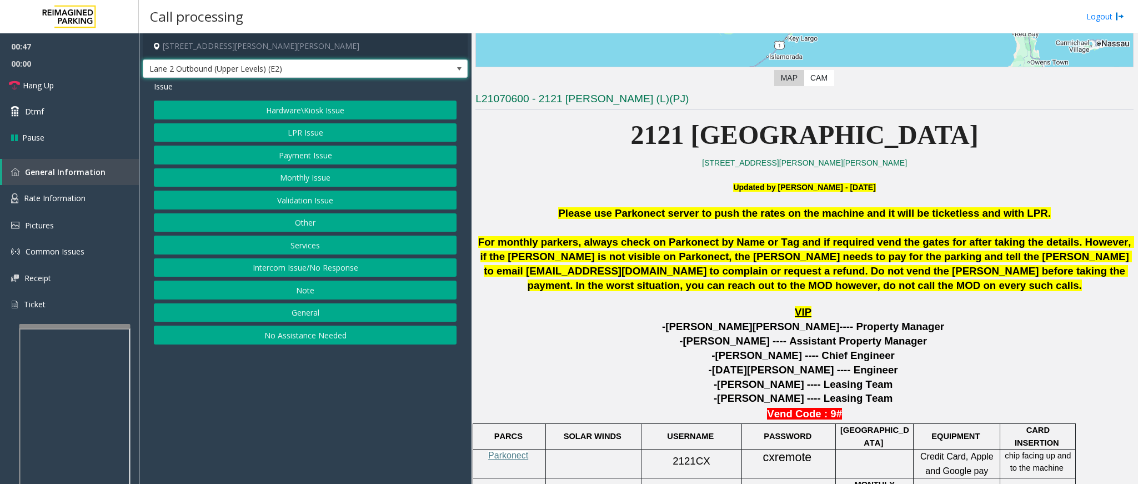
click at [461, 67] on span at bounding box center [459, 68] width 9 height 9
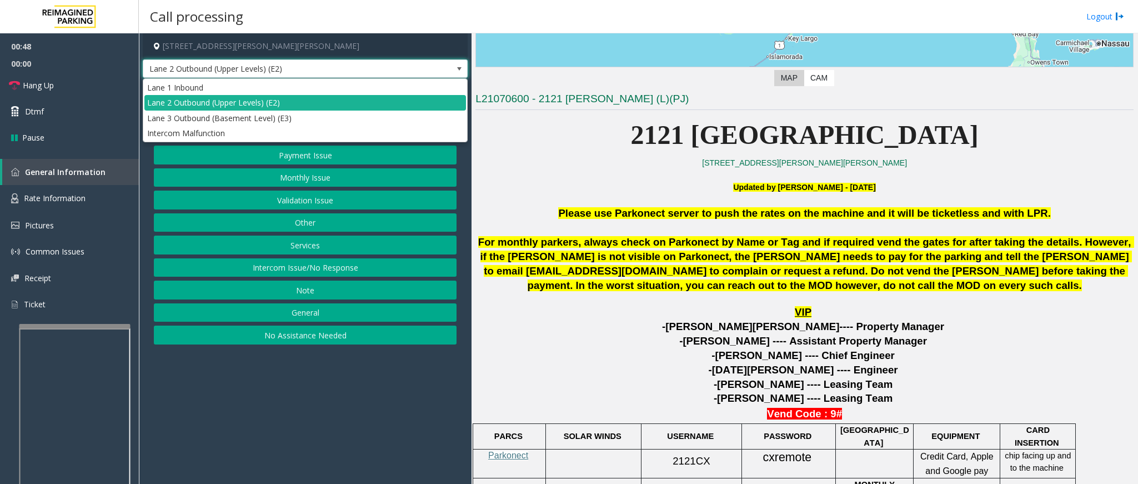
click at [461, 67] on span at bounding box center [459, 68] width 9 height 9
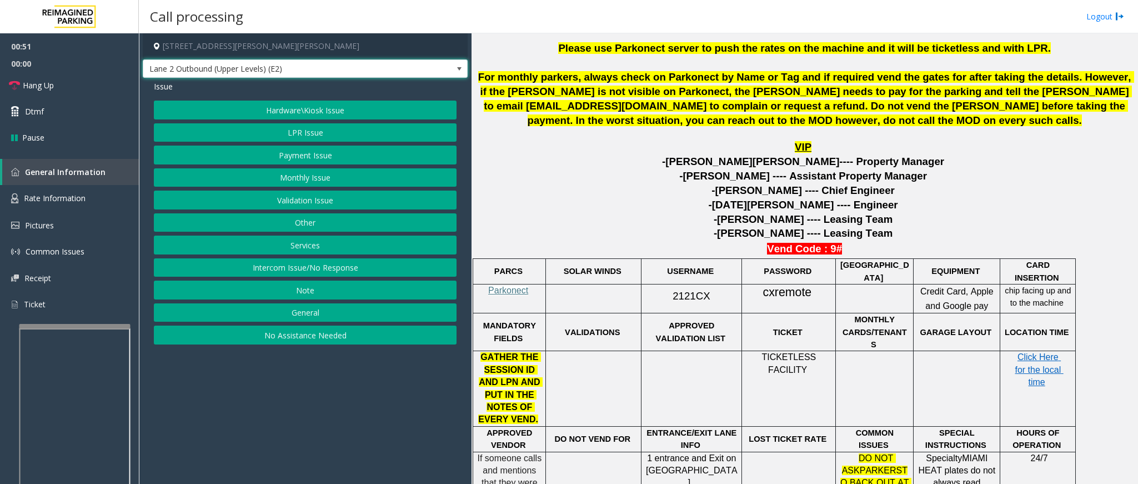
scroll to position [416, 0]
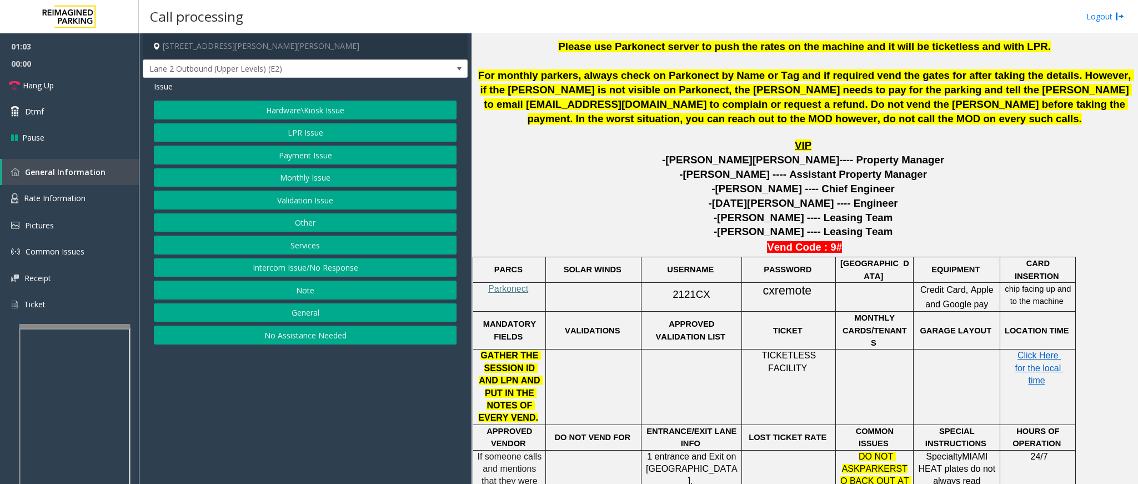
click at [408, 274] on button "Intercom Issue/No Response" at bounding box center [305, 267] width 303 height 19
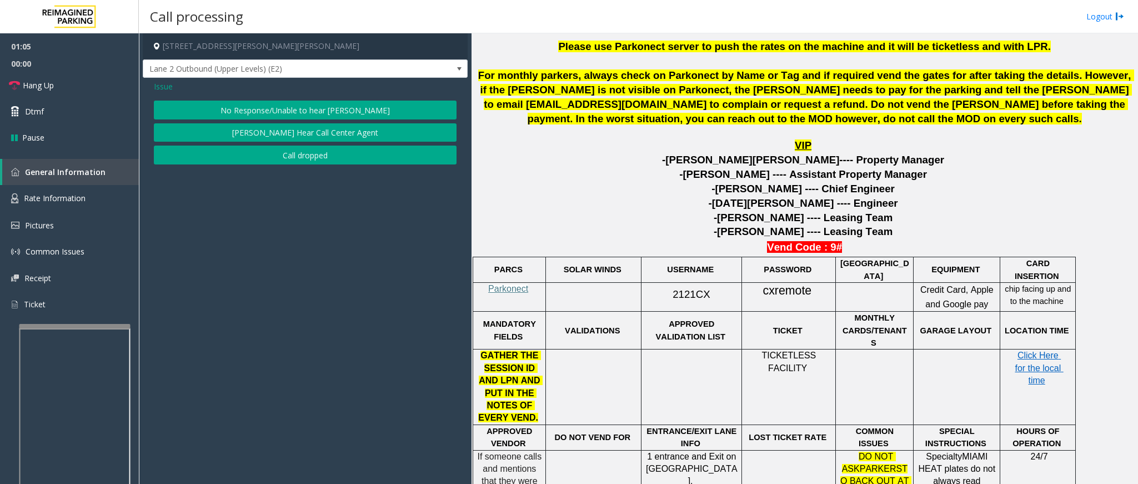
click at [157, 88] on span "Issue" at bounding box center [163, 87] width 19 height 12
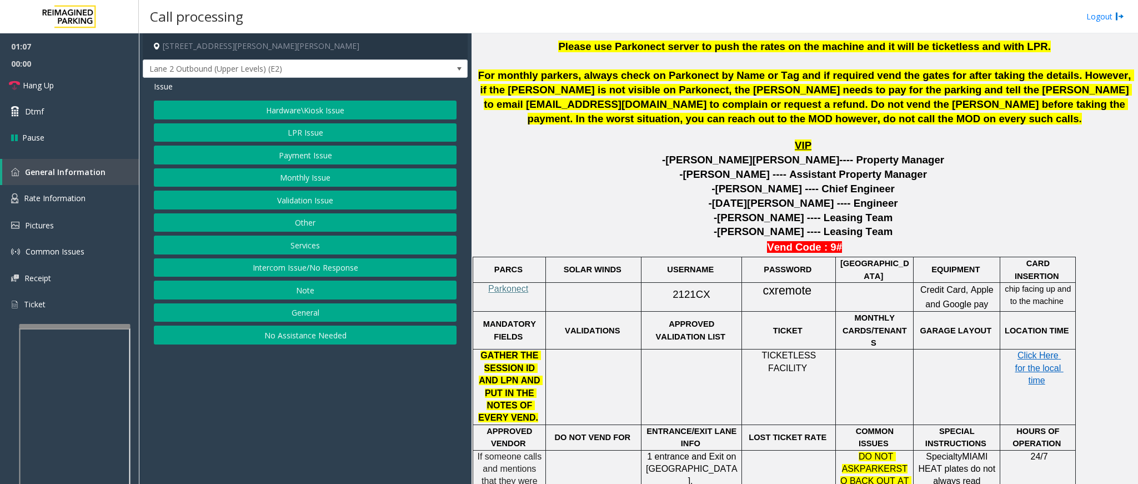
click at [320, 249] on button "Services" at bounding box center [305, 244] width 303 height 19
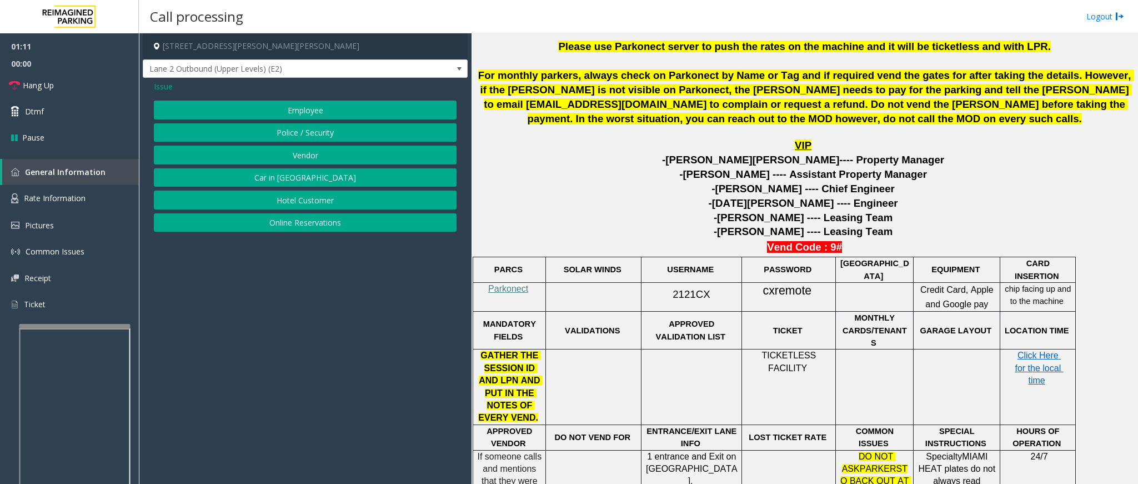
click at [340, 162] on button "Vendor" at bounding box center [305, 154] width 303 height 19
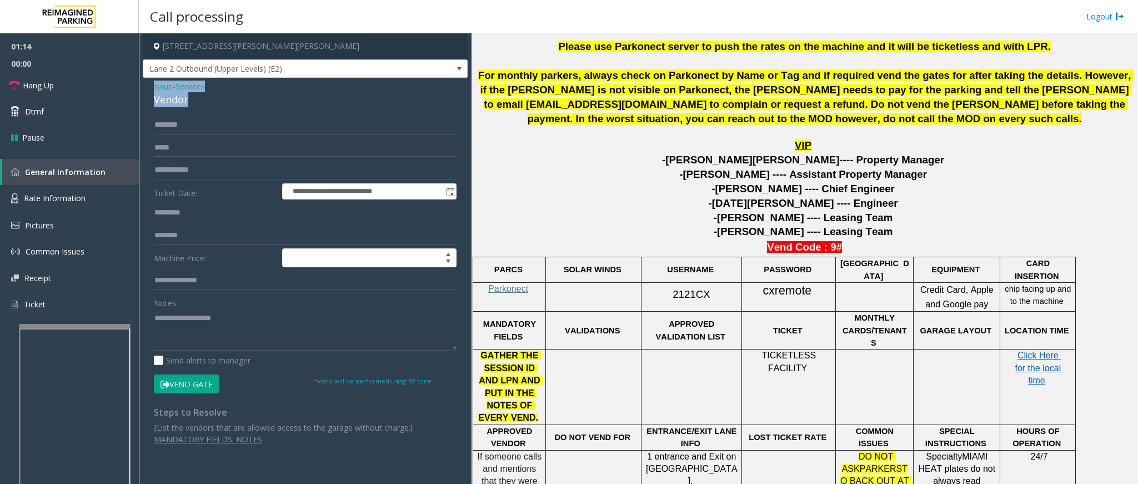
drag, startPoint x: 187, startPoint y: 97, endPoint x: 145, endPoint y: 85, distance: 43.2
click at [145, 85] on div "**********" at bounding box center [305, 273] width 325 height 390
click at [205, 338] on textarea at bounding box center [305, 330] width 303 height 42
type textarea "**********"
click at [192, 124] on input "text" at bounding box center [305, 124] width 303 height 19
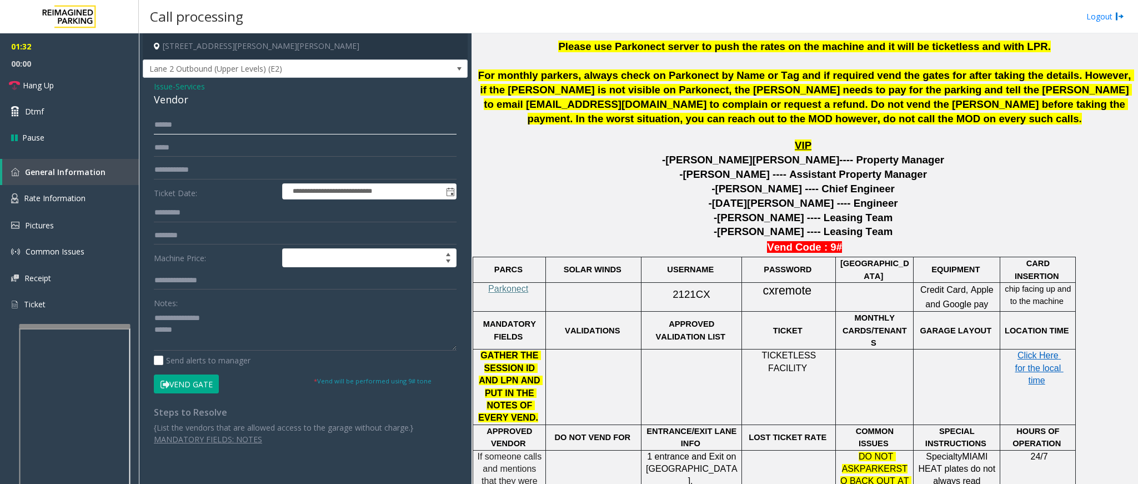
type input "******"
click at [189, 386] on button "Vend Gate" at bounding box center [186, 383] width 65 height 19
click at [200, 334] on textarea at bounding box center [305, 330] width 303 height 42
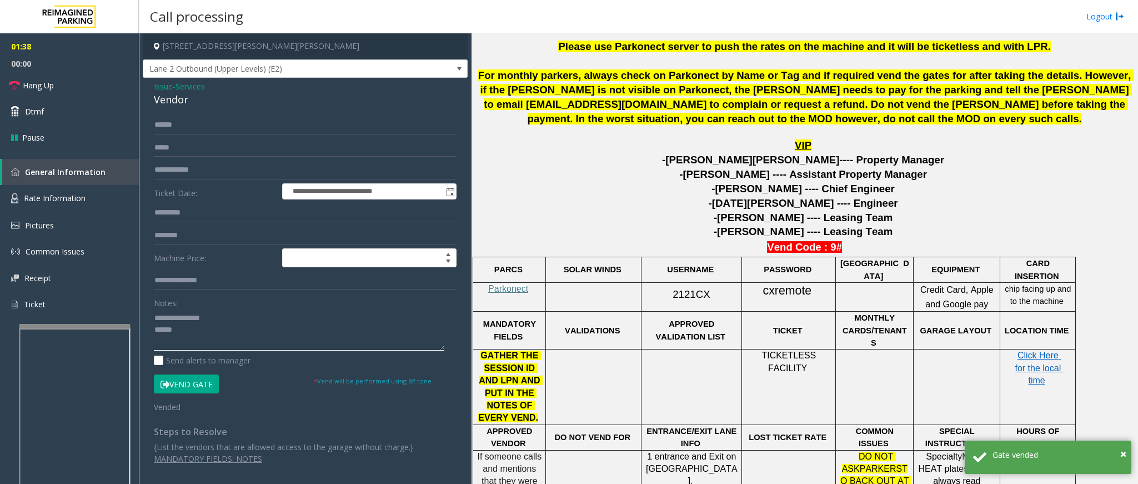
click at [205, 330] on textarea at bounding box center [299, 330] width 290 height 42
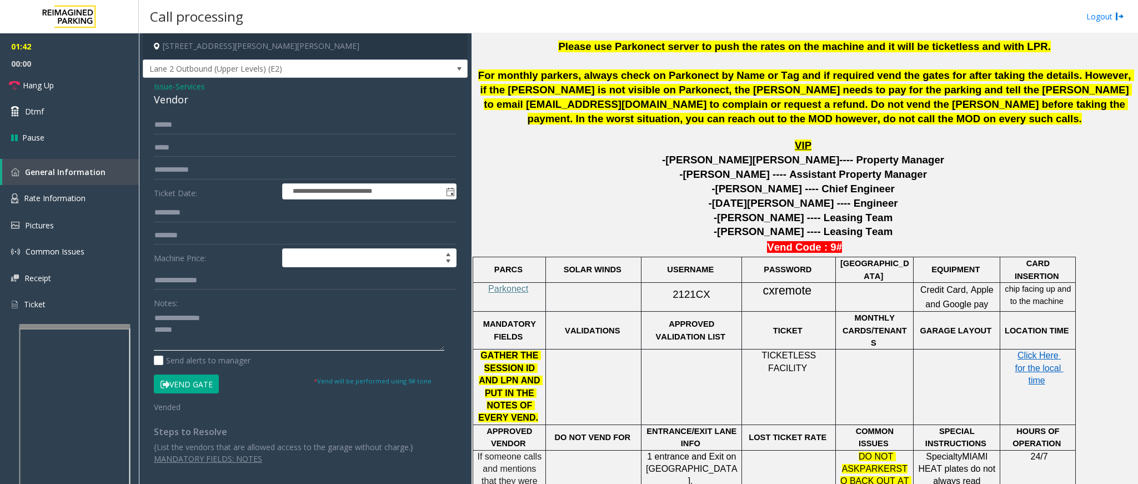
click at [210, 334] on textarea at bounding box center [299, 330] width 290 height 42
type textarea "**********"
click at [6, 85] on link "Hang Up" at bounding box center [69, 85] width 139 height 26
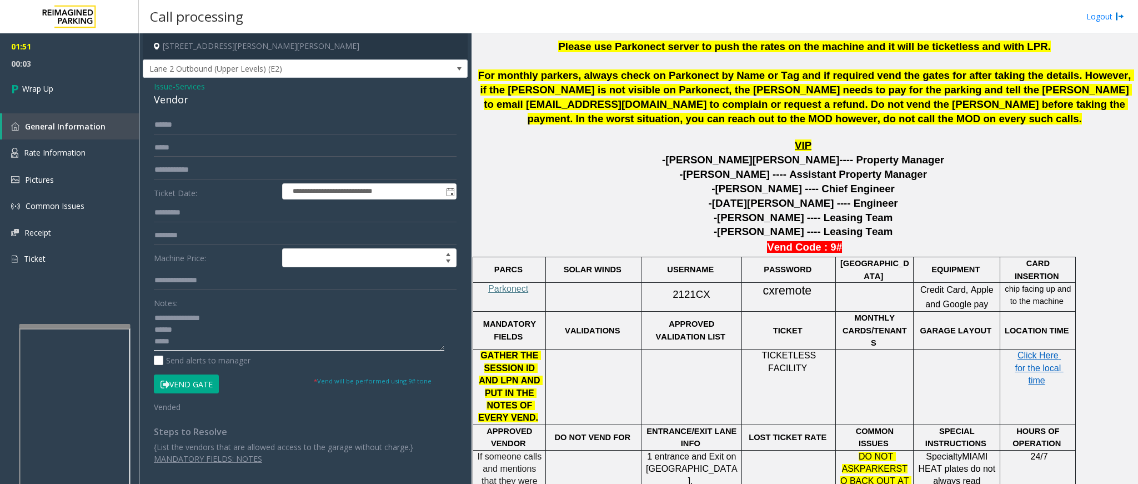
drag, startPoint x: 190, startPoint y: 342, endPoint x: 144, endPoint y: 317, distance: 52.9
click at [144, 317] on div "**********" at bounding box center [305, 282] width 325 height 409
click at [157, 88] on span "Issue" at bounding box center [163, 87] width 19 height 12
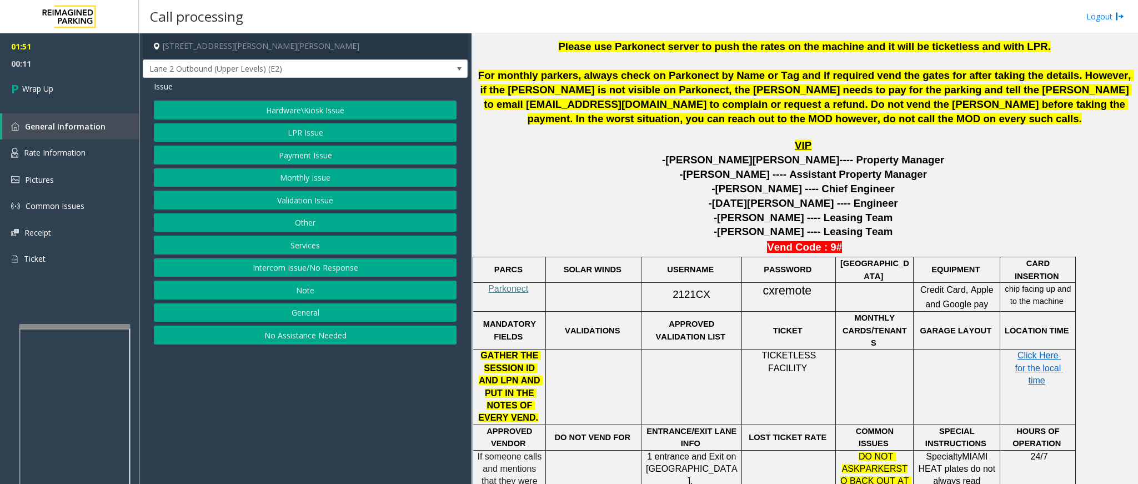
click at [368, 272] on button "Intercom Issue/No Response" at bounding box center [305, 267] width 303 height 19
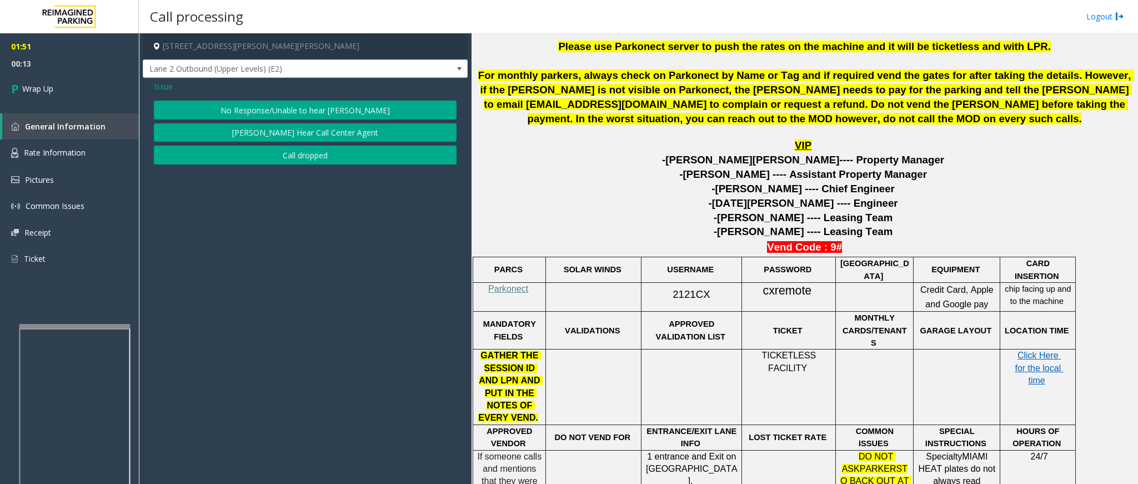
click at [163, 92] on span "Issue" at bounding box center [163, 87] width 19 height 12
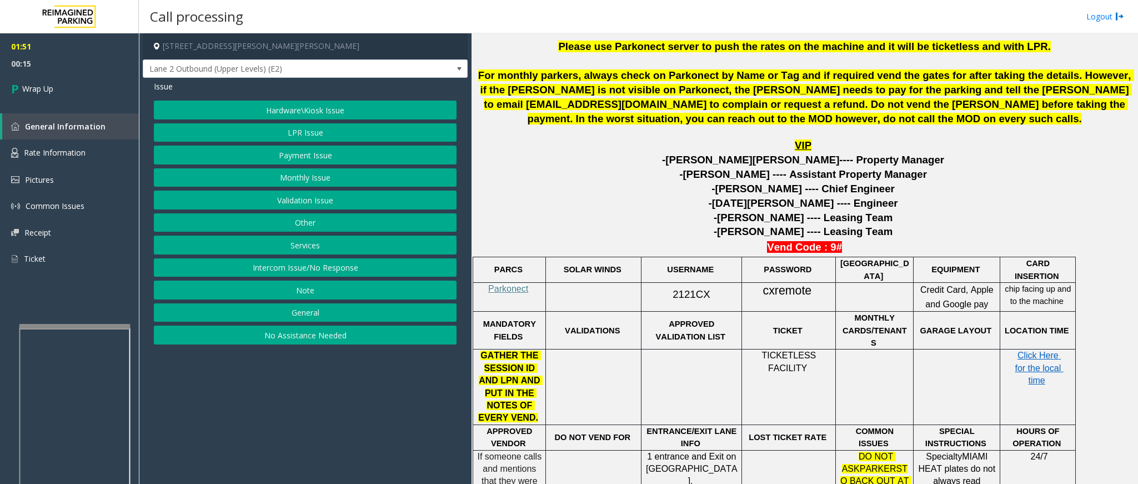
click at [309, 245] on button "Services" at bounding box center [305, 244] width 303 height 19
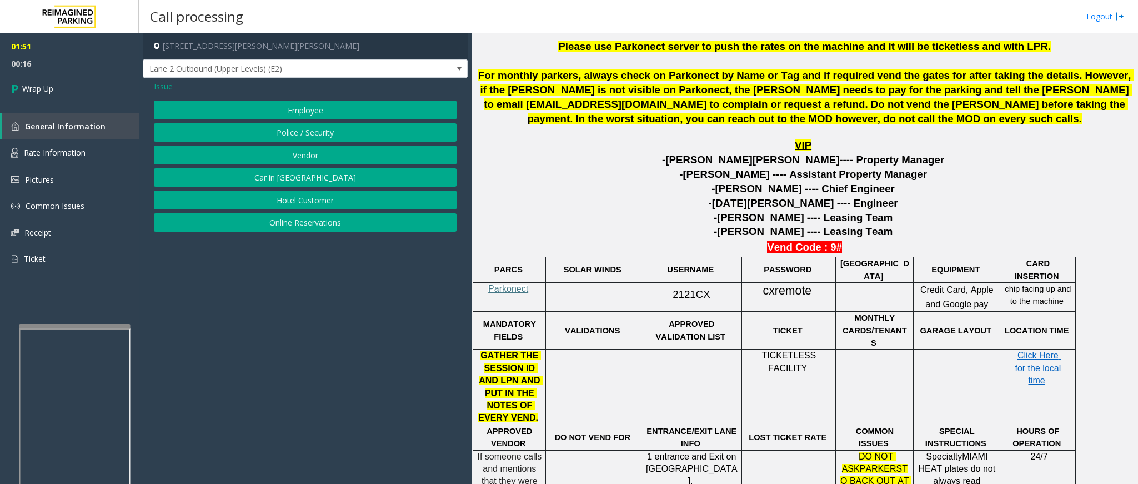
click at [297, 159] on button "Vendor" at bounding box center [305, 154] width 303 height 19
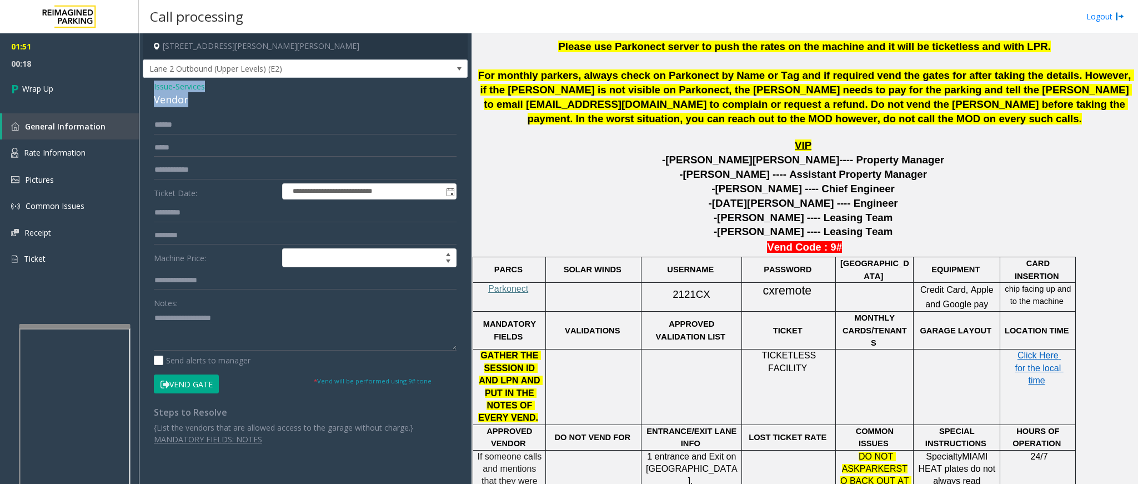
drag, startPoint x: 192, startPoint y: 102, endPoint x: 140, endPoint y: 88, distance: 52.8
click at [140, 88] on app-call-processing-form "**********" at bounding box center [305, 258] width 333 height 450
click at [210, 339] on textarea at bounding box center [305, 330] width 303 height 42
click at [213, 339] on textarea at bounding box center [305, 330] width 303 height 42
type textarea "**********"
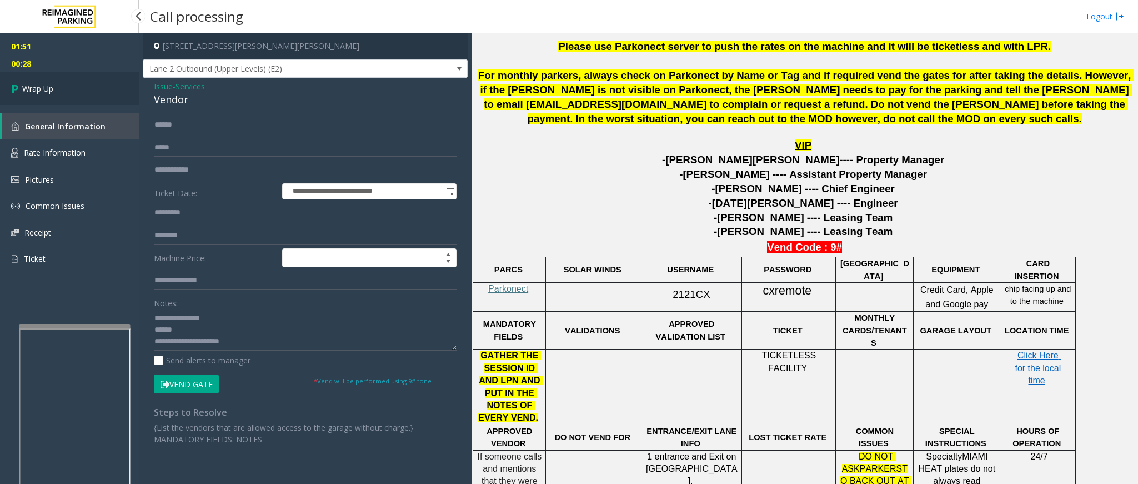
click at [20, 95] on icon at bounding box center [16, 88] width 11 height 18
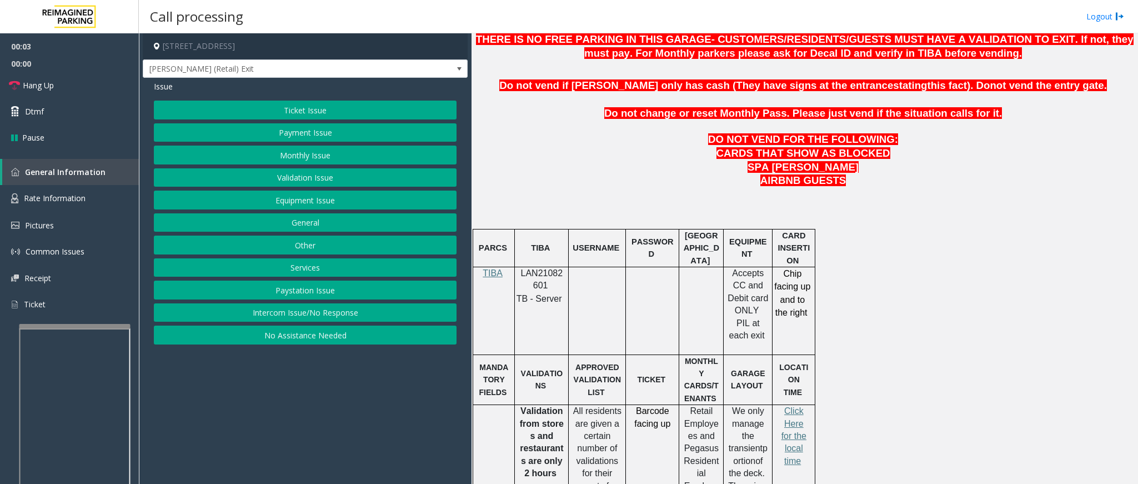
scroll to position [500, 0]
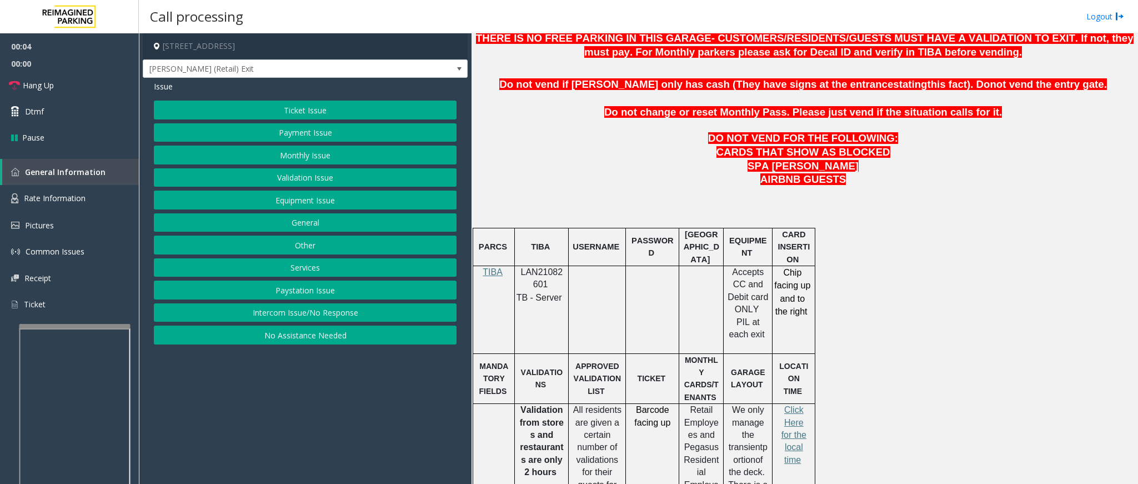
click at [537, 280] on span "LAN21082601" at bounding box center [542, 278] width 42 height 22
copy p "LAN21082601"
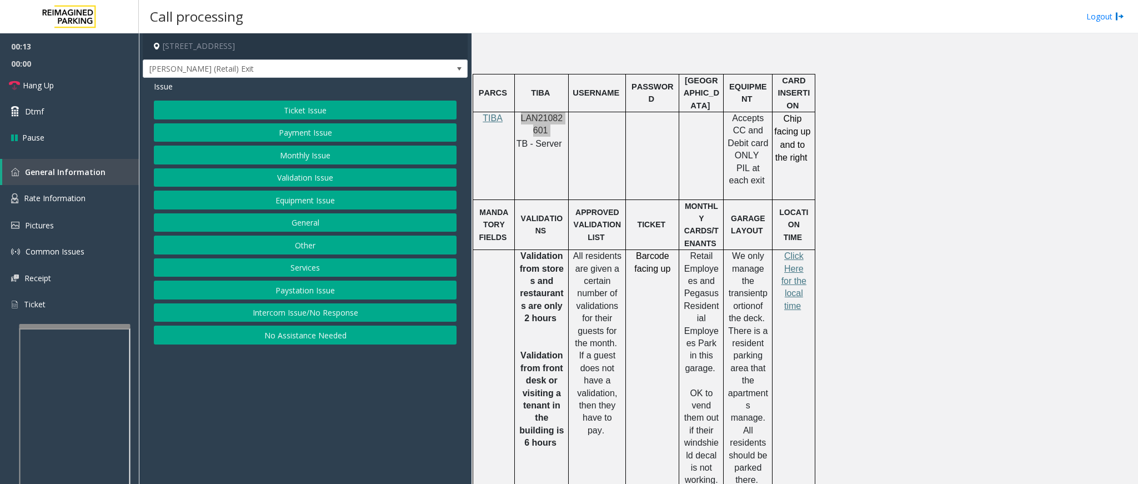
scroll to position [666, 0]
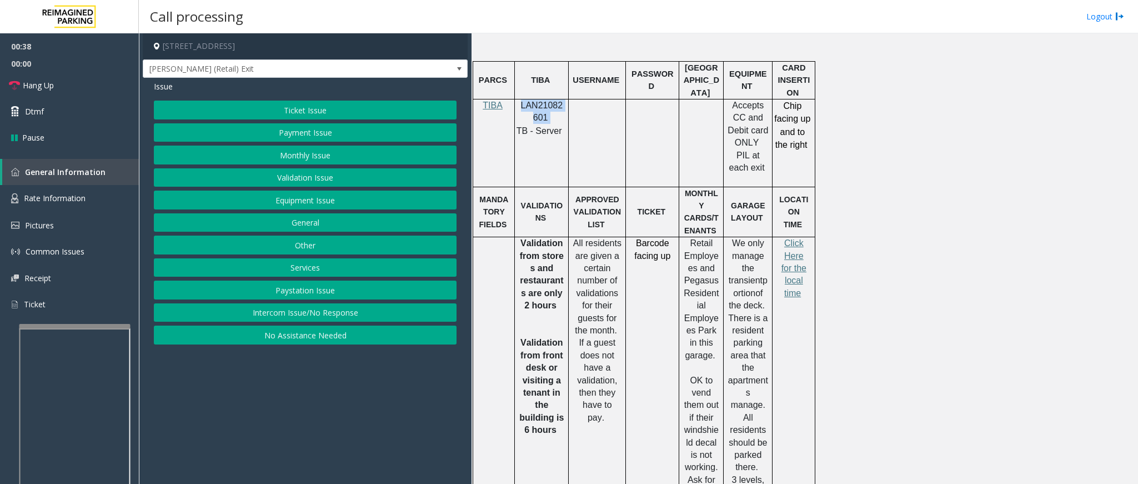
click at [336, 185] on button "Validation Issue" at bounding box center [305, 177] width 303 height 19
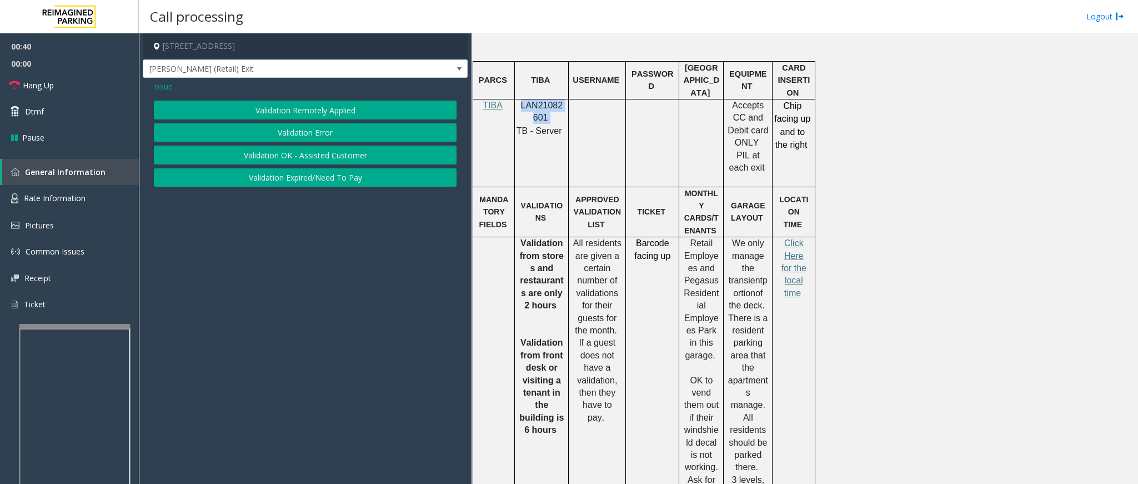
click at [315, 137] on button "Validation Error" at bounding box center [305, 132] width 303 height 19
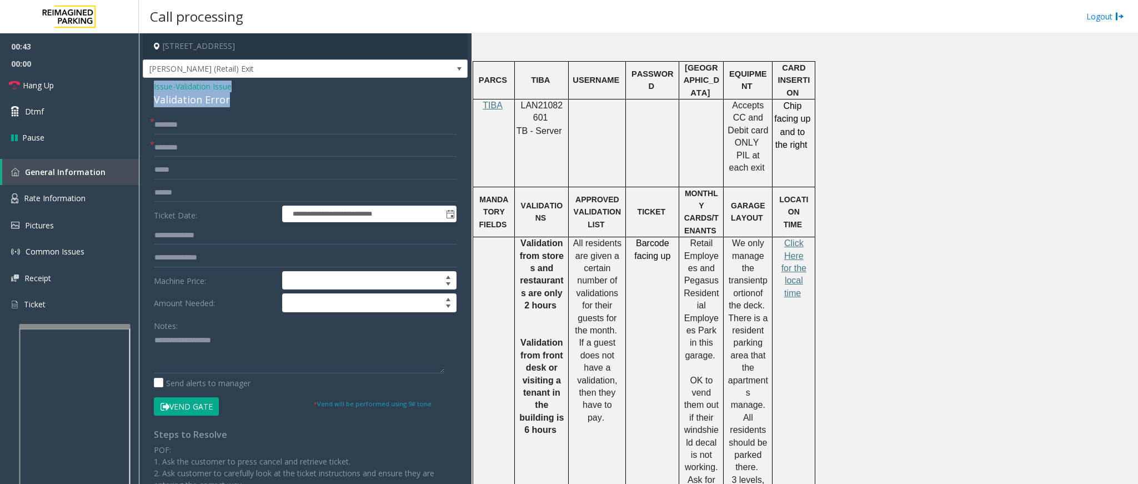
drag, startPoint x: 225, startPoint y: 100, endPoint x: 150, endPoint y: 90, distance: 75.5
click at [150, 90] on div "**********" at bounding box center [305, 371] width 325 height 587
click at [215, 361] on textarea at bounding box center [299, 352] width 290 height 42
click at [237, 366] on textarea at bounding box center [299, 352] width 290 height 42
type textarea "**********"
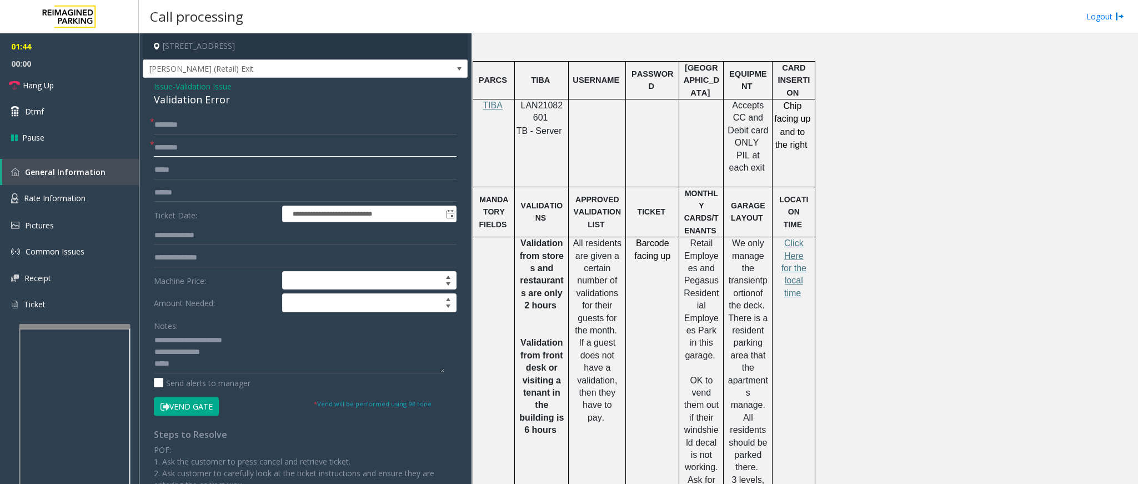
click at [162, 144] on input "text" at bounding box center [305, 147] width 303 height 19
type input "**********"
click at [188, 198] on input "text" at bounding box center [305, 192] width 303 height 19
type input "*******"
click at [794, 268] on span "Click Here for the local time" at bounding box center [793, 267] width 25 height 59
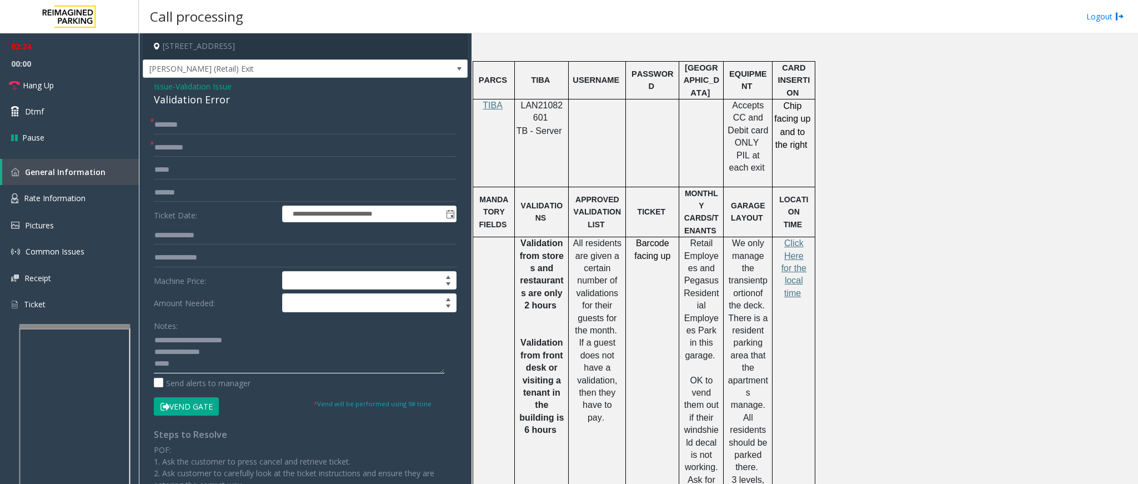
click at [173, 369] on textarea at bounding box center [299, 352] width 290 height 42
click at [210, 125] on input "text" at bounding box center [305, 124] width 303 height 19
type input "*****"
click at [194, 260] on input "text" at bounding box center [305, 257] width 303 height 19
click at [210, 404] on button "Vend Gate" at bounding box center [186, 406] width 65 height 19
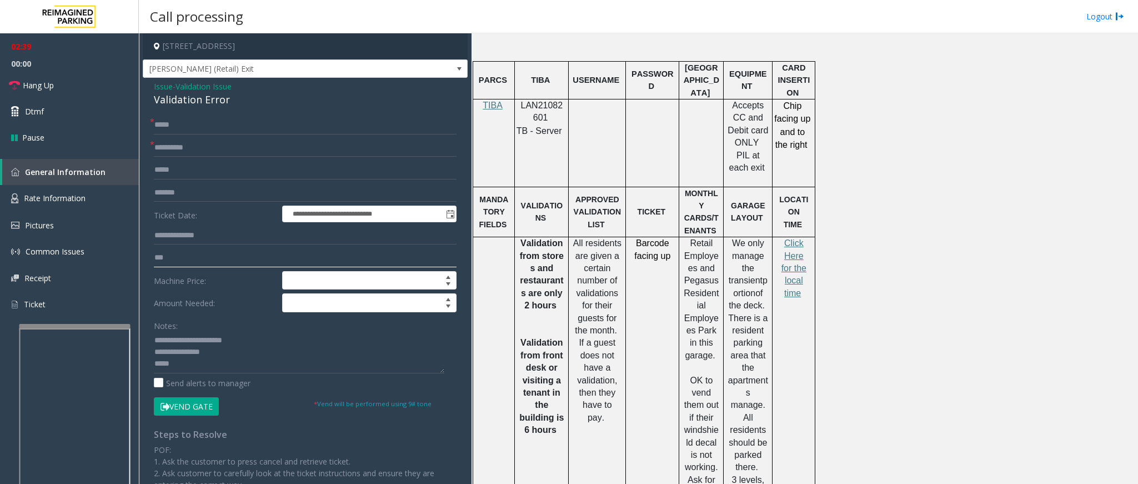
click at [173, 261] on input "***" at bounding box center [305, 257] width 303 height 19
type input "********"
click at [207, 370] on textarea at bounding box center [299, 352] width 290 height 42
click at [12, 89] on icon at bounding box center [14, 85] width 11 height 11
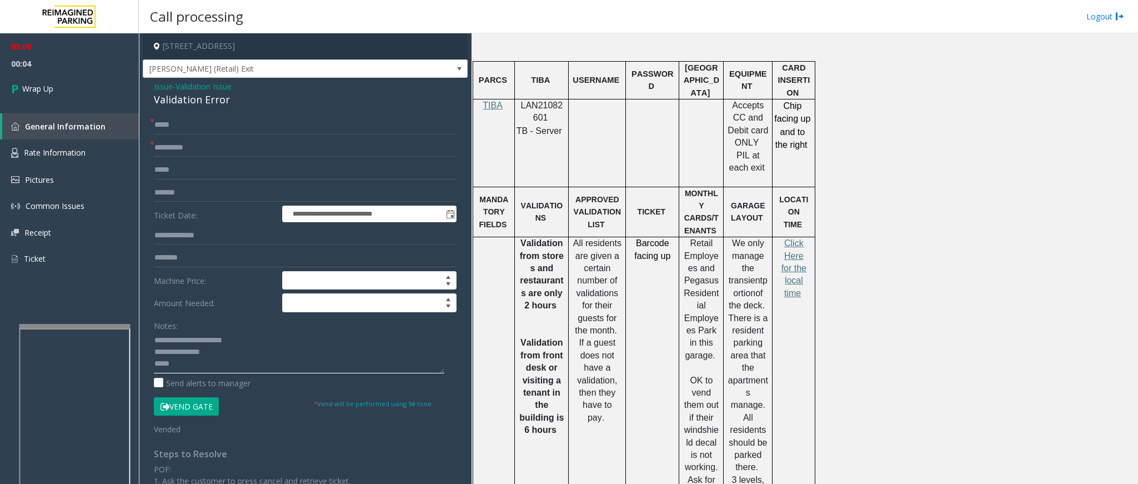
click at [280, 370] on textarea at bounding box center [299, 352] width 290 height 42
paste textarea "**********"
type textarea "**********"
click at [11, 85] on icon at bounding box center [16, 88] width 11 height 18
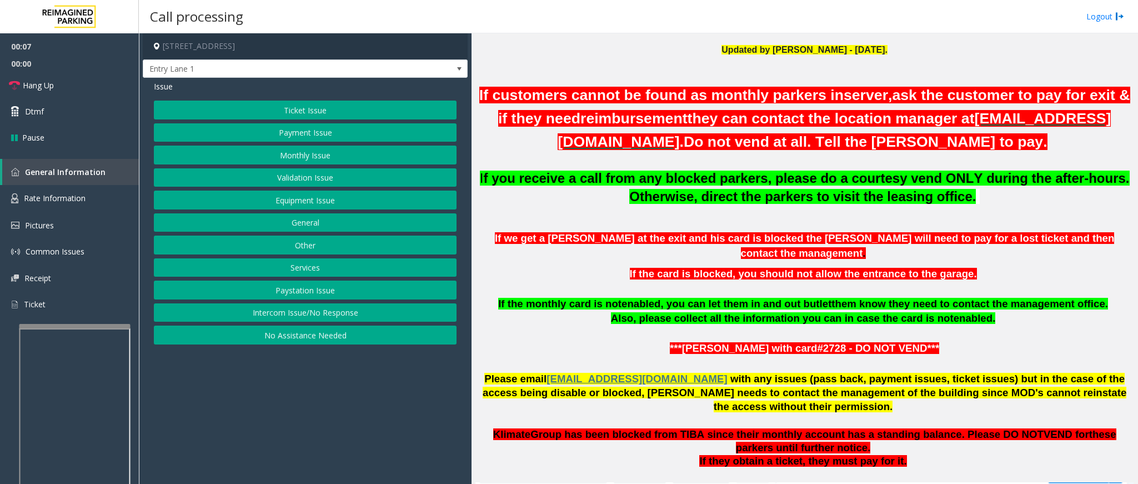
scroll to position [416, 0]
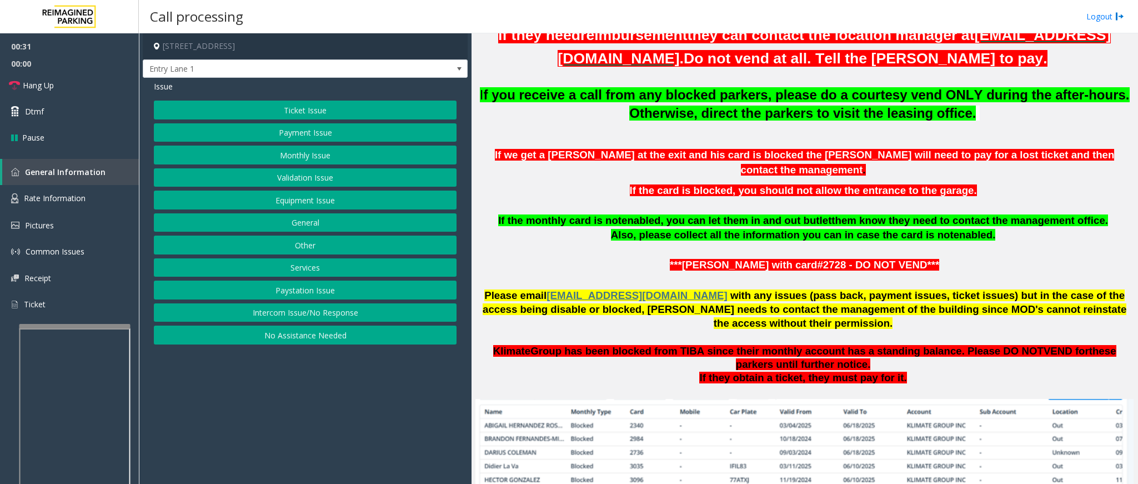
click at [338, 205] on button "Equipment Issue" at bounding box center [305, 199] width 303 height 19
click at [289, 205] on button "Gate / Door Won't Open" at bounding box center [305, 199] width 303 height 19
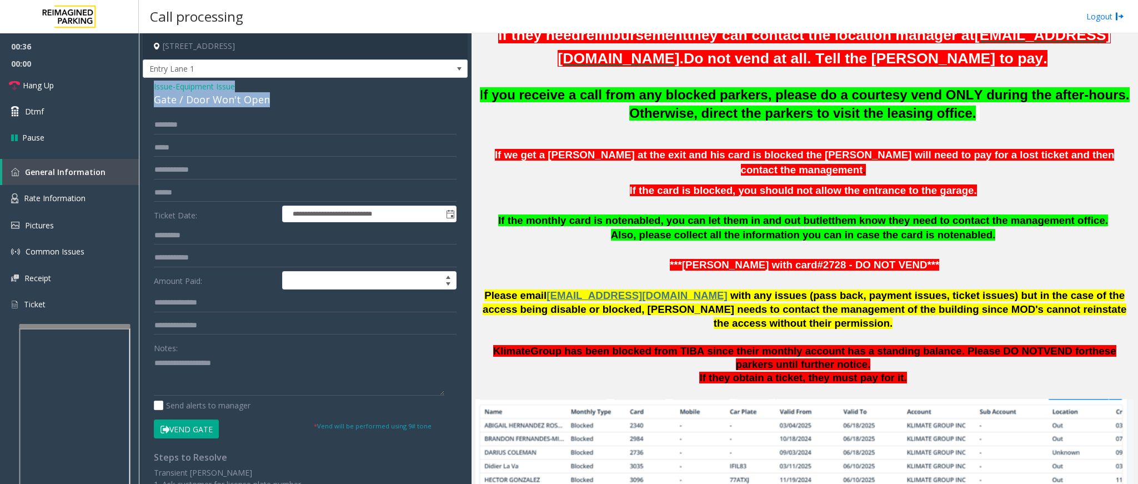
drag, startPoint x: 270, startPoint y: 98, endPoint x: 149, endPoint y: 87, distance: 122.1
click at [149, 87] on div "**********" at bounding box center [305, 348] width 325 height 540
click at [245, 376] on textarea at bounding box center [299, 375] width 290 height 42
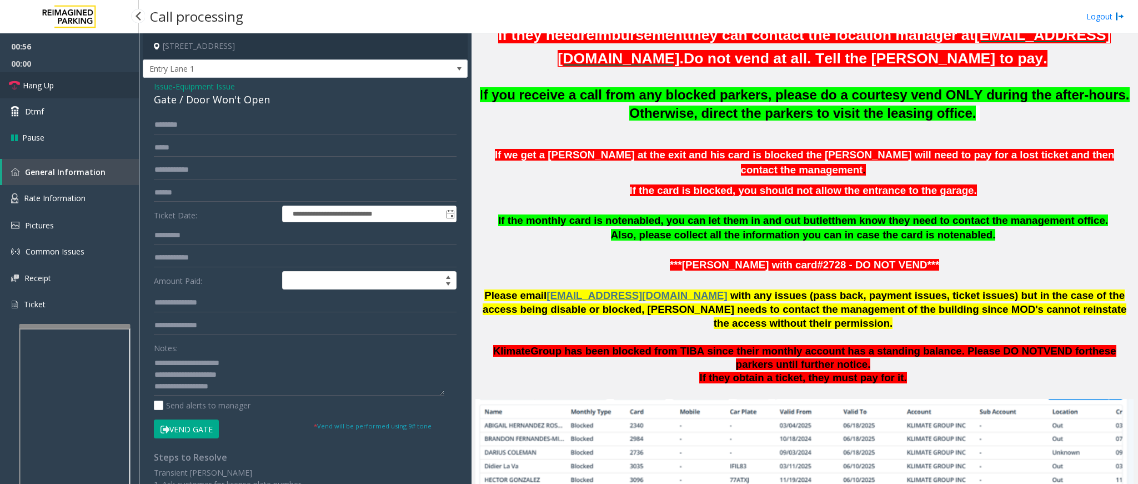
click at [17, 82] on icon at bounding box center [14, 85] width 11 height 11
click at [252, 394] on textarea at bounding box center [299, 375] width 290 height 42
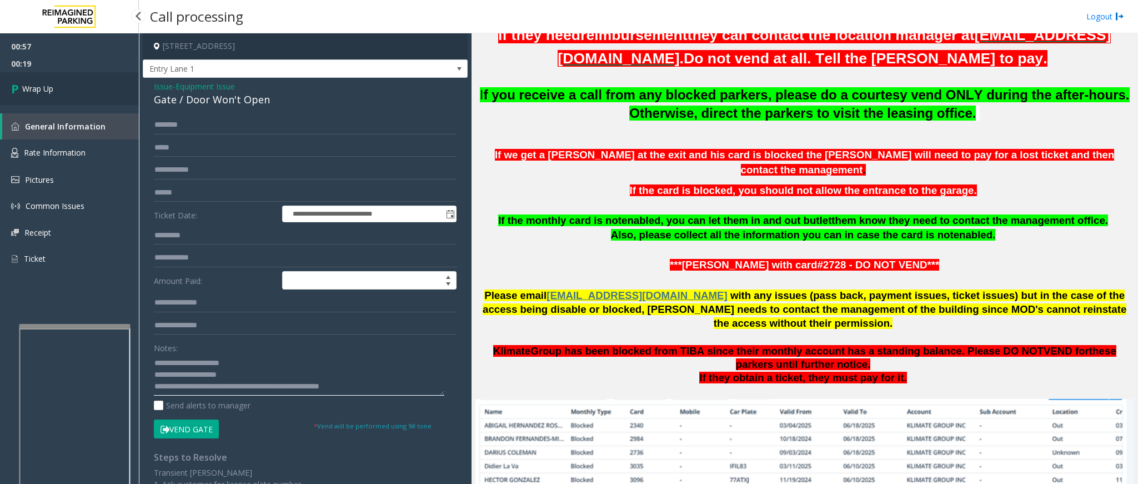
type textarea "**********"
click at [34, 87] on span "Wrap Up" at bounding box center [37, 89] width 31 height 12
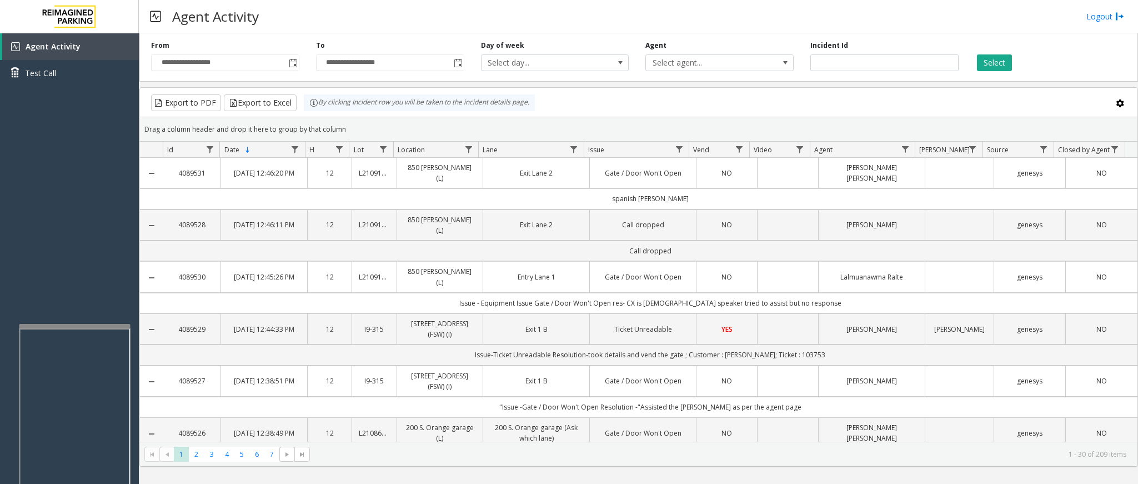
click at [800, 407] on td ""Issue -Gate / Door Won't Open Resolution -"Assisted the [PERSON_NAME] as per t…" at bounding box center [650, 406] width 974 height 21
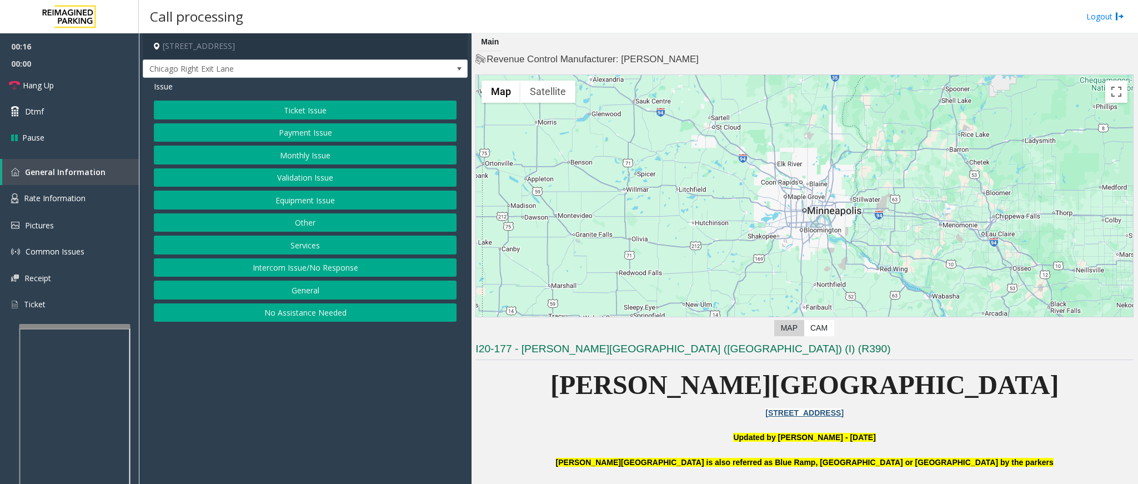
click at [295, 160] on button "Monthly Issue" at bounding box center [305, 154] width 303 height 19
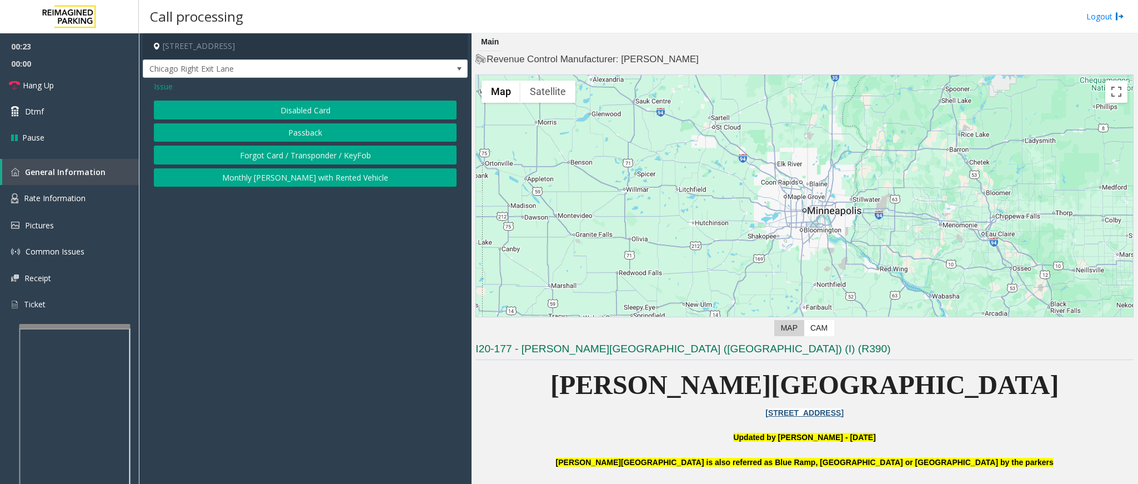
click at [332, 115] on button "Disabled Card" at bounding box center [305, 109] width 303 height 19
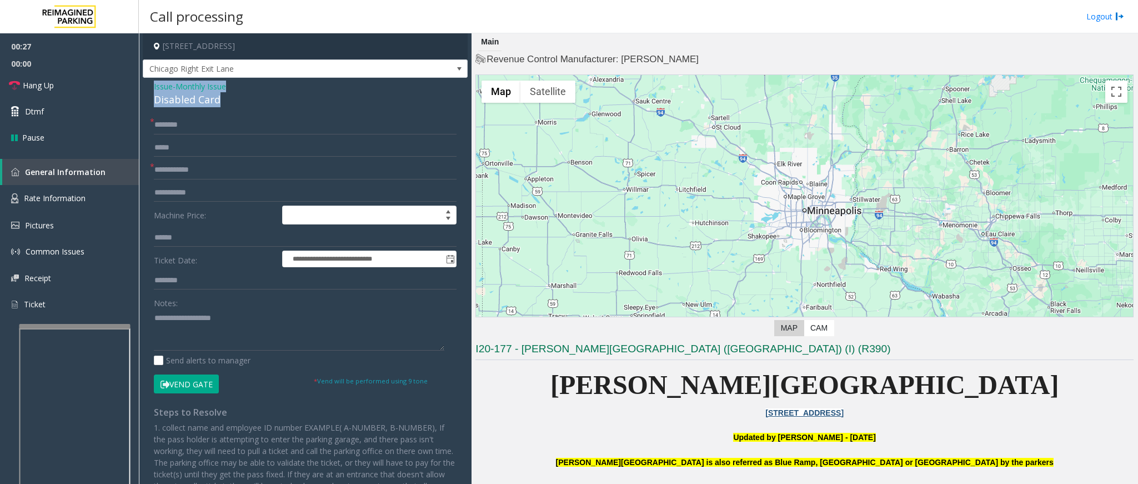
drag, startPoint x: 223, startPoint y: 99, endPoint x: 147, endPoint y: 87, distance: 77.5
click at [147, 87] on div "**********" at bounding box center [305, 325] width 325 height 495
click at [193, 170] on input "text" at bounding box center [305, 169] width 303 height 19
click at [225, 338] on textarea at bounding box center [299, 330] width 290 height 42
click at [220, 344] on textarea at bounding box center [299, 330] width 290 height 42
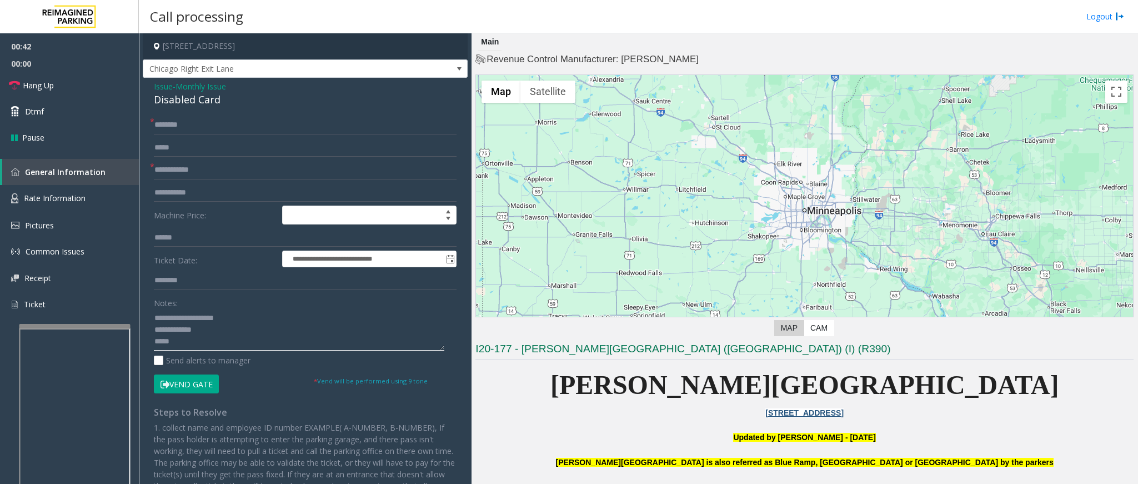
paste textarea "**********"
type textarea "**********"
click at [190, 175] on input "text" at bounding box center [305, 169] width 303 height 19
type input "*******"
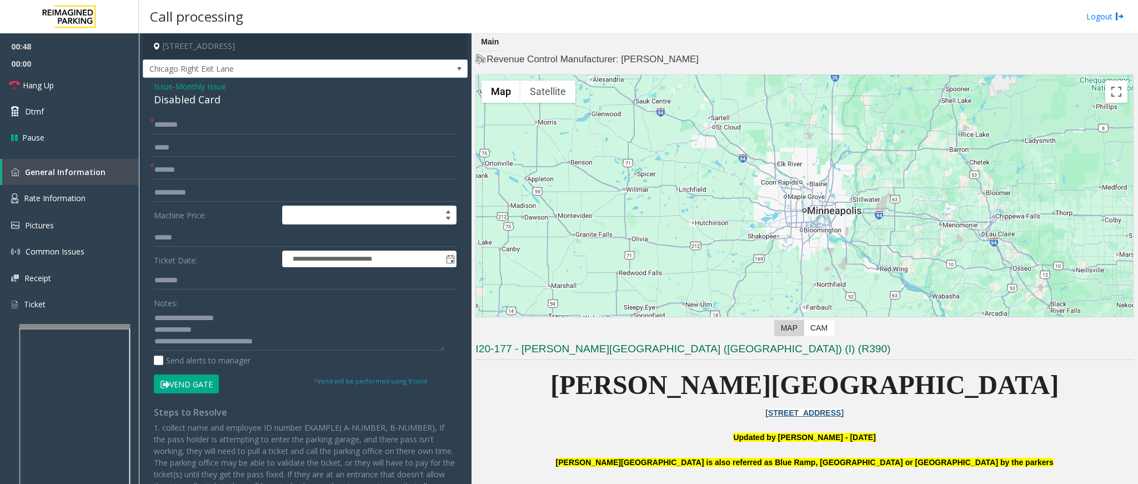
click at [167, 385] on icon at bounding box center [164, 384] width 9 height 8
type input "**"
click at [18, 90] on link "Hang Up" at bounding box center [69, 85] width 139 height 26
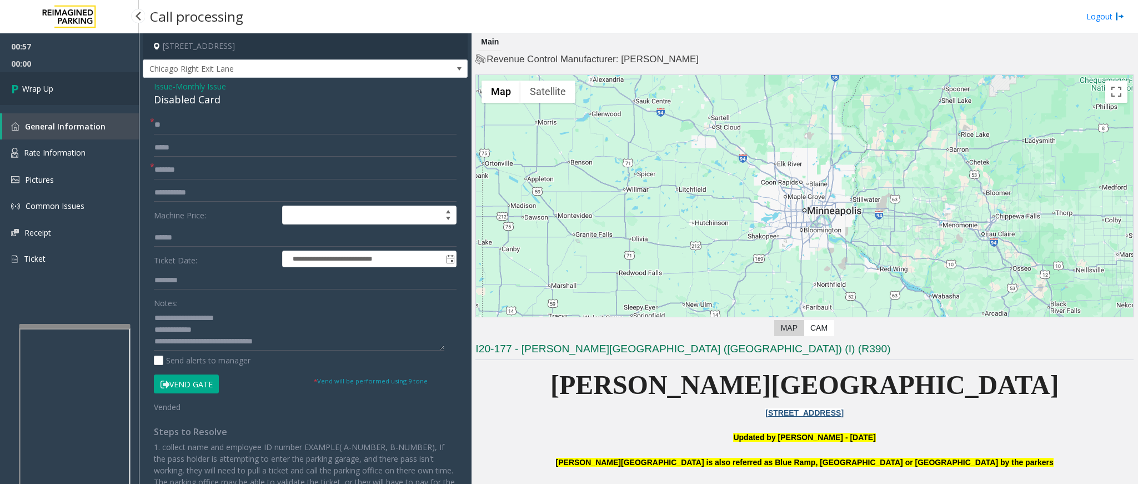
click at [18, 90] on icon at bounding box center [16, 88] width 11 height 18
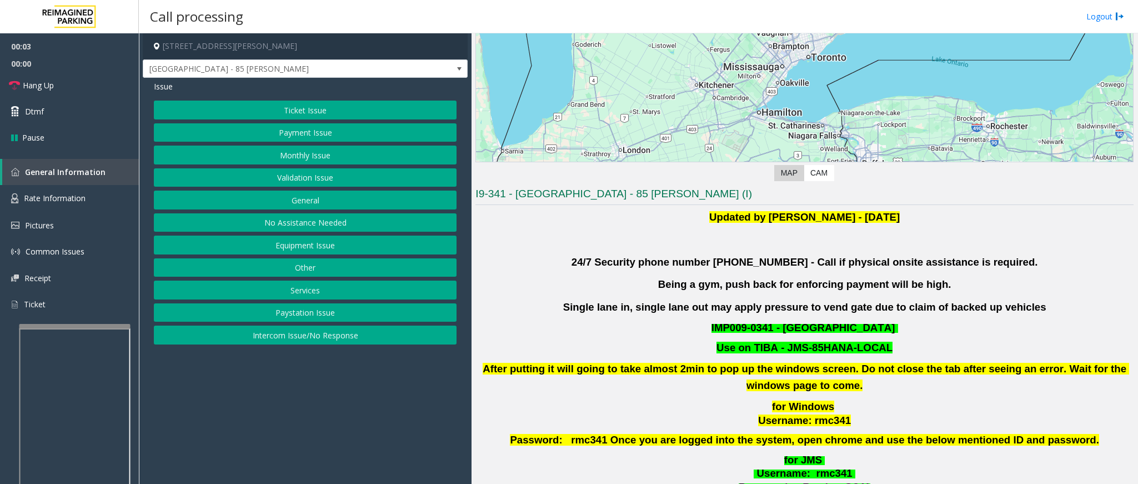
scroll to position [250, 0]
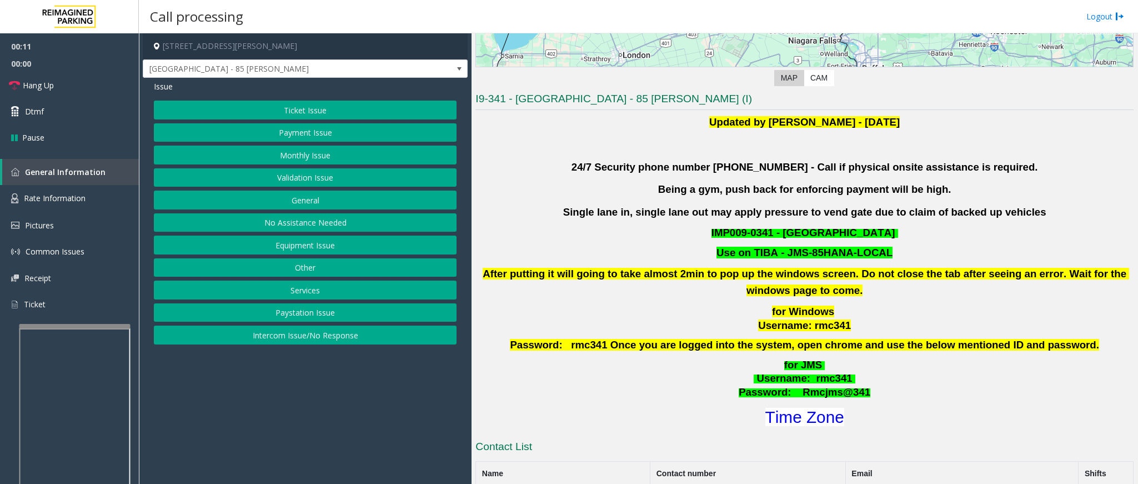
click at [319, 180] on button "Validation Issue" at bounding box center [305, 177] width 303 height 19
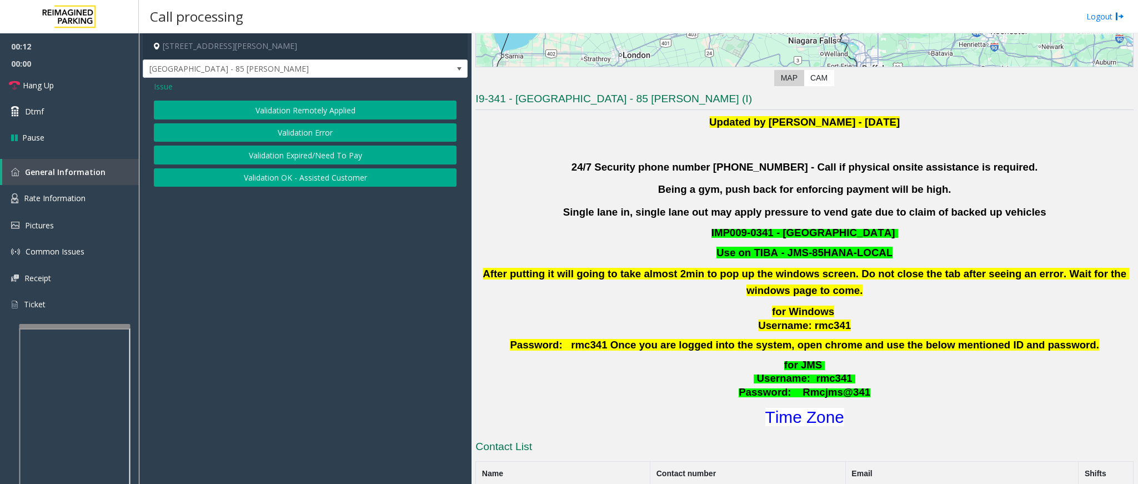
click at [324, 135] on button "Validation Error" at bounding box center [305, 132] width 303 height 19
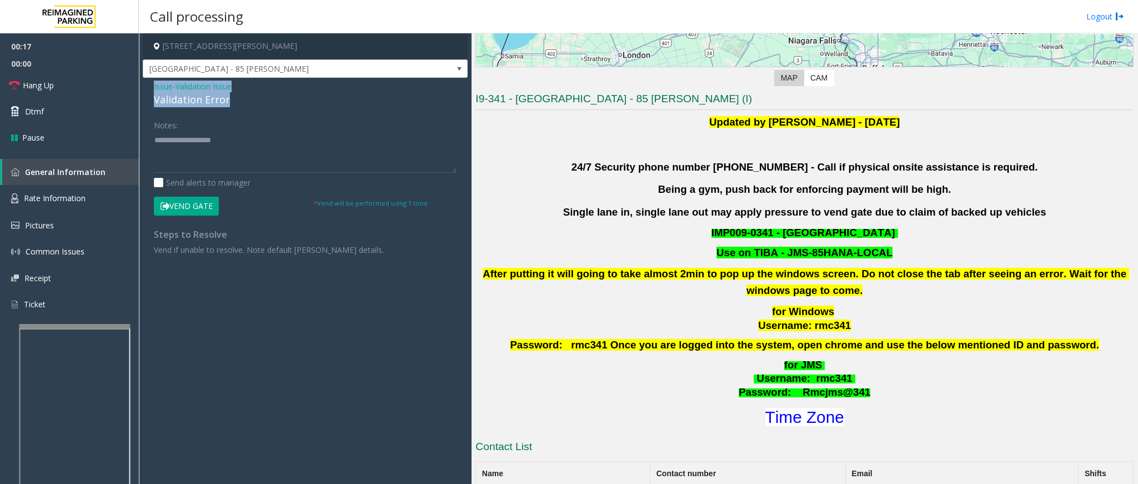
drag, startPoint x: 225, startPoint y: 102, endPoint x: 149, endPoint y: 88, distance: 77.8
click at [149, 88] on div "Issue - Validation Issue Validation Error Notes: Send alerts to manager Vend Ga…" at bounding box center [305, 172] width 325 height 189
click at [229, 162] on textarea at bounding box center [305, 152] width 303 height 42
click at [788, 413] on font "Time Zone" at bounding box center [804, 417] width 79 height 18
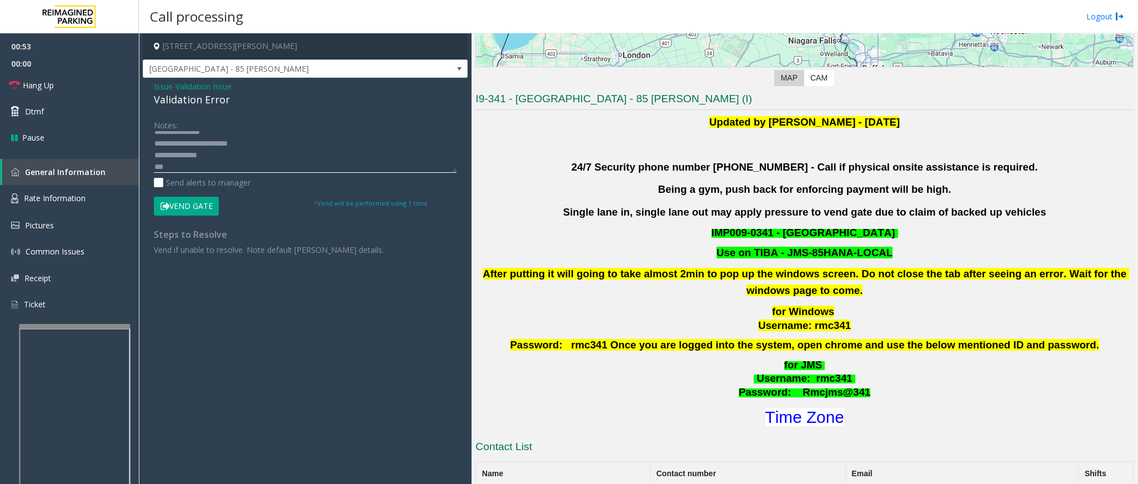
click at [177, 172] on textarea at bounding box center [305, 152] width 303 height 42
click at [154, 152] on textarea at bounding box center [305, 152] width 303 height 42
click at [172, 199] on button "Vend Gate" at bounding box center [186, 206] width 65 height 19
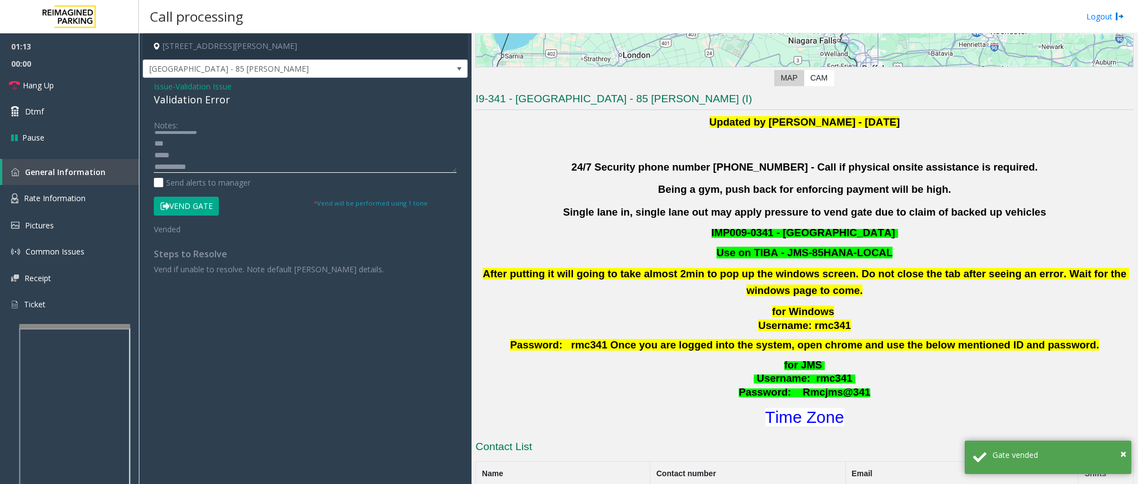
click at [154, 155] on textarea at bounding box center [305, 152] width 303 height 42
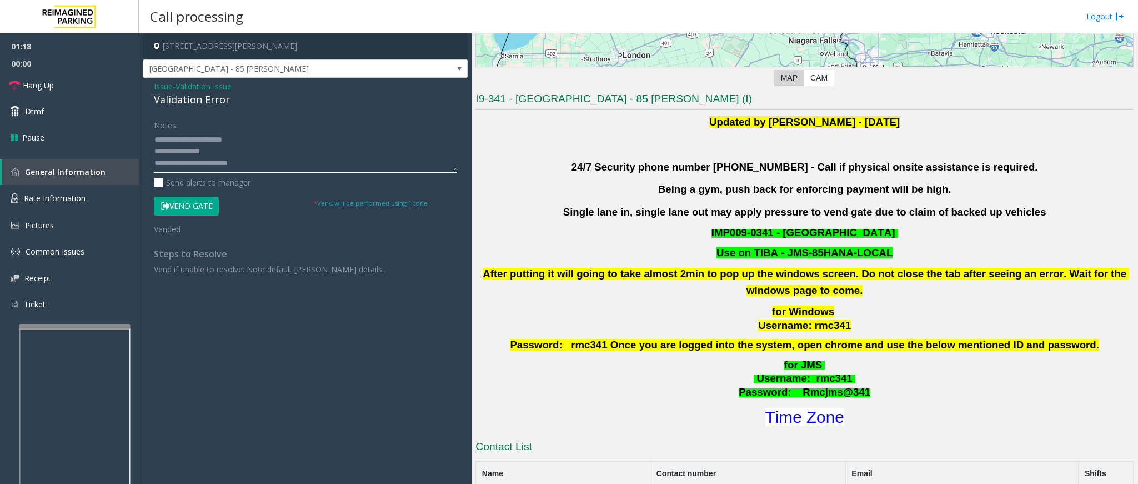
scroll to position [0, 0]
click at [16, 87] on icon at bounding box center [14, 85] width 11 height 11
click at [217, 152] on textarea at bounding box center [305, 152] width 303 height 42
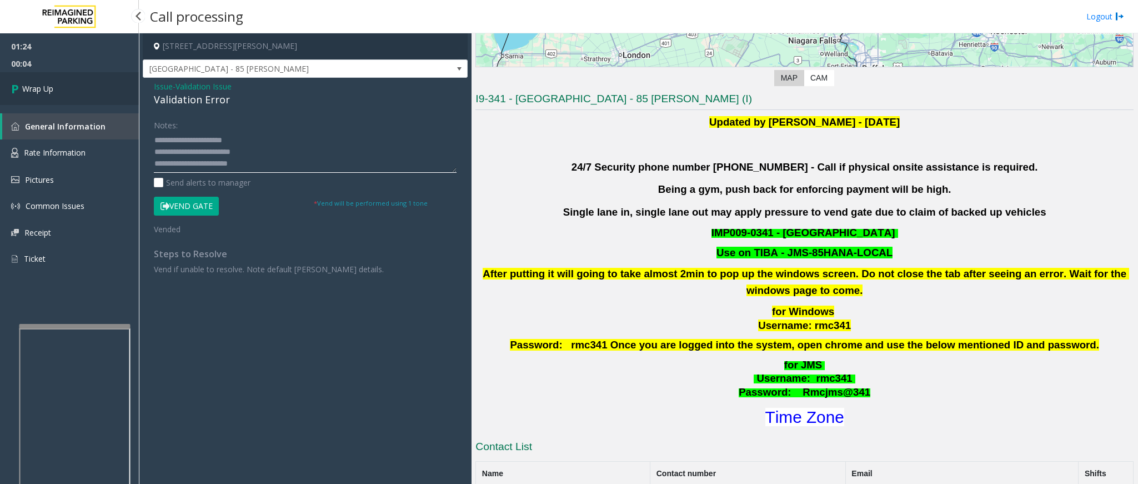
type textarea "**********"
click at [37, 100] on link "Wrap Up" at bounding box center [69, 88] width 139 height 33
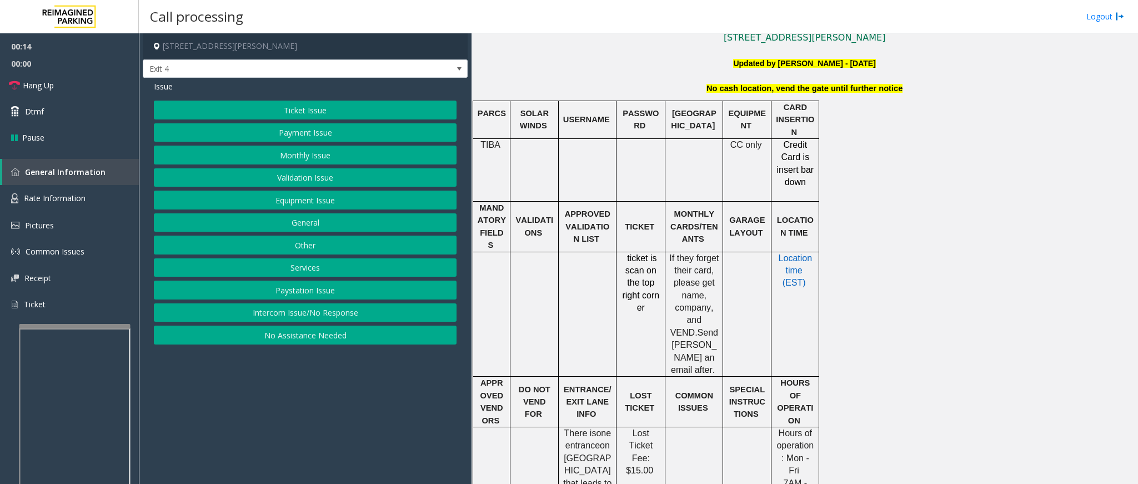
scroll to position [250, 0]
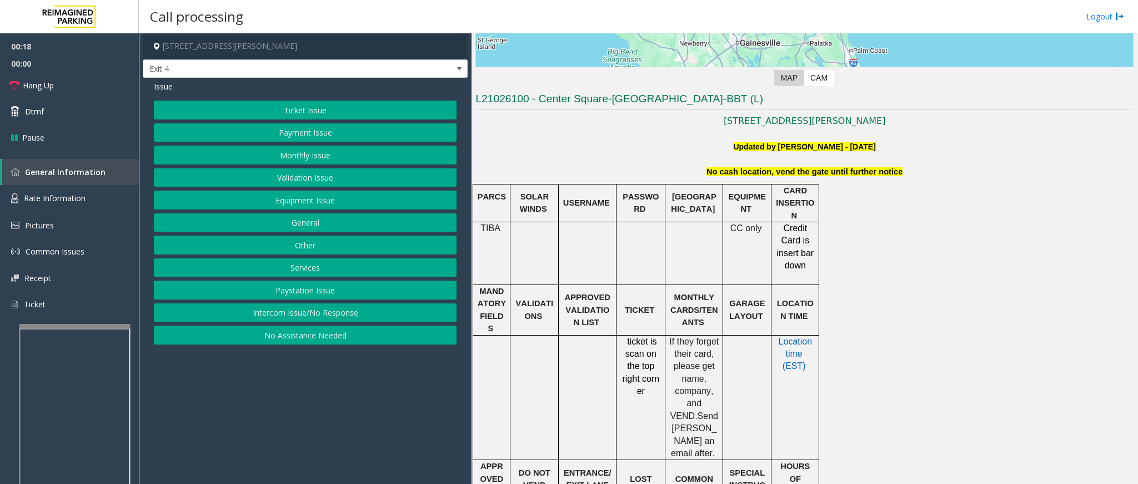
click at [303, 112] on button "Ticket Issue" at bounding box center [305, 109] width 303 height 19
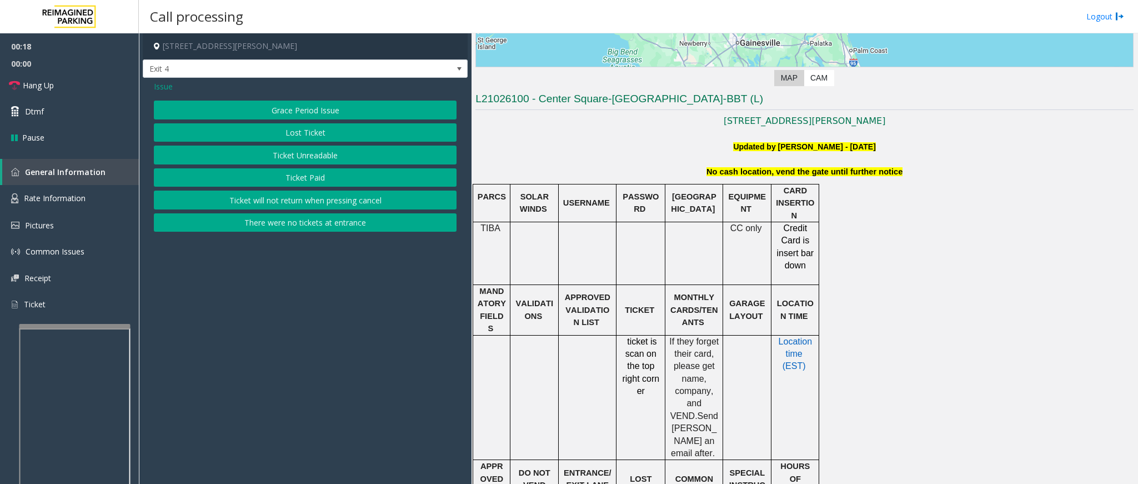
click at [330, 154] on button "Ticket Unreadable" at bounding box center [305, 154] width 303 height 19
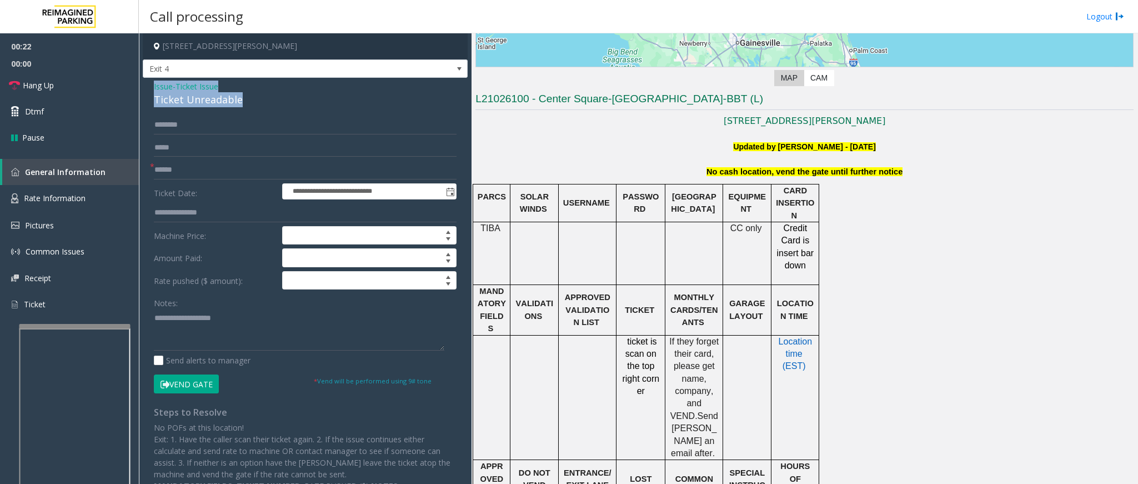
drag, startPoint x: 240, startPoint y: 102, endPoint x: 147, endPoint y: 87, distance: 94.4
click at [147, 87] on div "**********" at bounding box center [305, 290] width 325 height 425
click at [232, 333] on textarea at bounding box center [299, 330] width 290 height 42
type textarea "**********"
click at [192, 177] on input "text" at bounding box center [305, 169] width 303 height 19
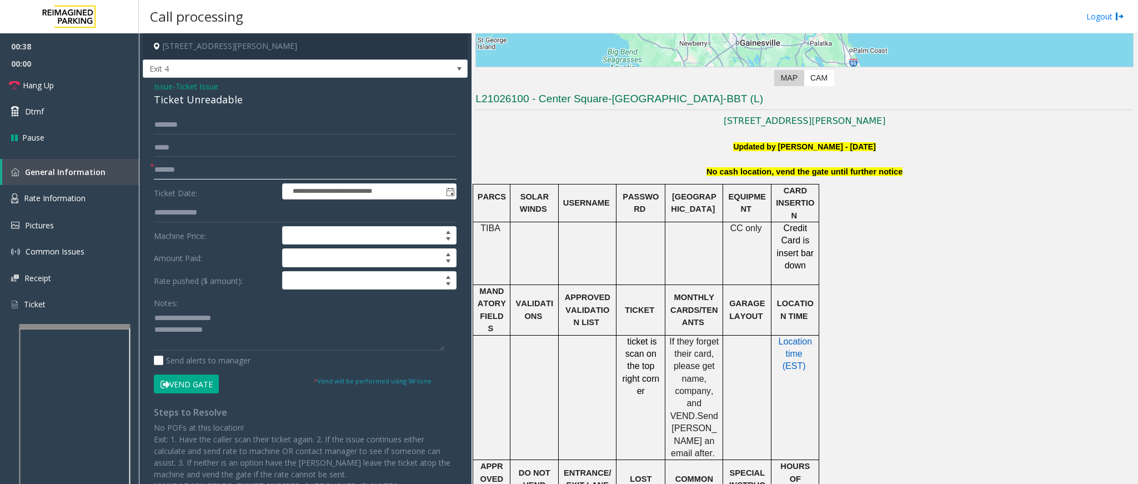
type input "*******"
click at [248, 339] on textarea at bounding box center [299, 330] width 290 height 42
drag, startPoint x: 766, startPoint y: 175, endPoint x: 938, endPoint y: 185, distance: 172.4
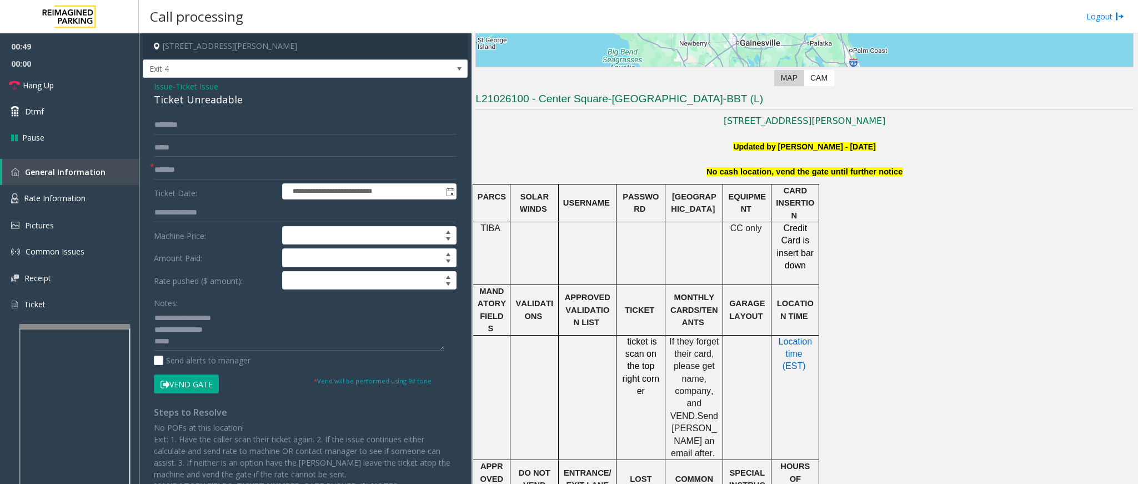
click at [189, 387] on button "Vend Gate" at bounding box center [186, 383] width 65 height 19
click at [198, 346] on textarea at bounding box center [299, 330] width 290 height 42
type textarea "**********"
click at [7, 85] on link "Hang Up" at bounding box center [69, 85] width 139 height 26
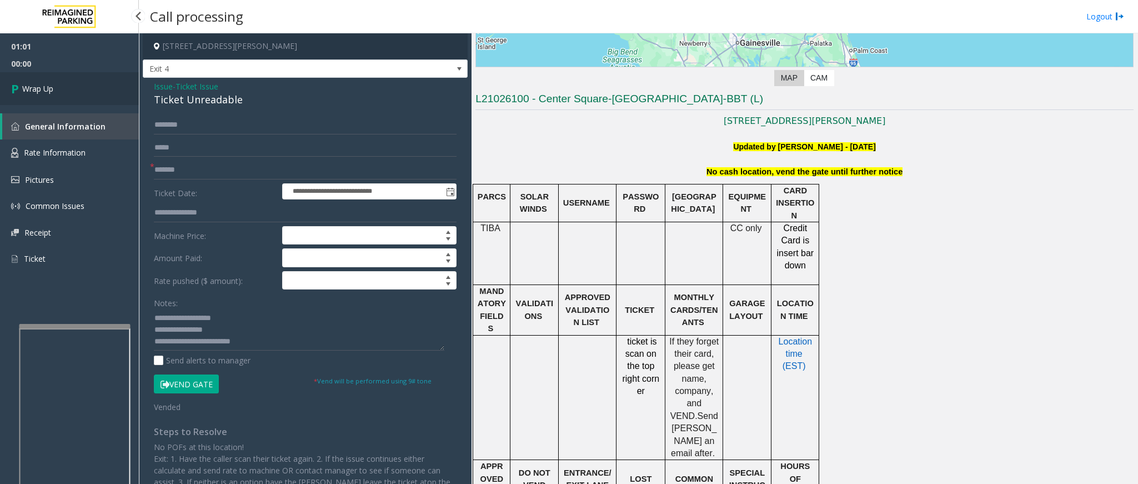
click at [18, 89] on icon at bounding box center [16, 88] width 11 height 18
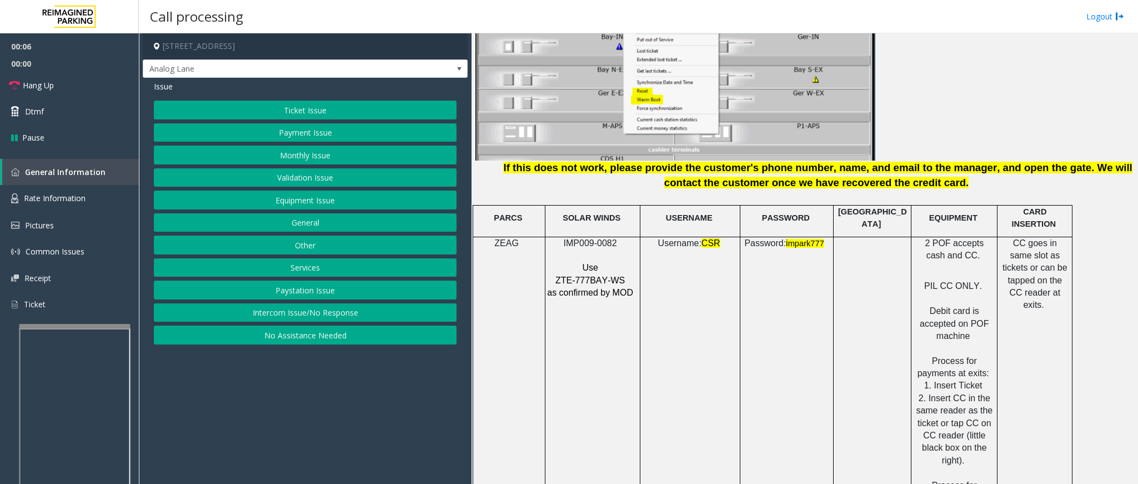
scroll to position [1416, 0]
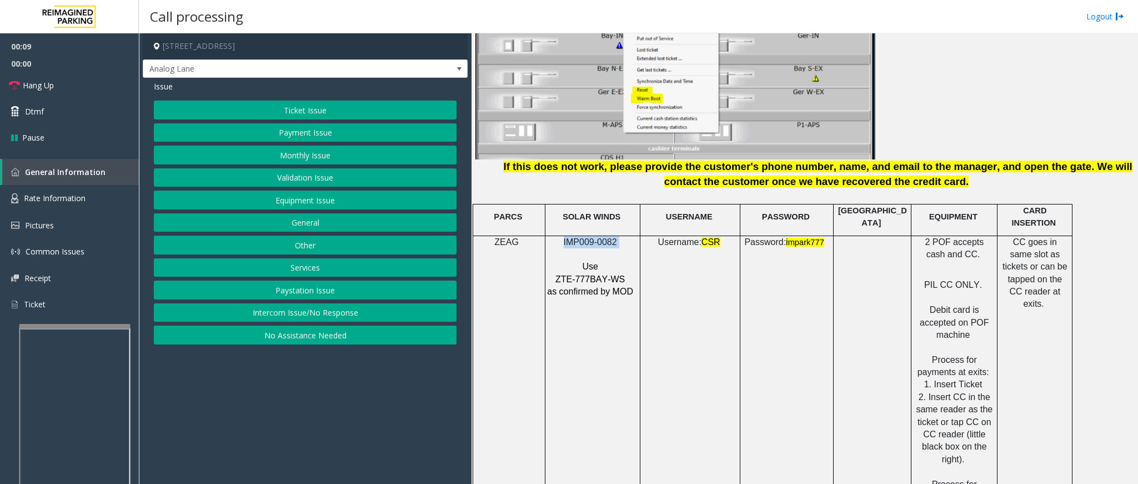
drag, startPoint x: 626, startPoint y: 222, endPoint x: 565, endPoint y: 225, distance: 61.7
click at [565, 236] on p "IMP009-0082" at bounding box center [590, 242] width 89 height 12
click at [363, 319] on button "Intercom Issue/No Response" at bounding box center [305, 312] width 303 height 19
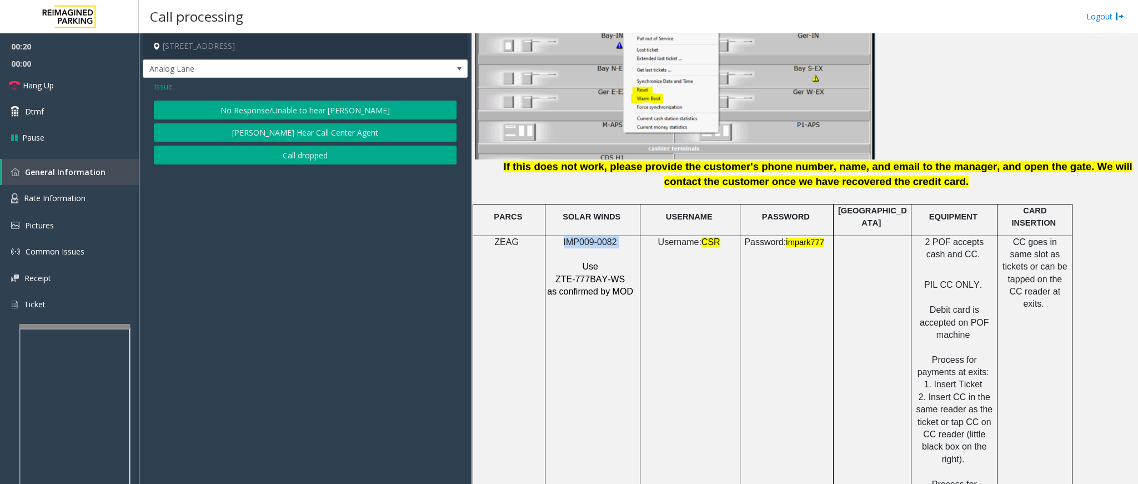
click at [334, 110] on button "No Response/Unable to hear [PERSON_NAME]" at bounding box center [305, 109] width 303 height 19
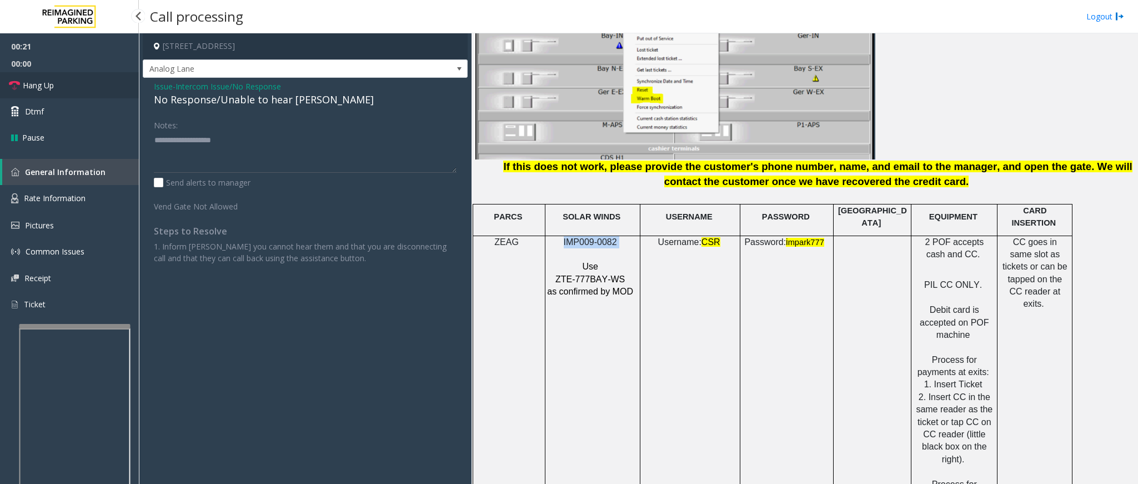
click at [38, 88] on span "Hang Up" at bounding box center [38, 85] width 31 height 12
click at [175, 97] on div "No Response/Unable to hear [PERSON_NAME]" at bounding box center [305, 99] width 303 height 15
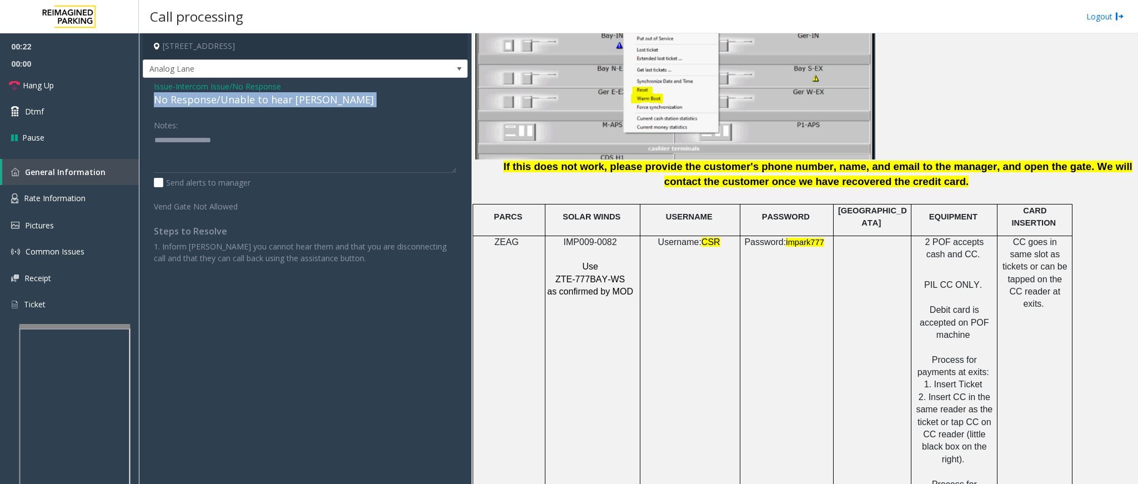
click at [175, 97] on div "No Response/Unable to hear [PERSON_NAME]" at bounding box center [305, 99] width 303 height 15
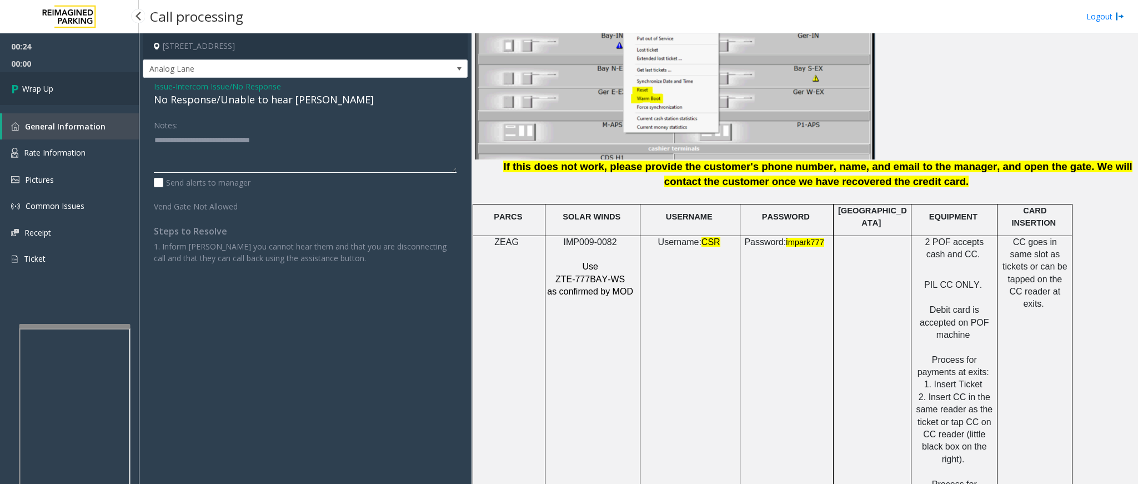
type textarea "**********"
click at [12, 93] on icon at bounding box center [16, 88] width 11 height 18
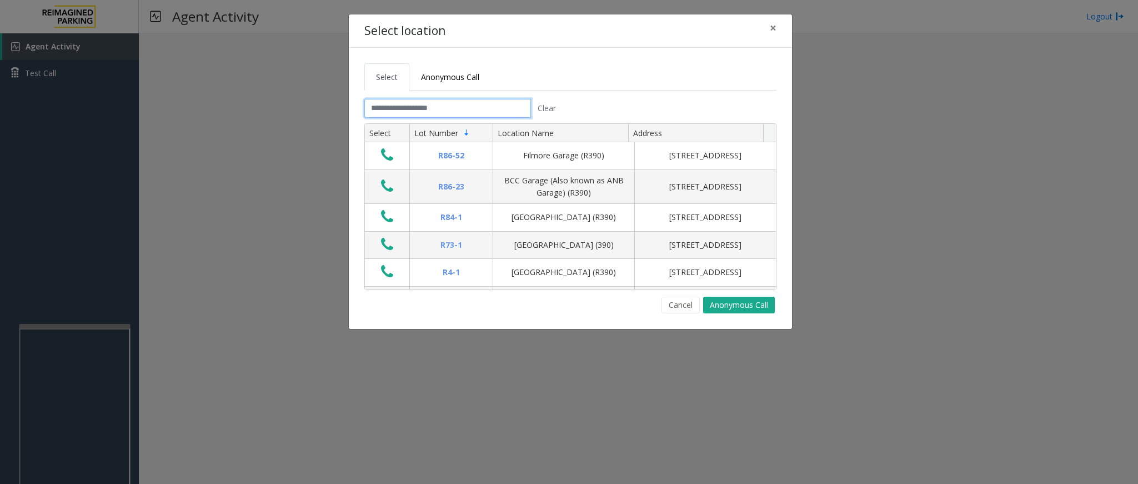
click at [391, 113] on input "text" at bounding box center [447, 108] width 167 height 19
click at [692, 311] on button "Cancel" at bounding box center [680, 304] width 38 height 17
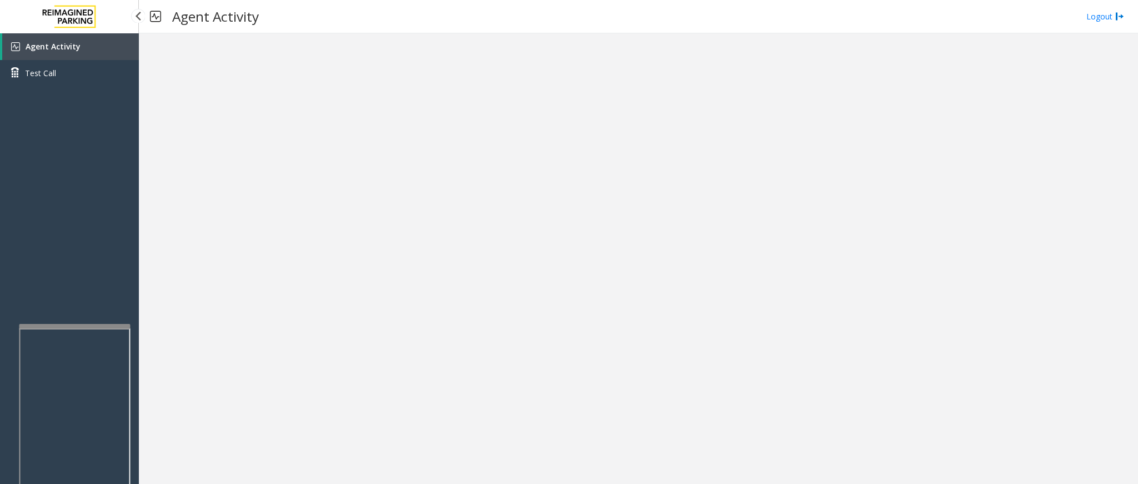
click at [84, 55] on link "Agent Activity" at bounding box center [70, 46] width 137 height 27
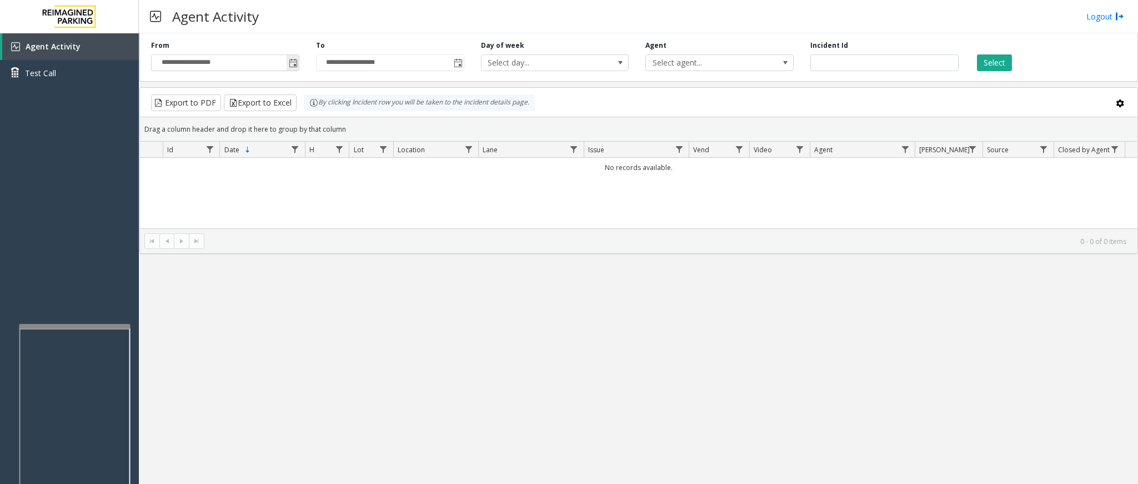
click at [290, 68] on span "Toggle popup" at bounding box center [293, 63] width 9 height 9
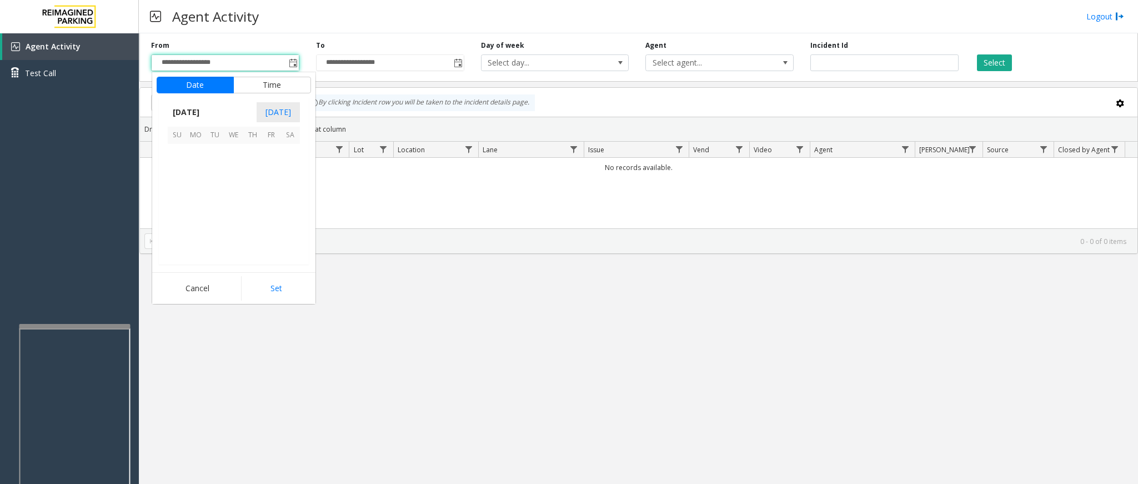
scroll to position [199168, 0]
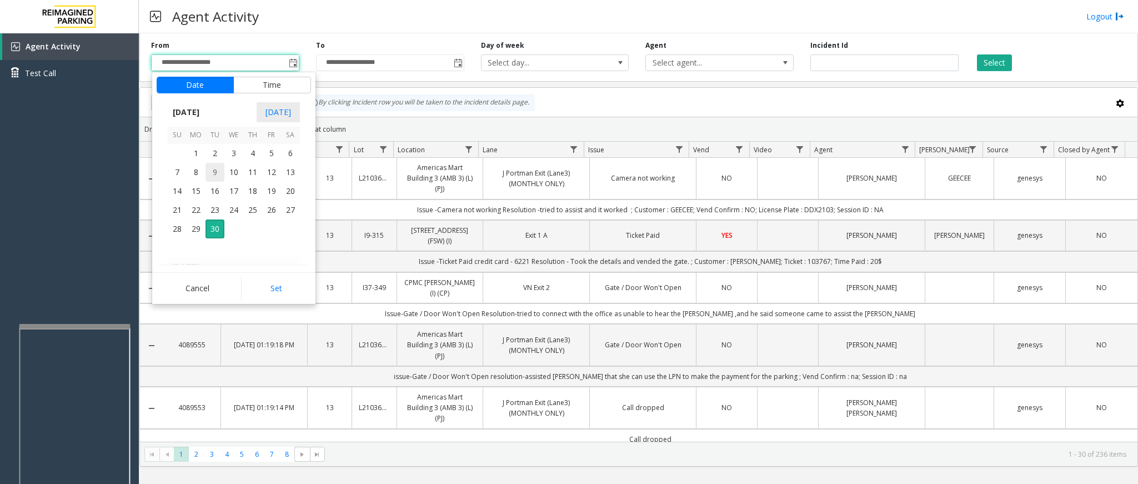
click at [220, 163] on span "9" at bounding box center [214, 172] width 19 height 19
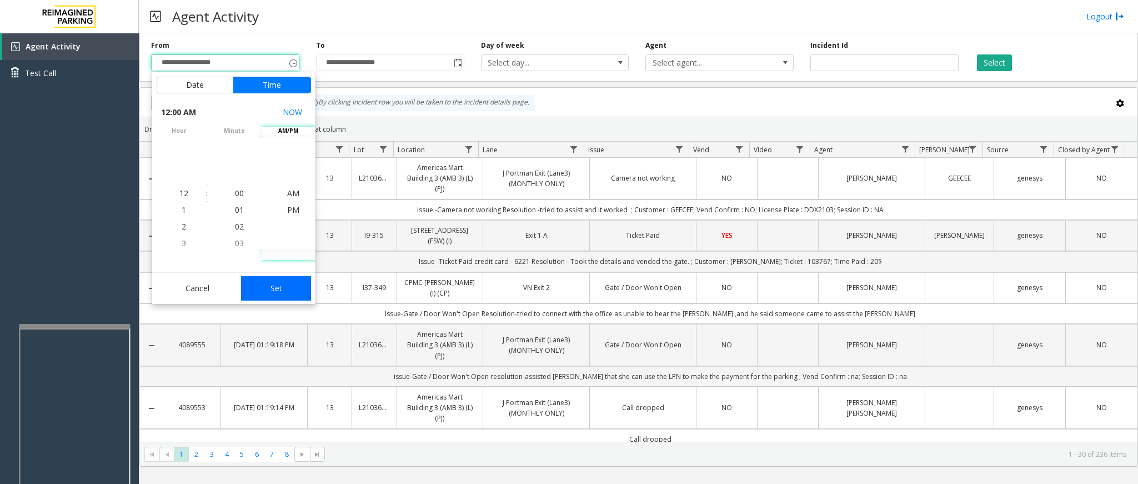
click at [290, 294] on button "Set" at bounding box center [276, 288] width 70 height 24
type input "**********"
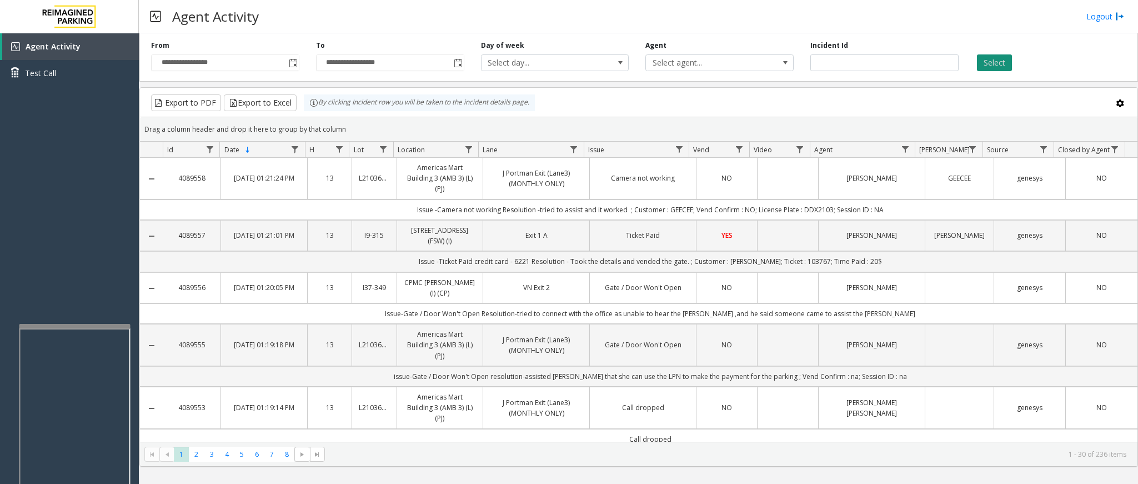
click at [987, 67] on button "Select" at bounding box center [994, 62] width 35 height 17
